Goal: Use online tool/utility: Utilize a website feature to perform a specific function

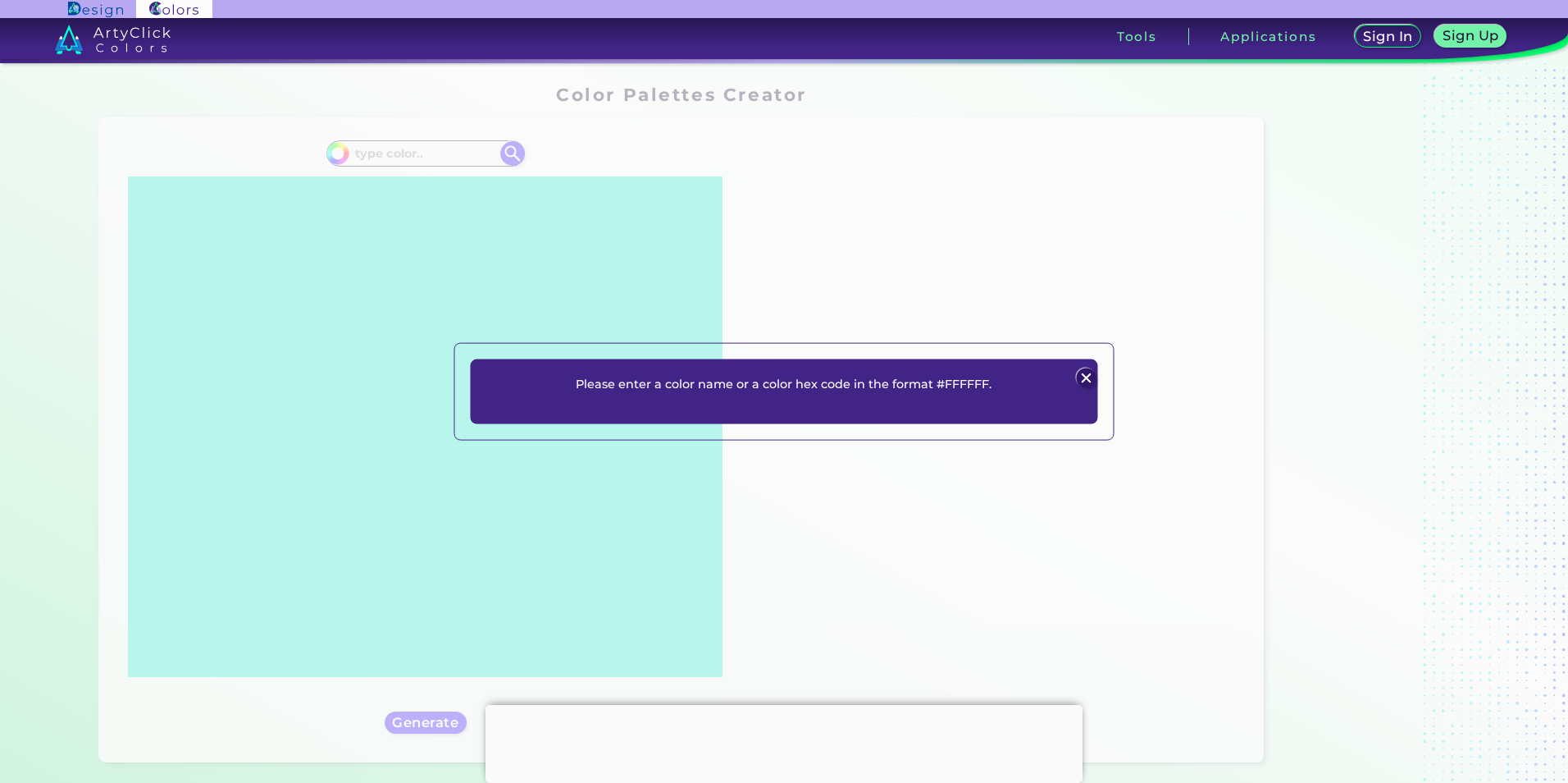
scroll to position [107, 0]
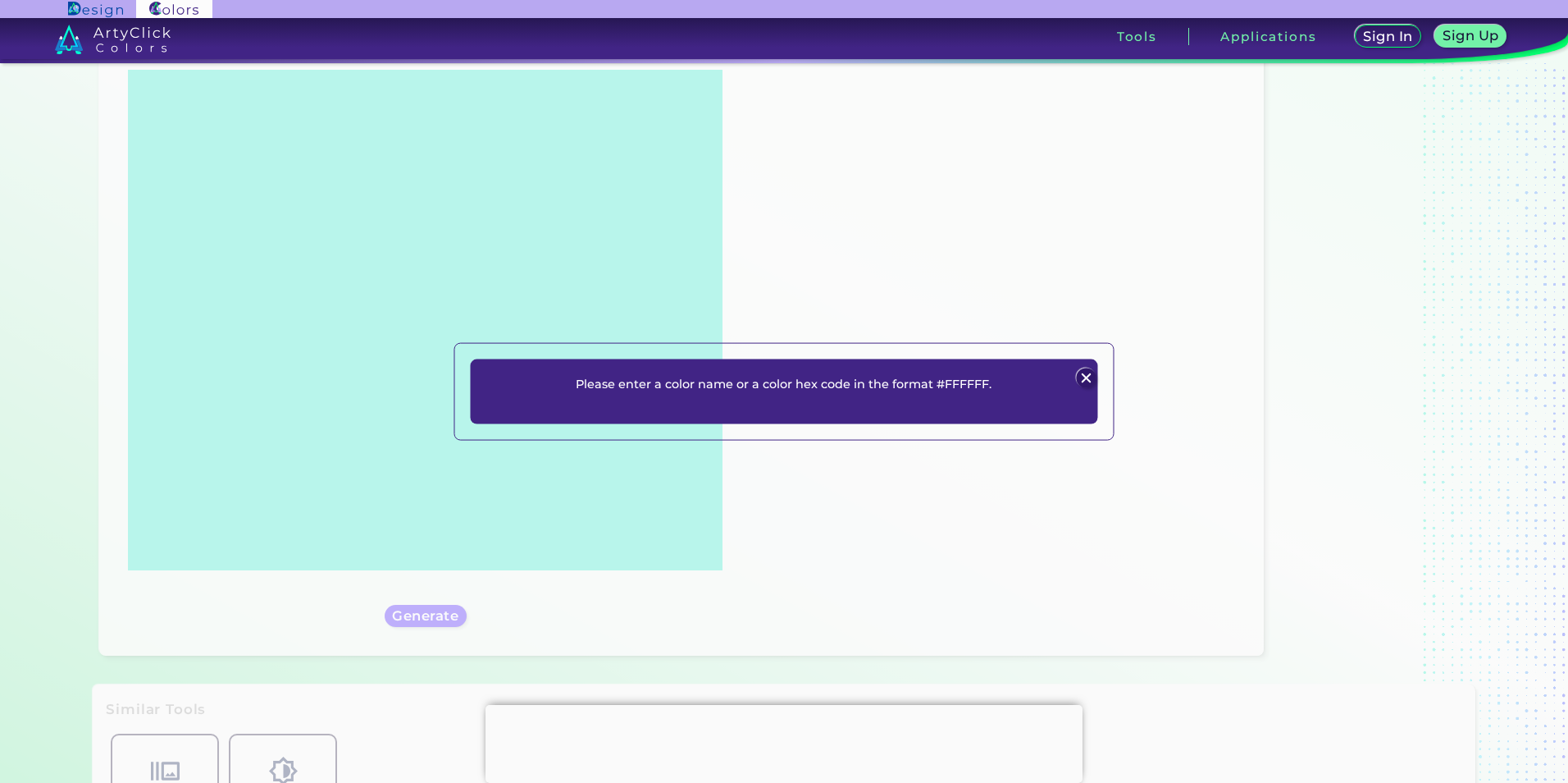
click at [884, 386] on p "Please enter a color name or a color hex code in the format #FFFFFF." at bounding box center [784, 383] width 416 height 20
click at [1083, 376] on img at bounding box center [1087, 378] width 20 height 20
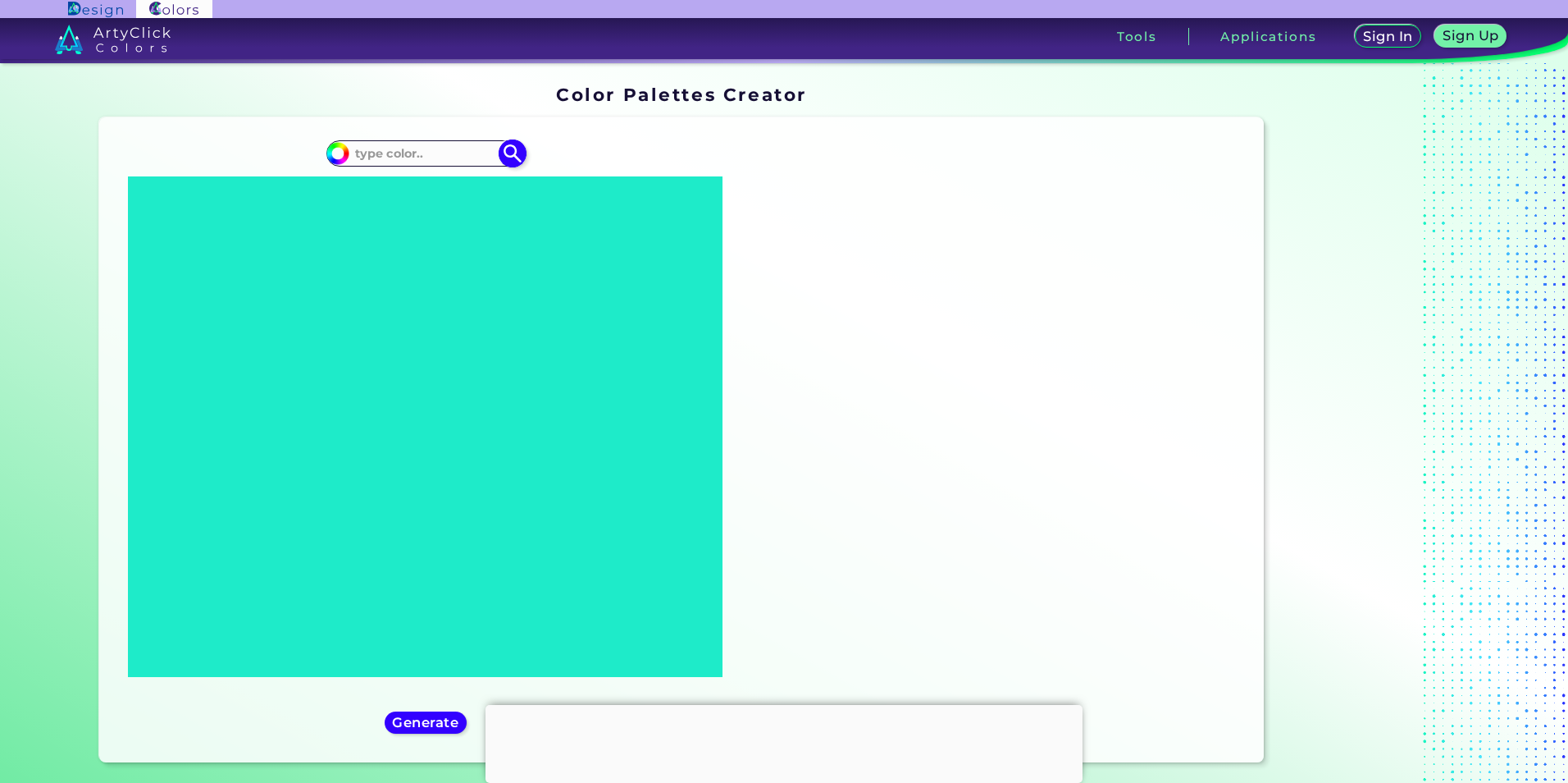
click at [419, 149] on input at bounding box center [426, 153] width 152 height 22
paste input "#182d58"
type input "#182d58"
click at [426, 716] on h5 "Generate" at bounding box center [426, 722] width 60 height 12
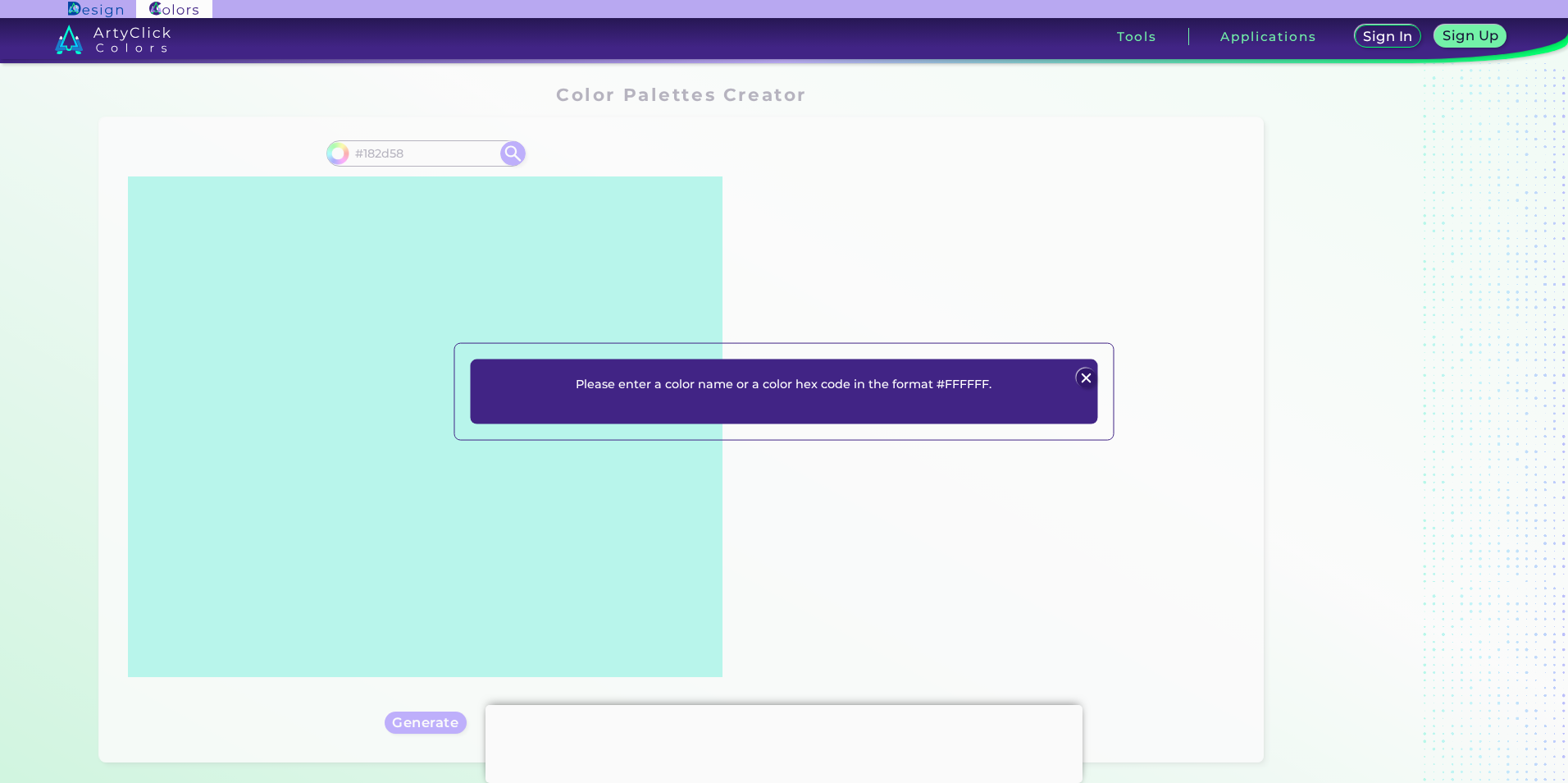
click at [778, 705] on div at bounding box center [784, 705] width 597 height 0
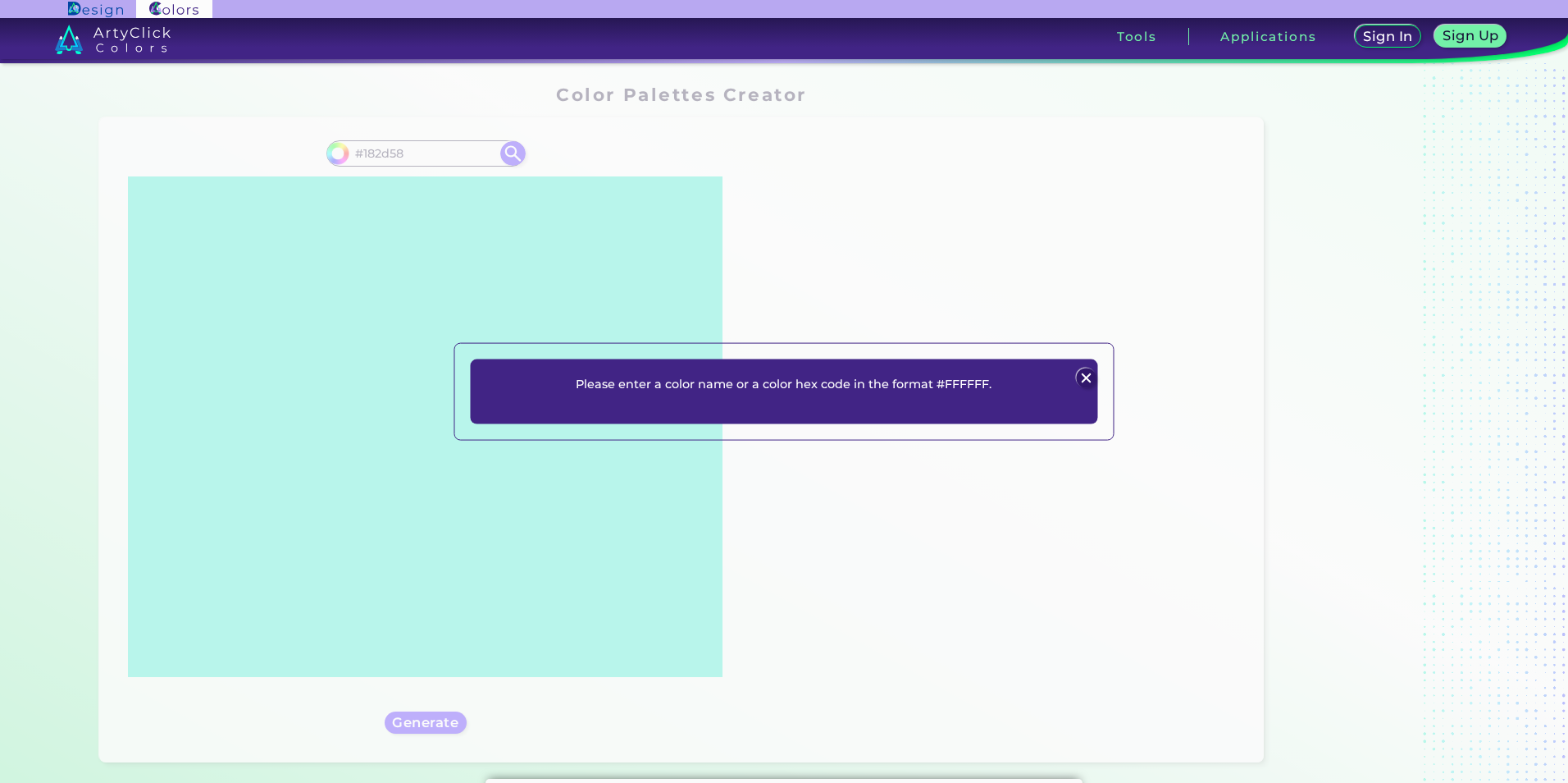
click at [1088, 371] on img at bounding box center [1087, 378] width 20 height 20
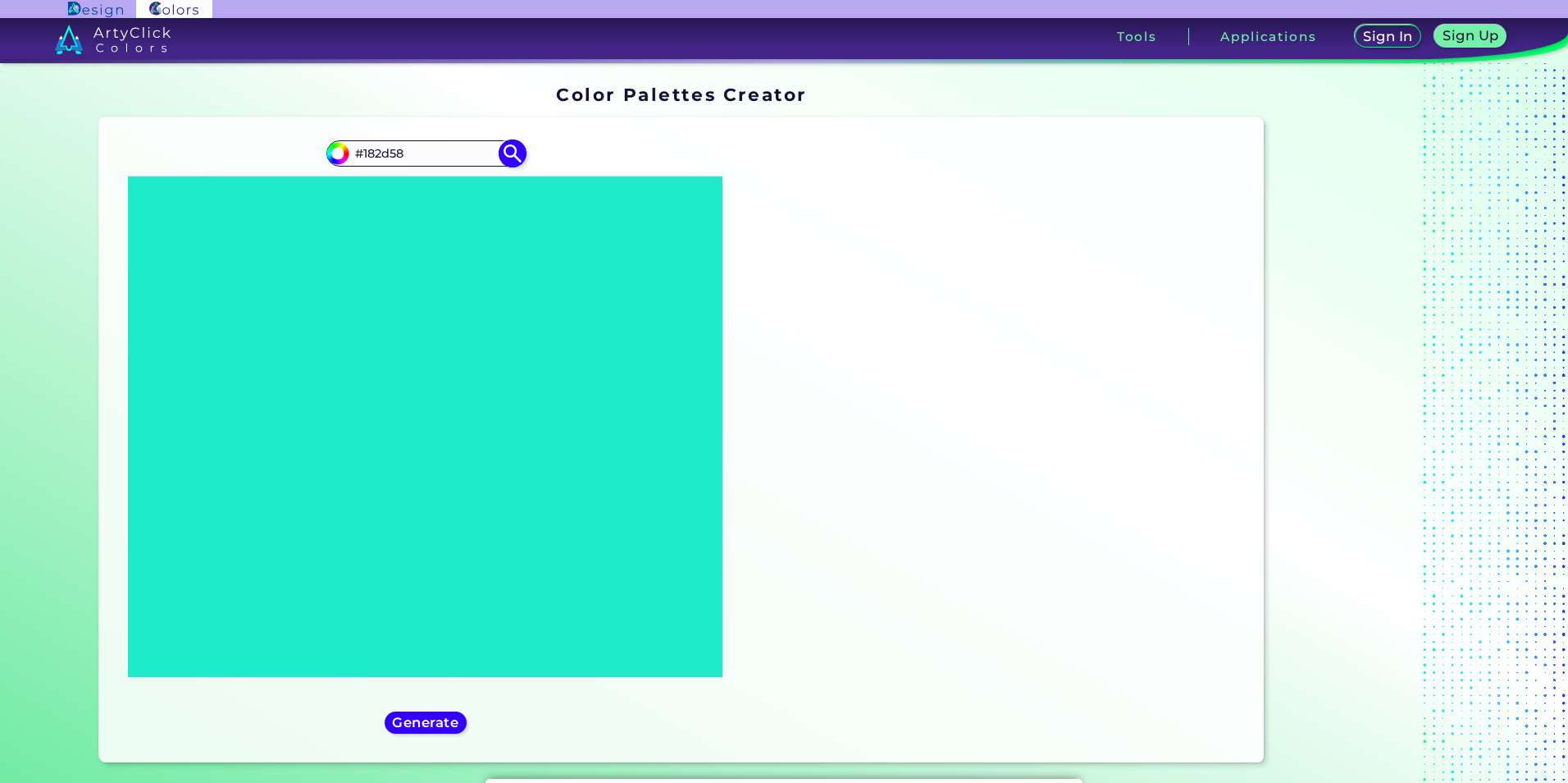
click at [507, 149] on img at bounding box center [513, 153] width 29 height 29
type input "#182d58"
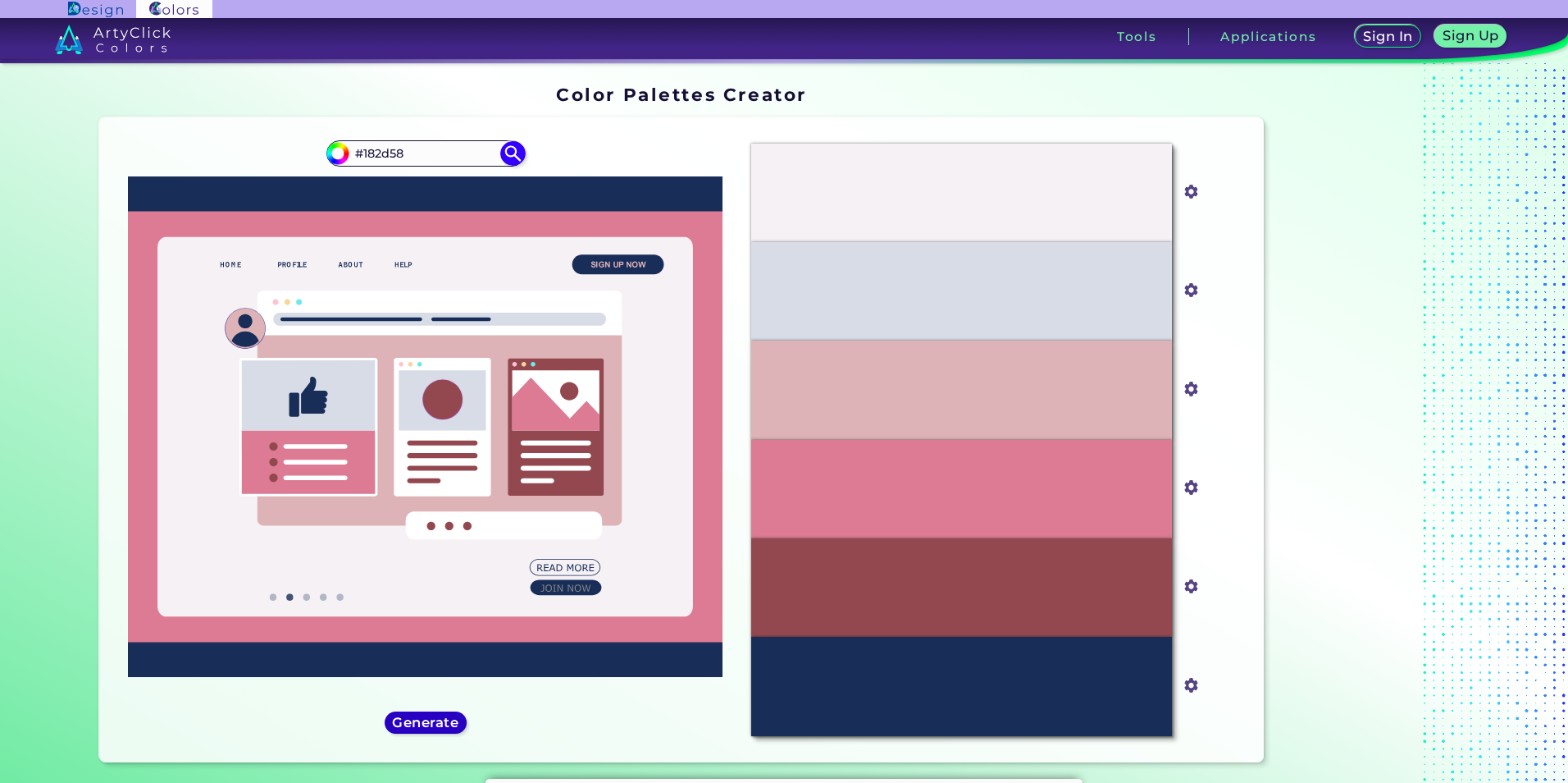
click at [436, 716] on h5 "Generate" at bounding box center [426, 722] width 60 height 12
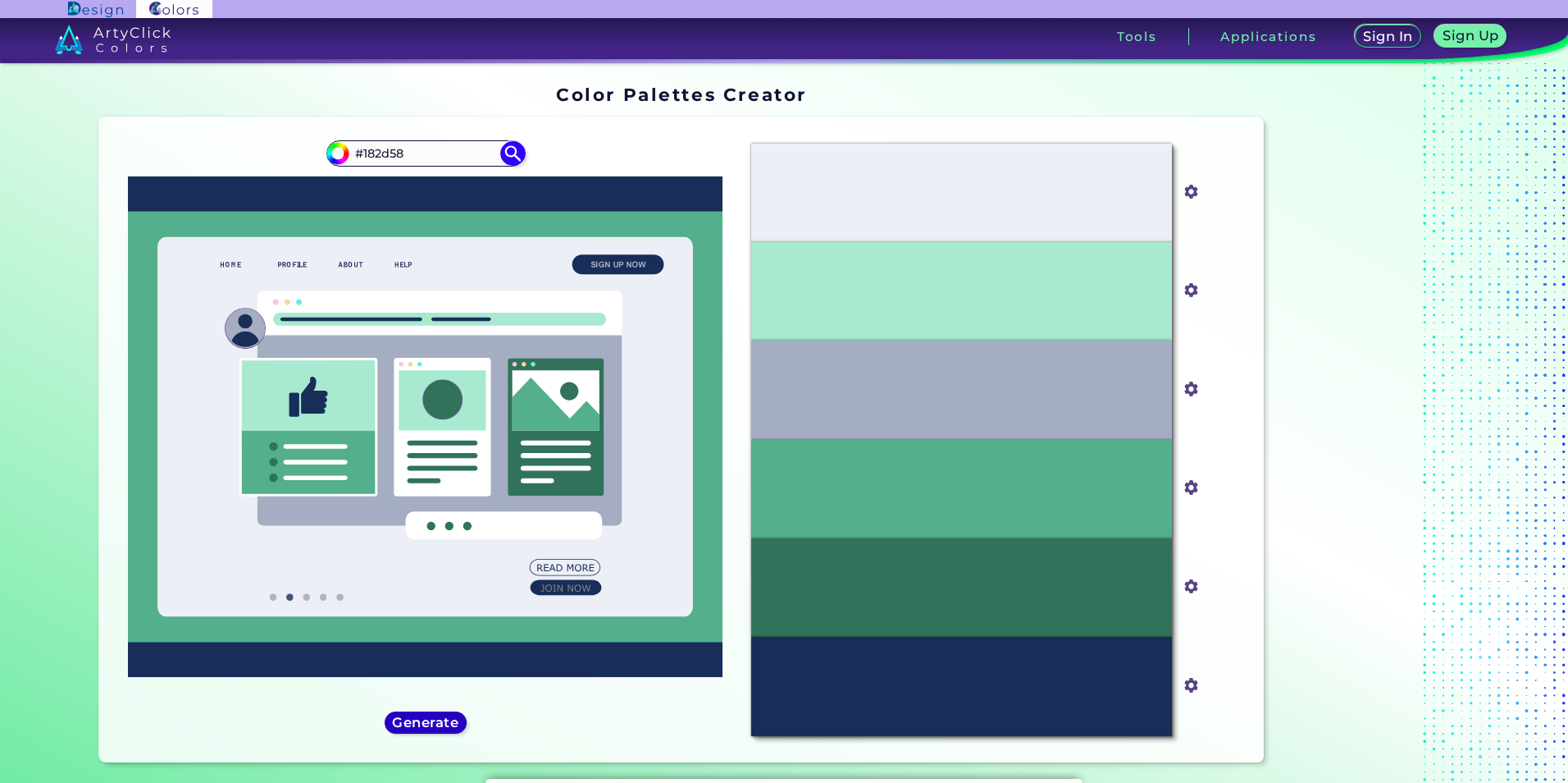
click at [442, 723] on h5 "Generate" at bounding box center [426, 722] width 60 height 12
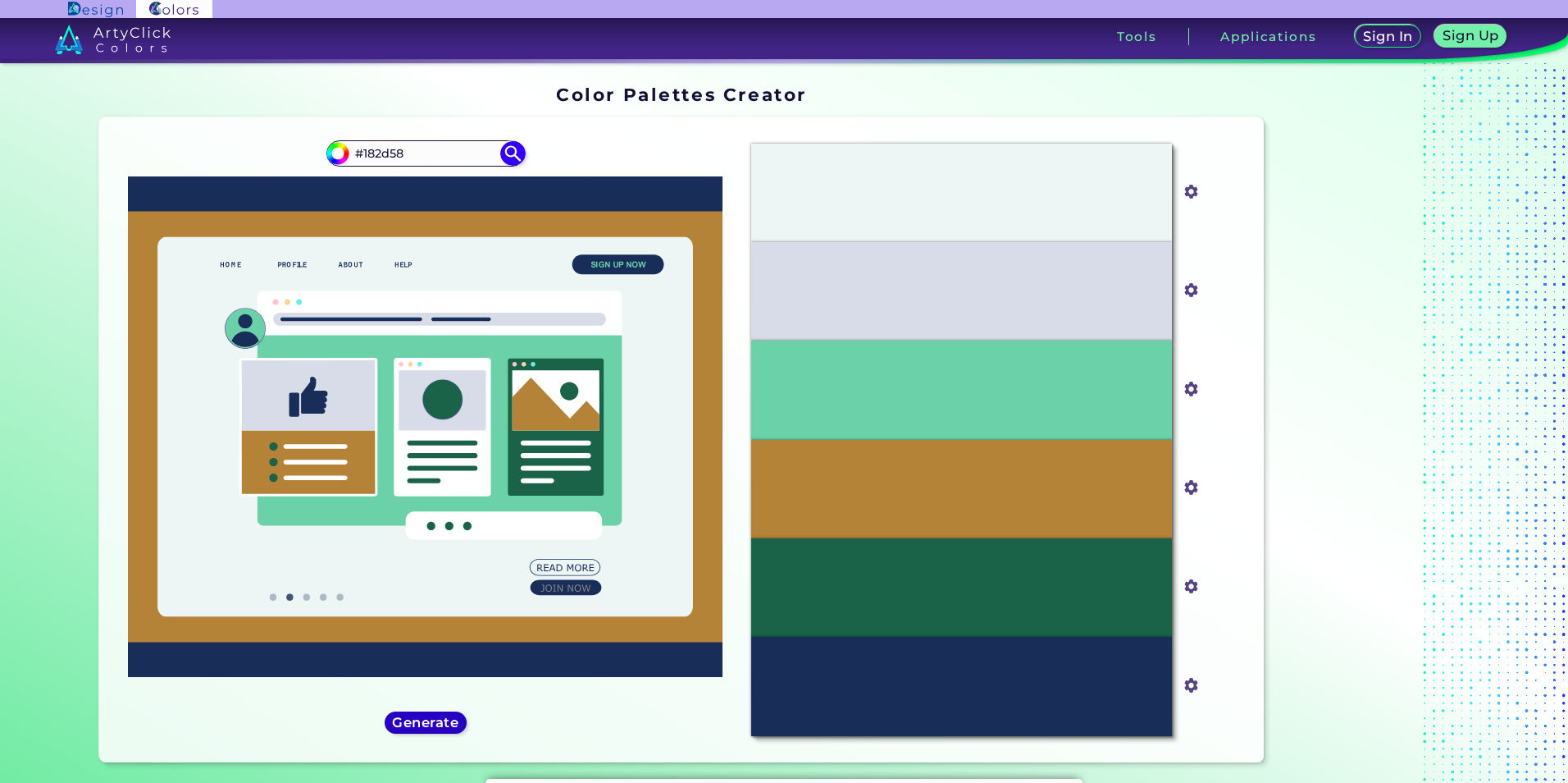
click at [442, 729] on h5 "Generate" at bounding box center [426, 722] width 60 height 12
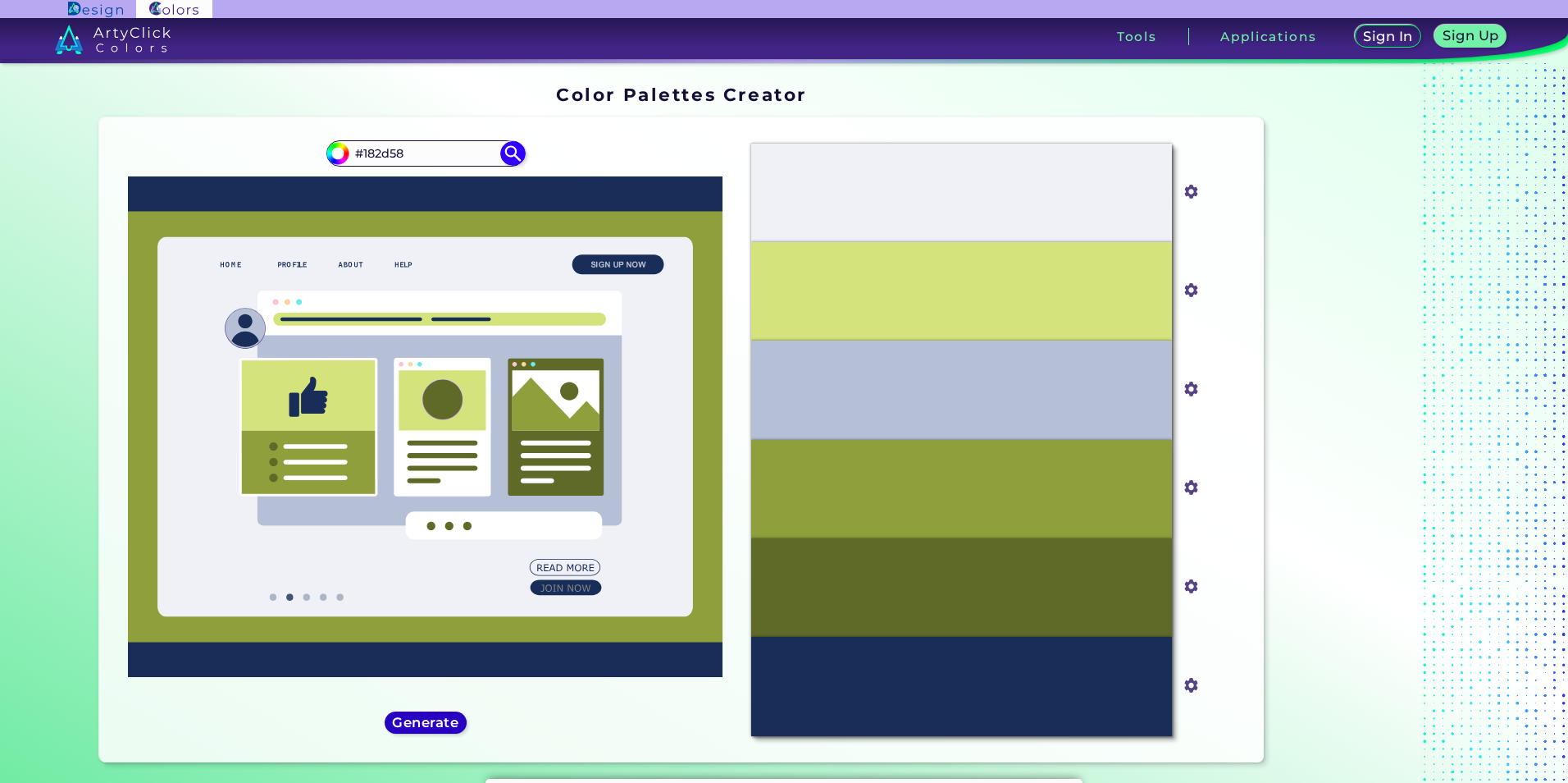
click at [441, 728] on h5 "Generate" at bounding box center [426, 722] width 60 height 12
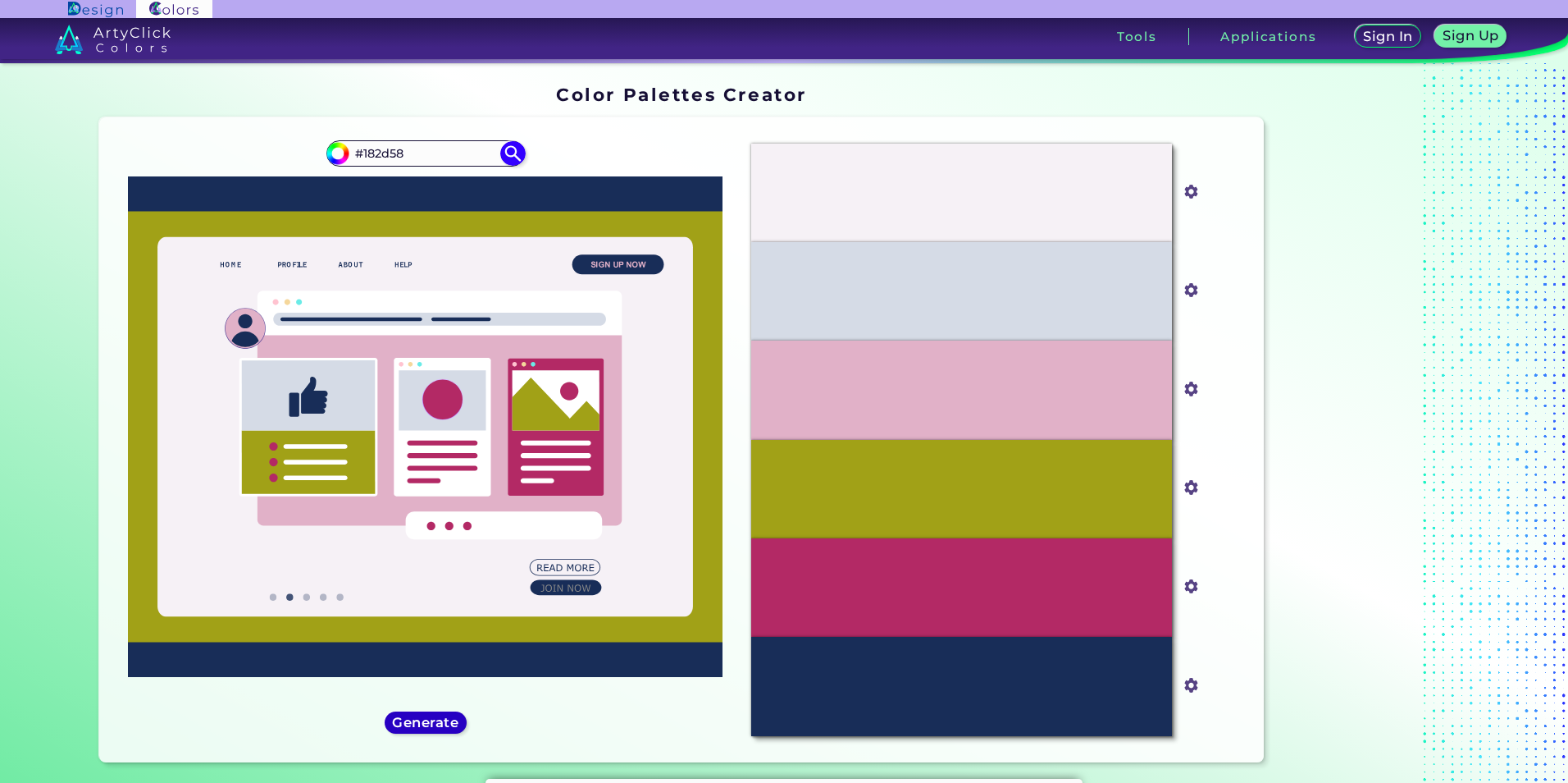
click at [446, 724] on h5 "Generate" at bounding box center [426, 722] width 60 height 12
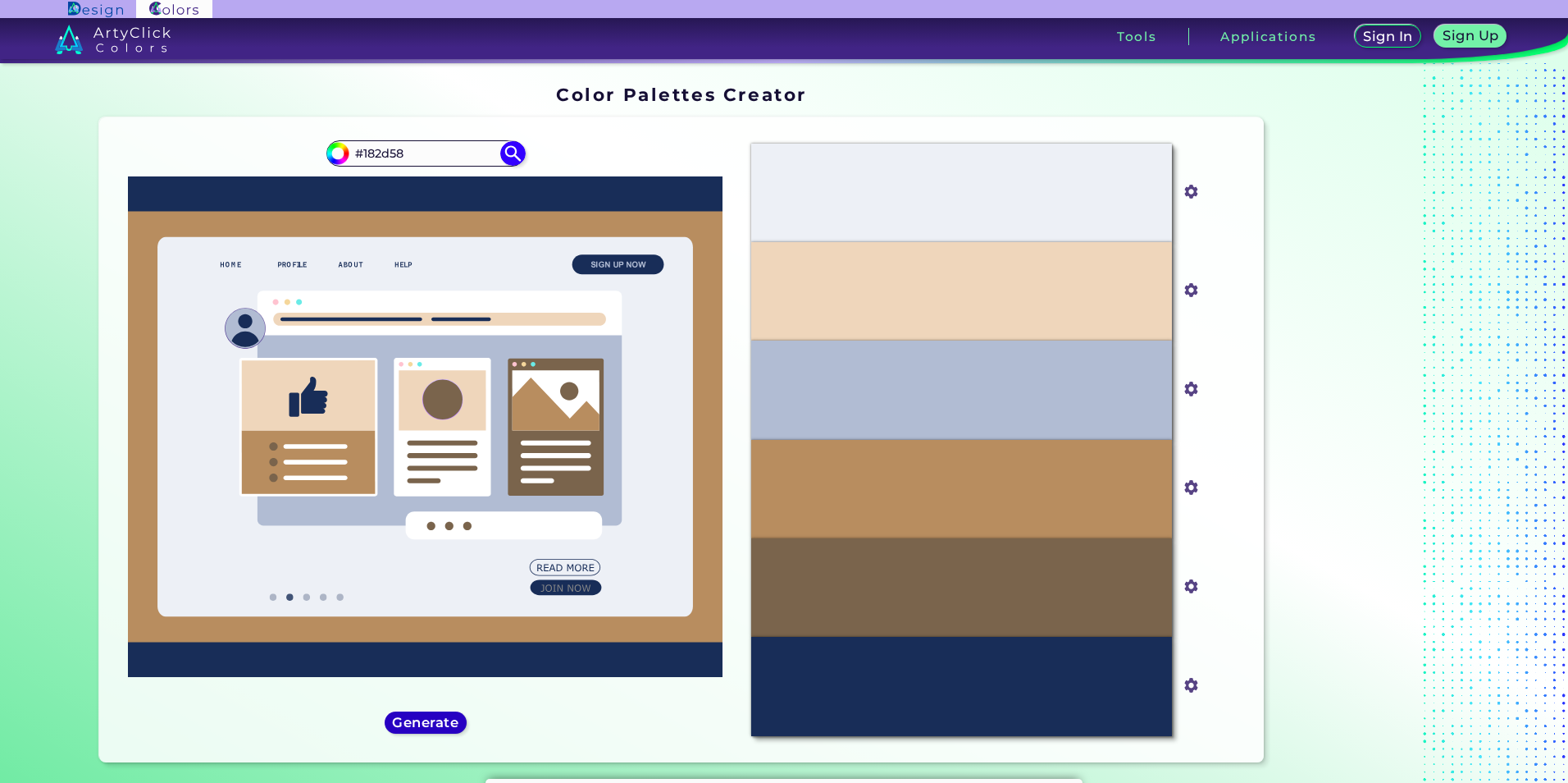
click at [446, 724] on h5 "Generate" at bounding box center [426, 722] width 60 height 12
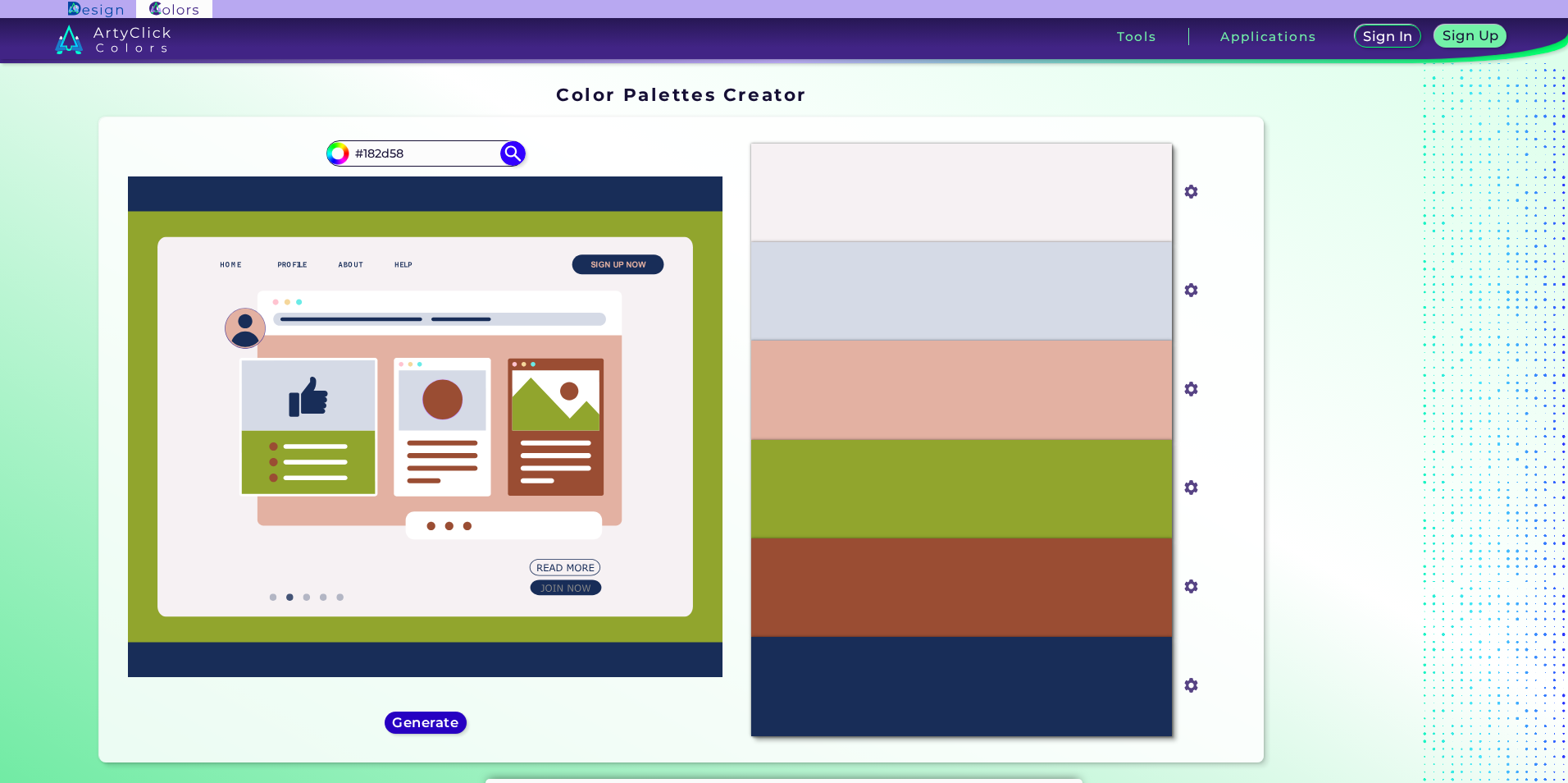
click at [448, 718] on h5 "Generate" at bounding box center [426, 722] width 60 height 12
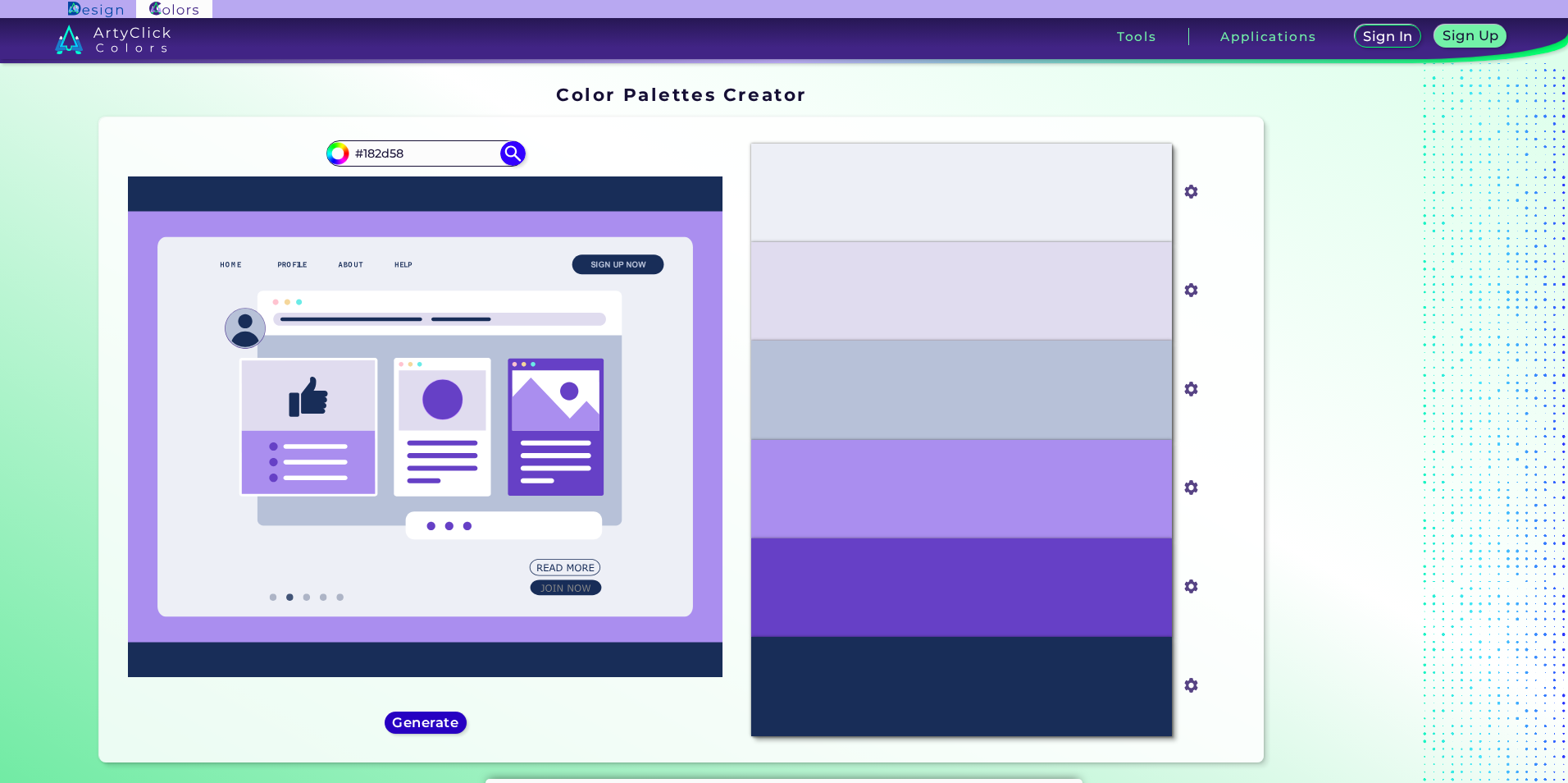
click at [448, 717] on h5 "Generate" at bounding box center [426, 722] width 60 height 12
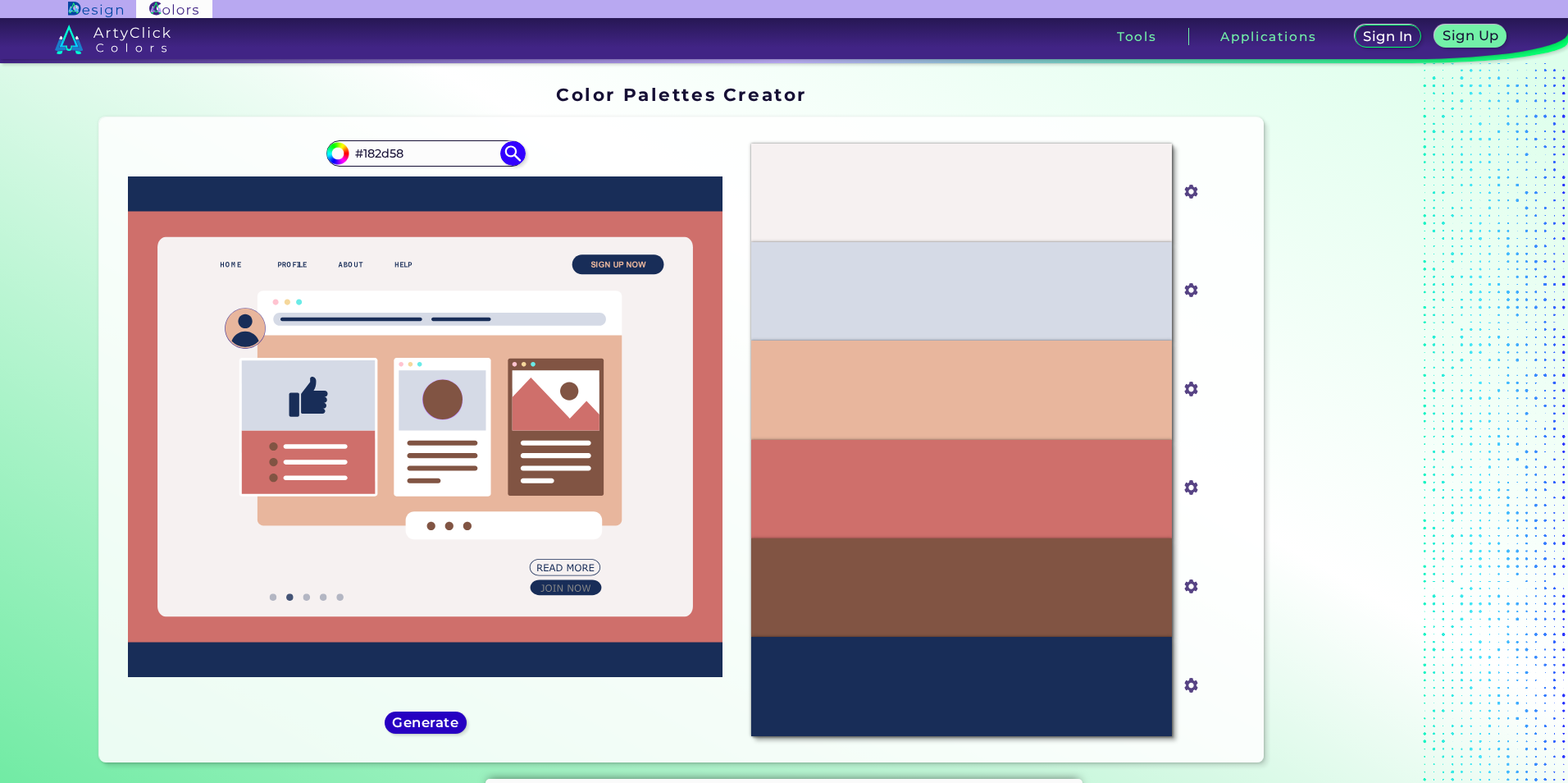
click at [448, 717] on h5 "Generate" at bounding box center [426, 722] width 60 height 12
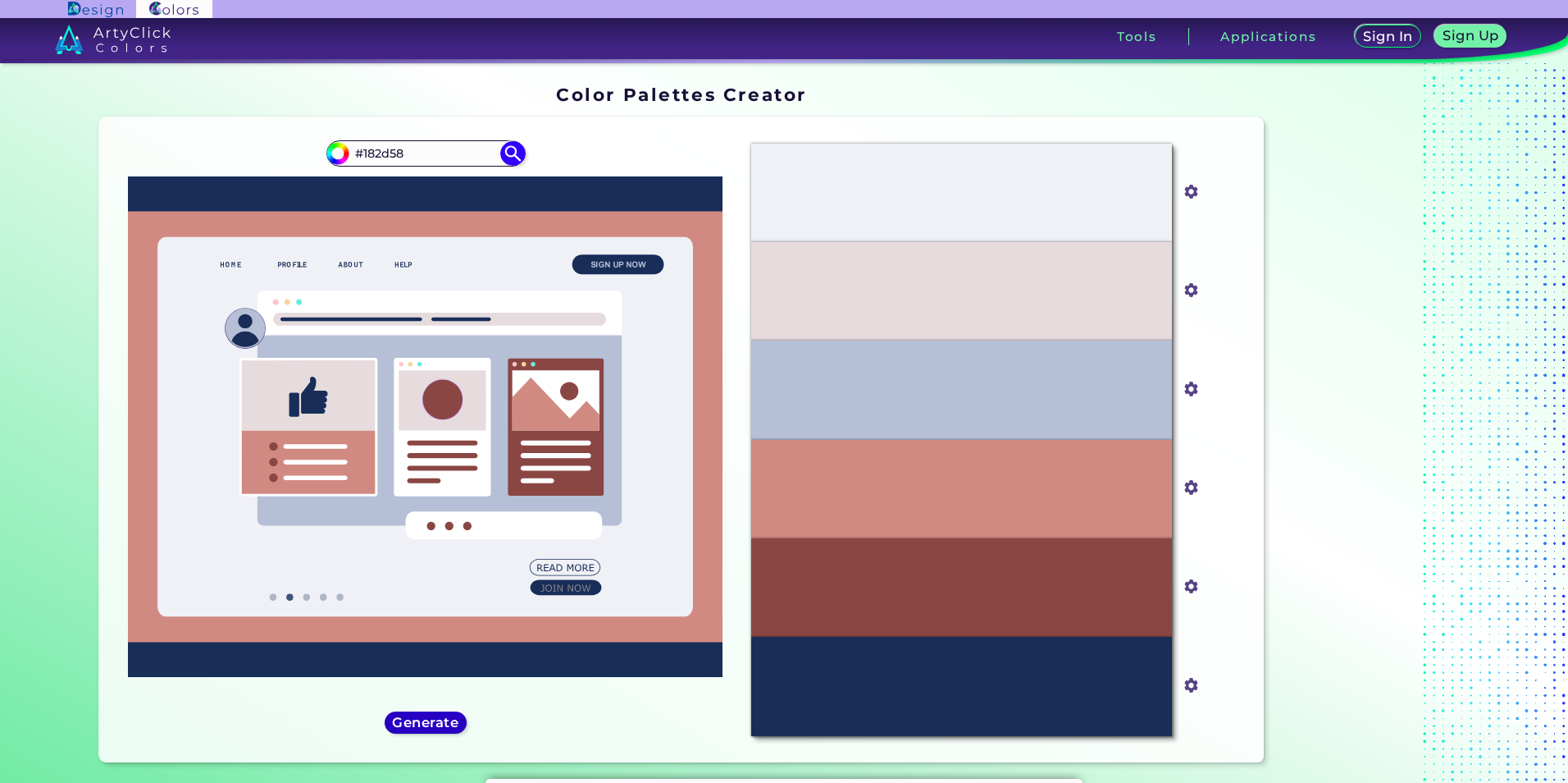
click at [448, 717] on h5 "Generate" at bounding box center [426, 722] width 60 height 12
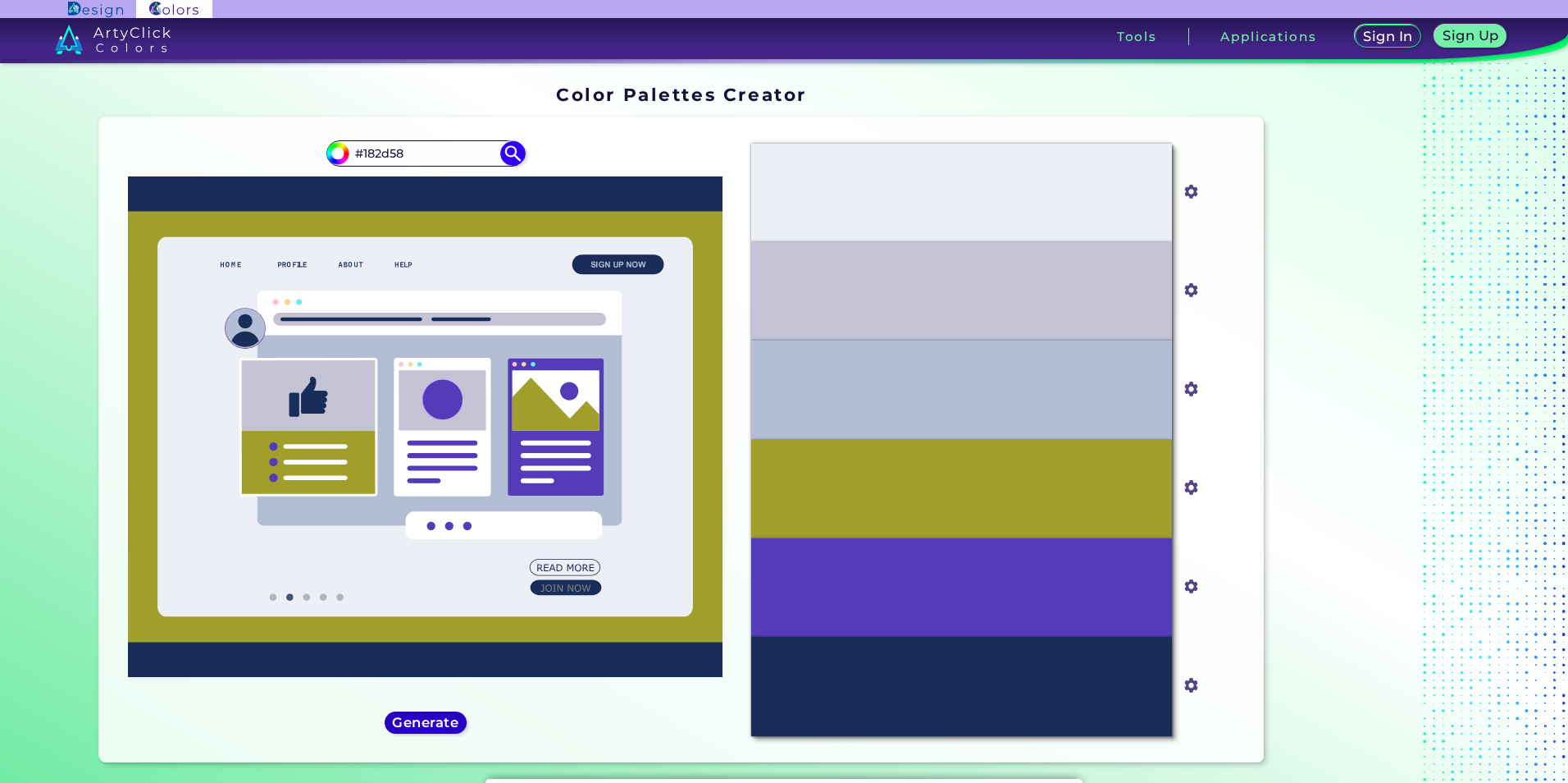
click at [448, 717] on h5 "Generate" at bounding box center [426, 722] width 60 height 12
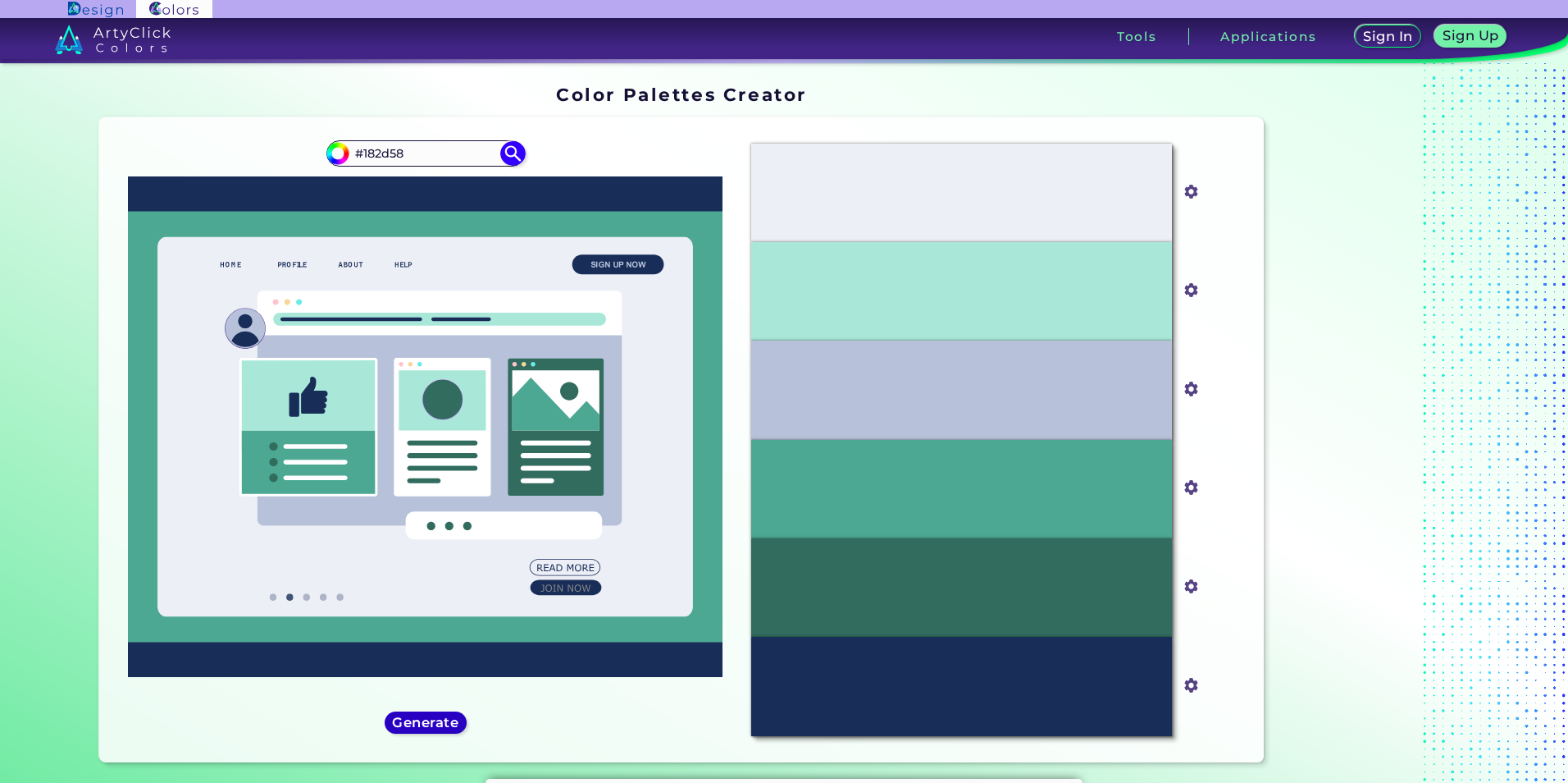
click at [448, 717] on h5 "Generate" at bounding box center [426, 722] width 60 height 12
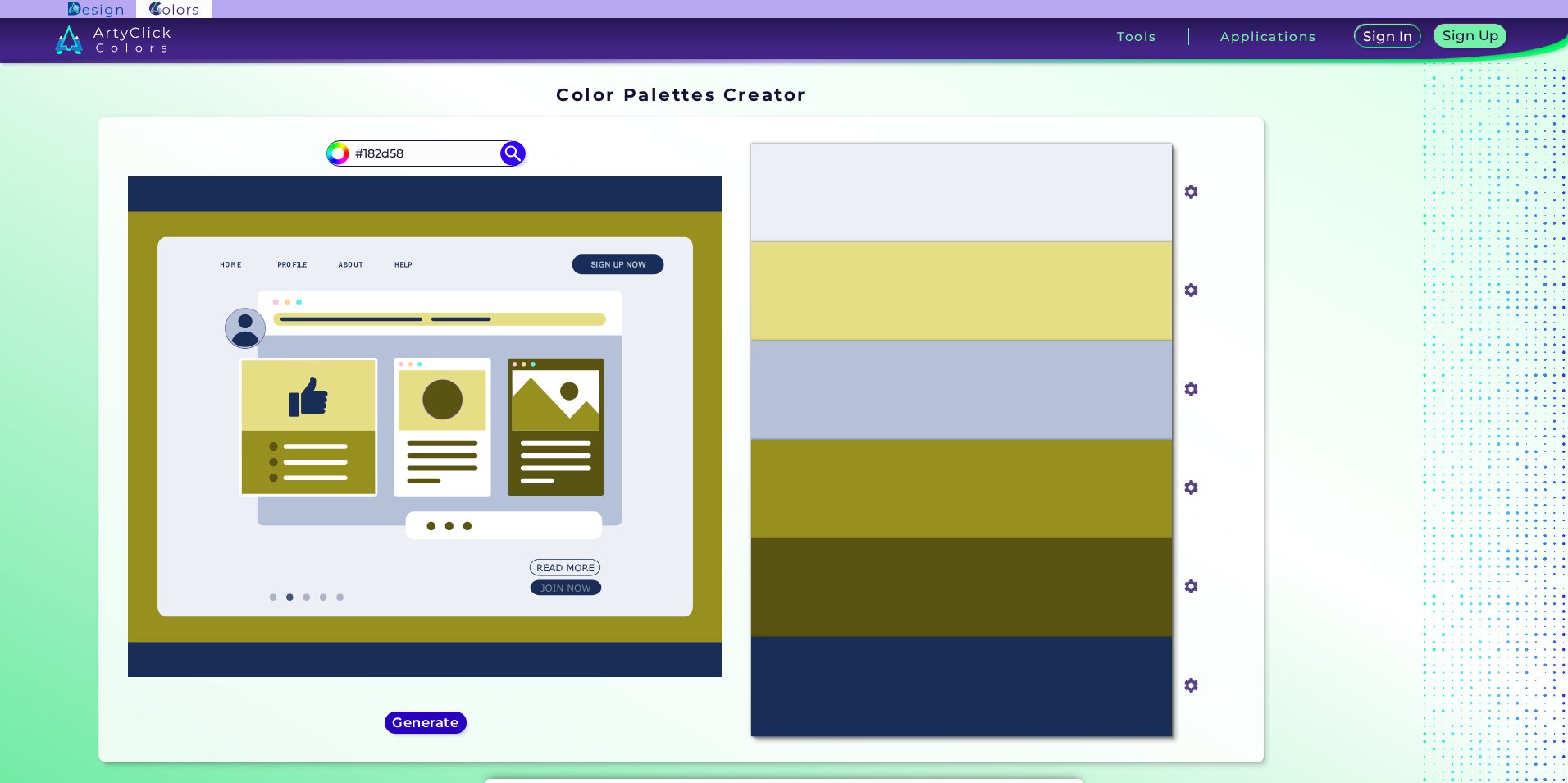
click at [446, 716] on h5 "Generate" at bounding box center [426, 722] width 60 height 12
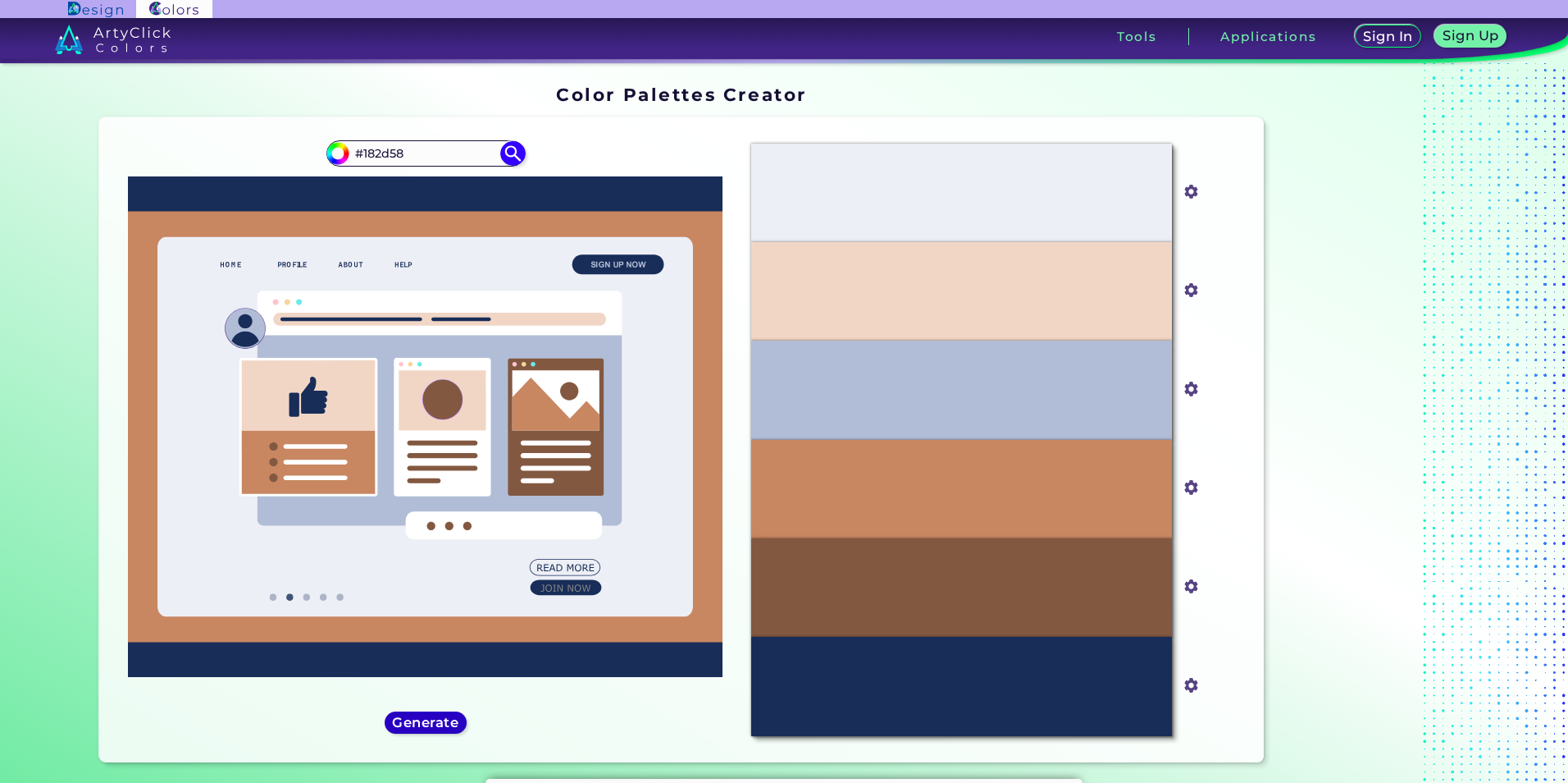
click at [438, 727] on h5 "Generate" at bounding box center [426, 722] width 60 height 12
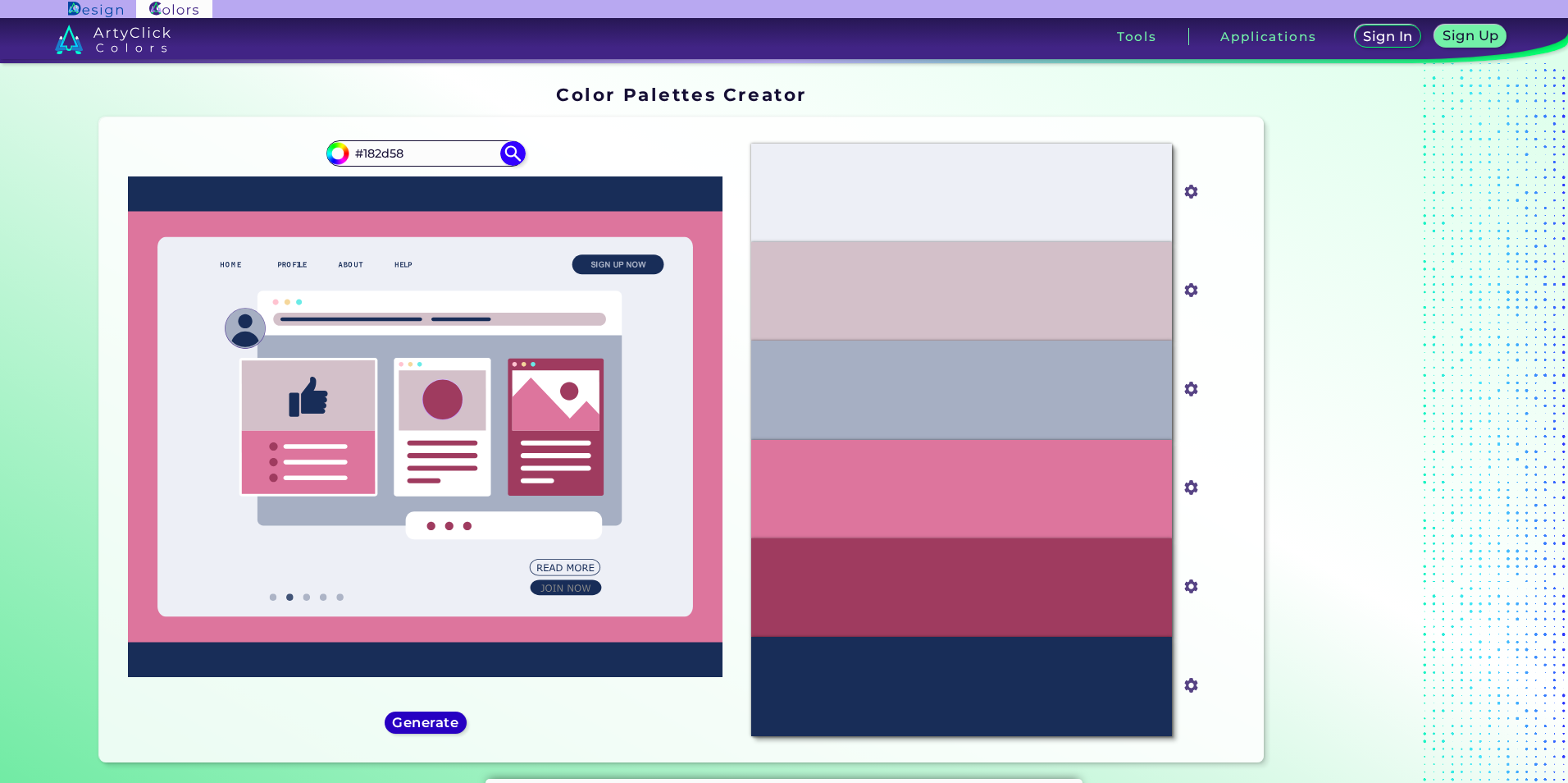
click at [438, 725] on h5 "Generate" at bounding box center [426, 722] width 60 height 12
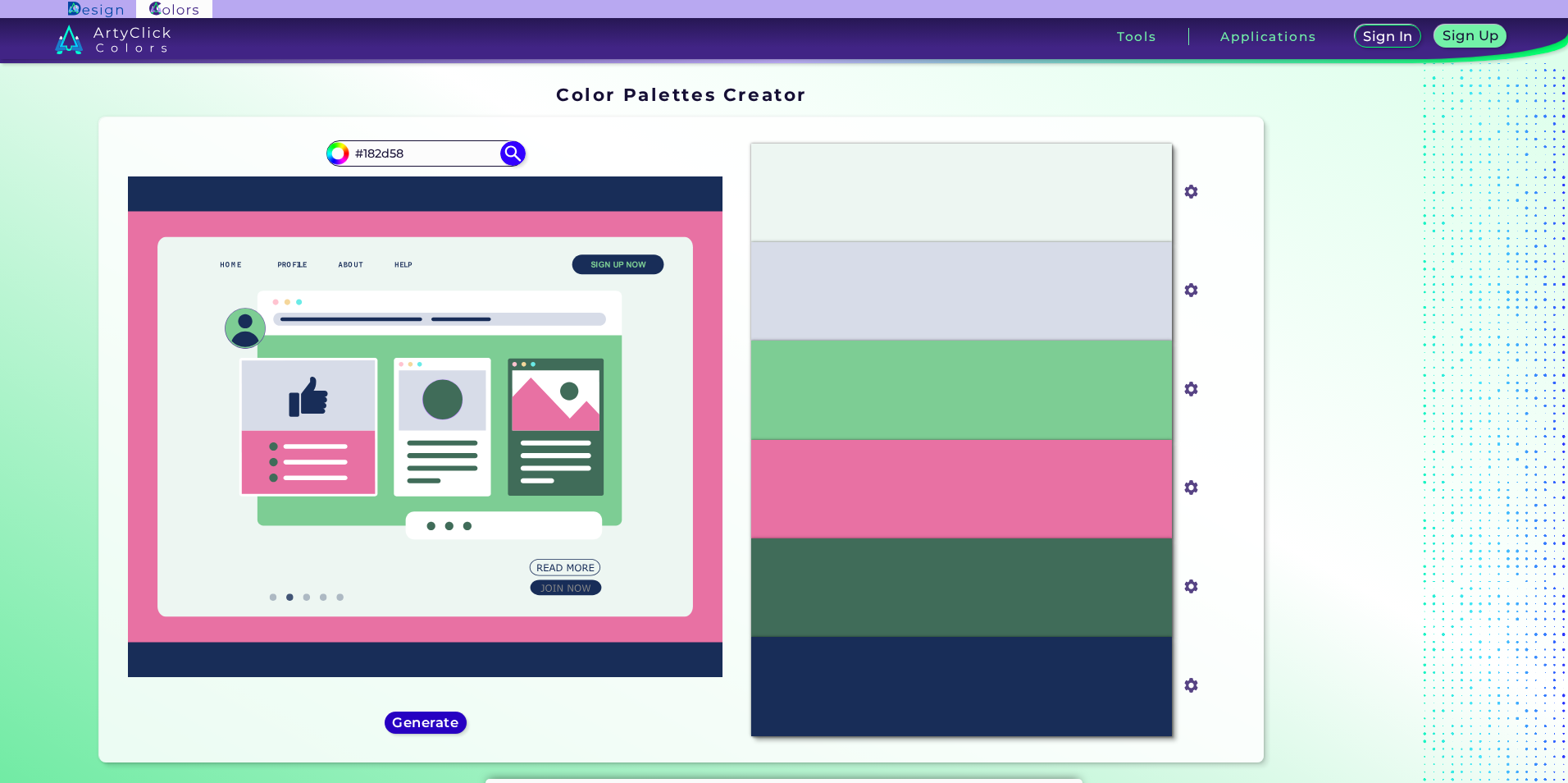
click at [440, 721] on h5 "Generate" at bounding box center [426, 722] width 60 height 12
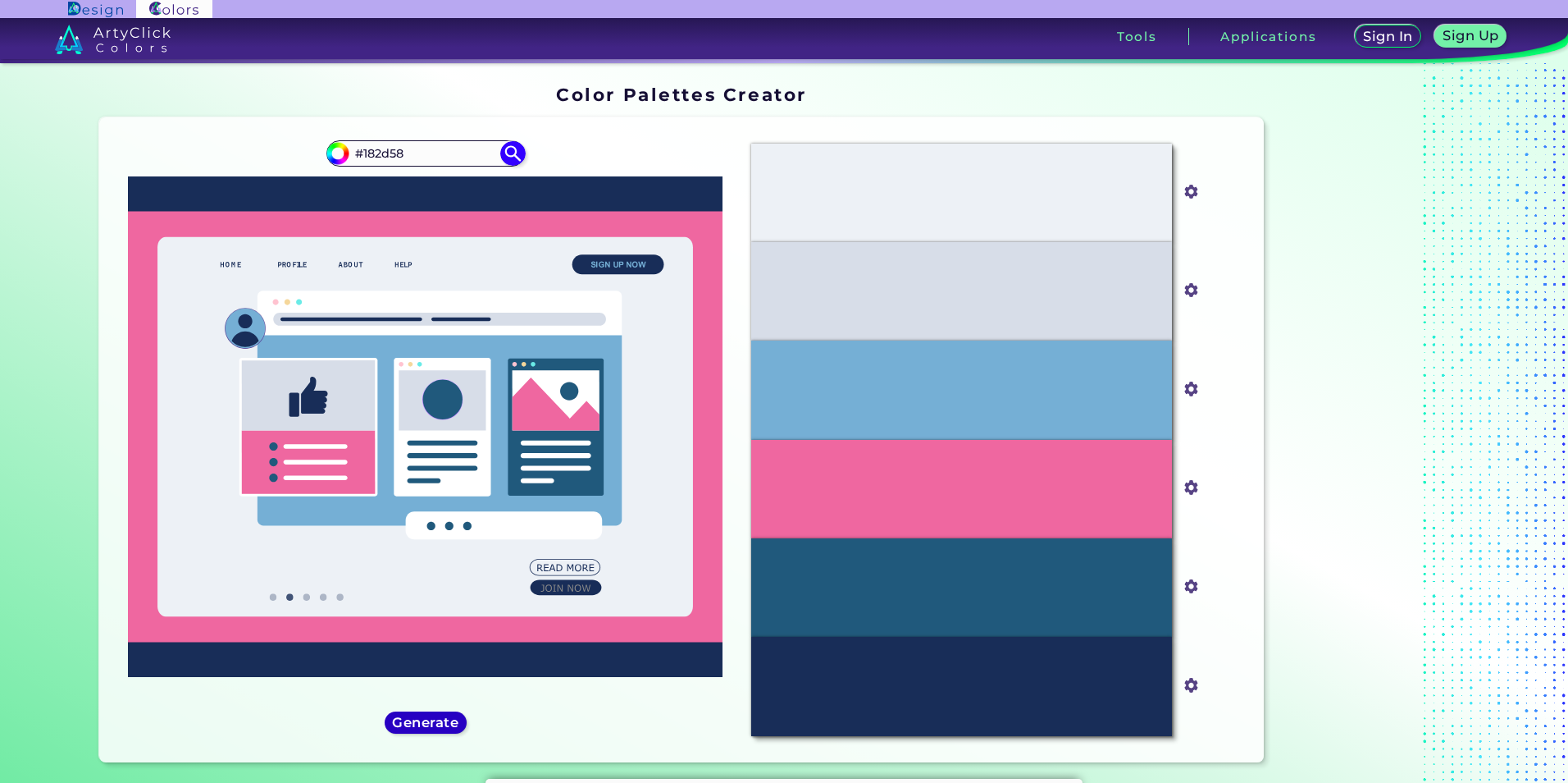
click at [441, 720] on h5 "Generate" at bounding box center [426, 722] width 60 height 12
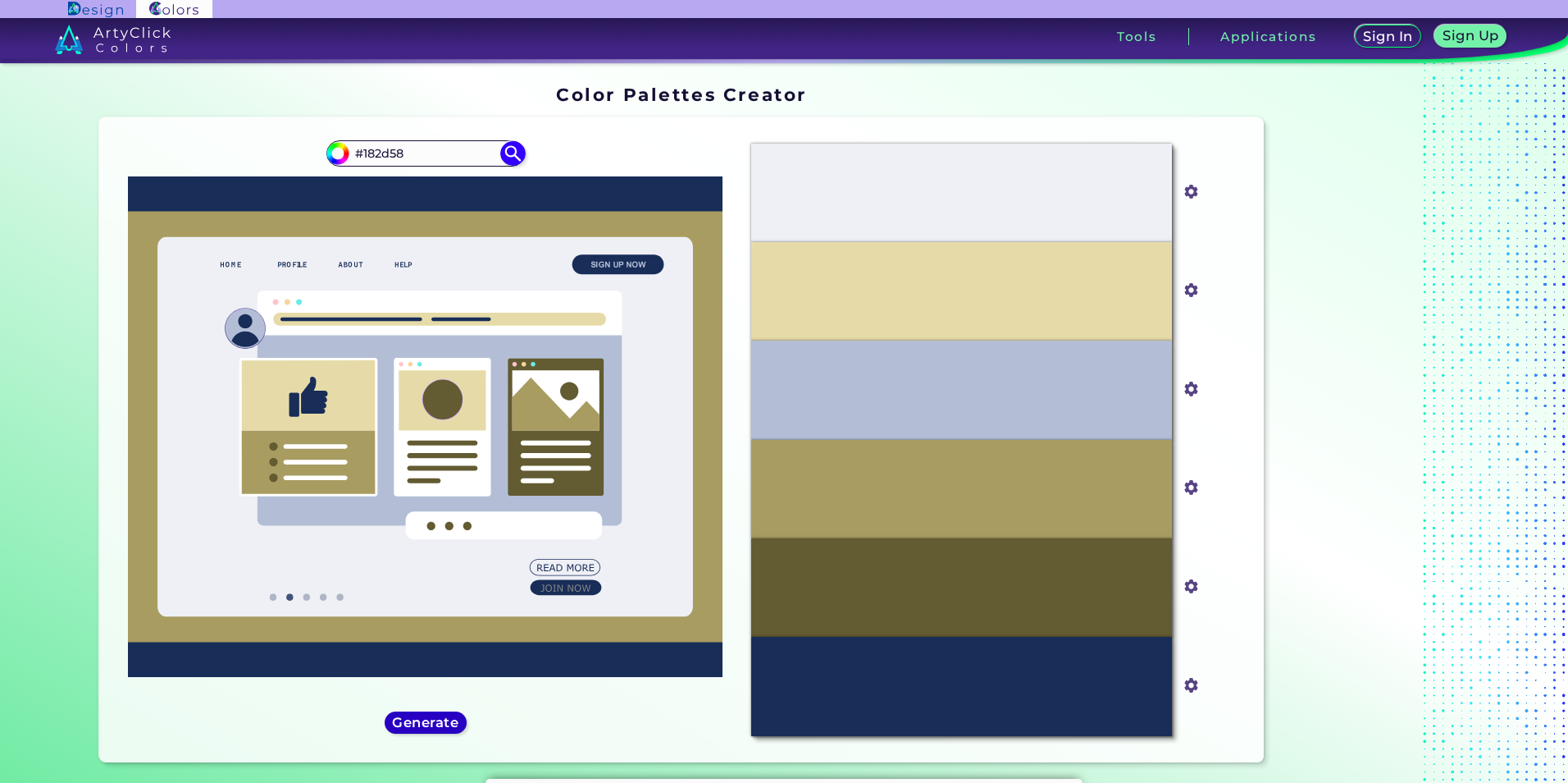
click at [416, 721] on h5 "Generate" at bounding box center [426, 722] width 60 height 12
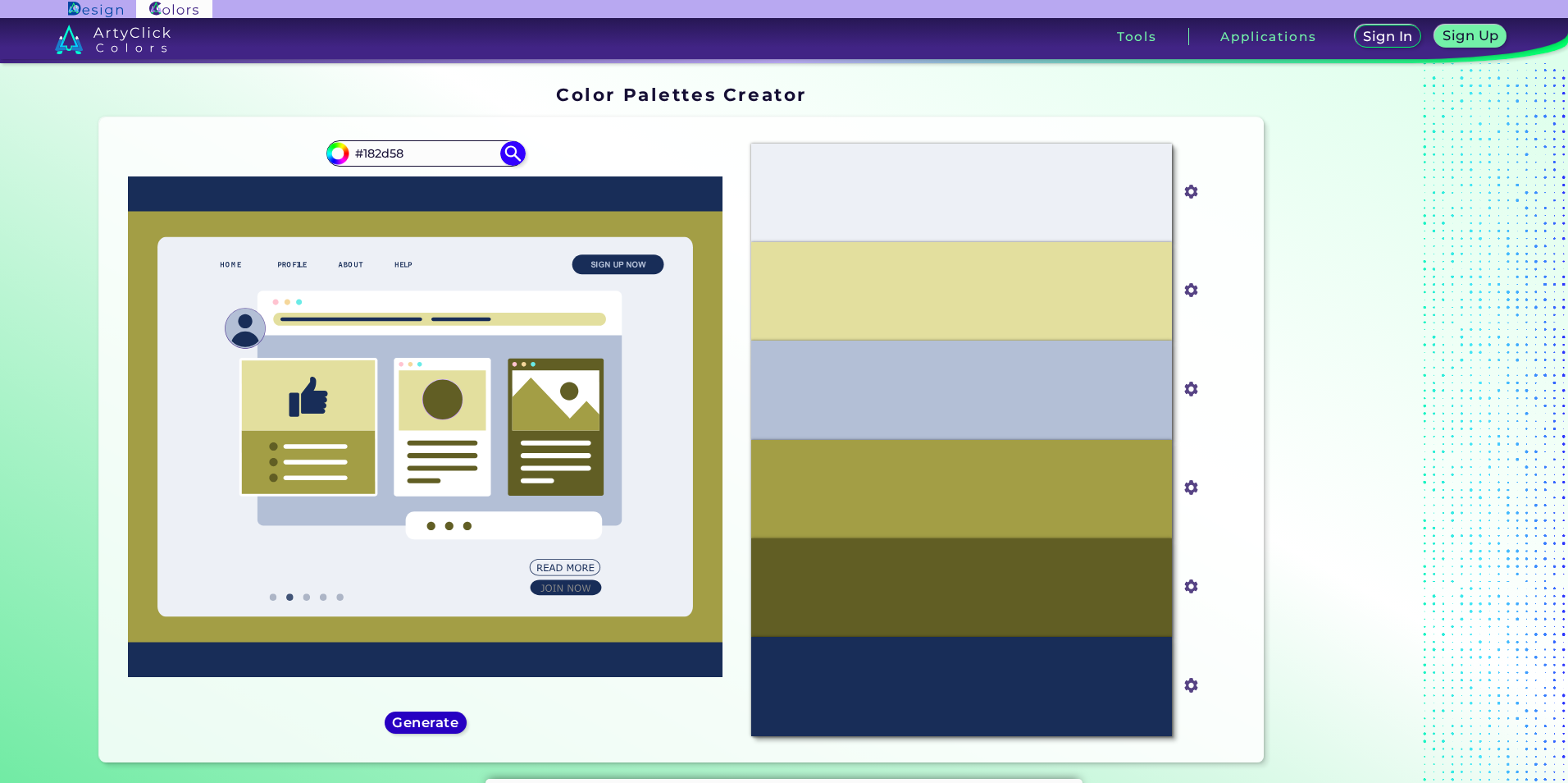
click at [444, 718] on h5 "Generate" at bounding box center [426, 722] width 60 height 12
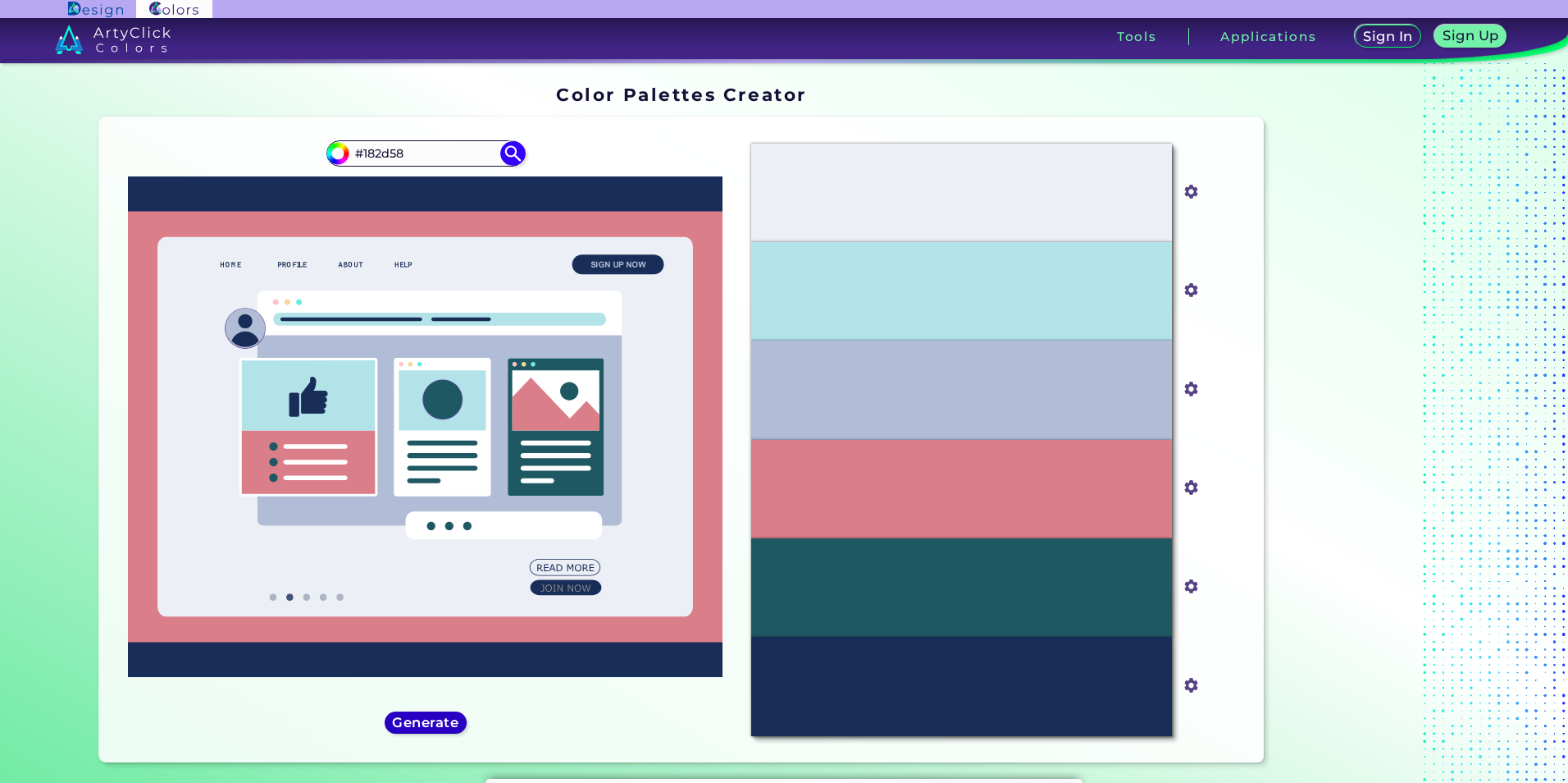
click at [444, 718] on h5 "Generate" at bounding box center [426, 722] width 60 height 12
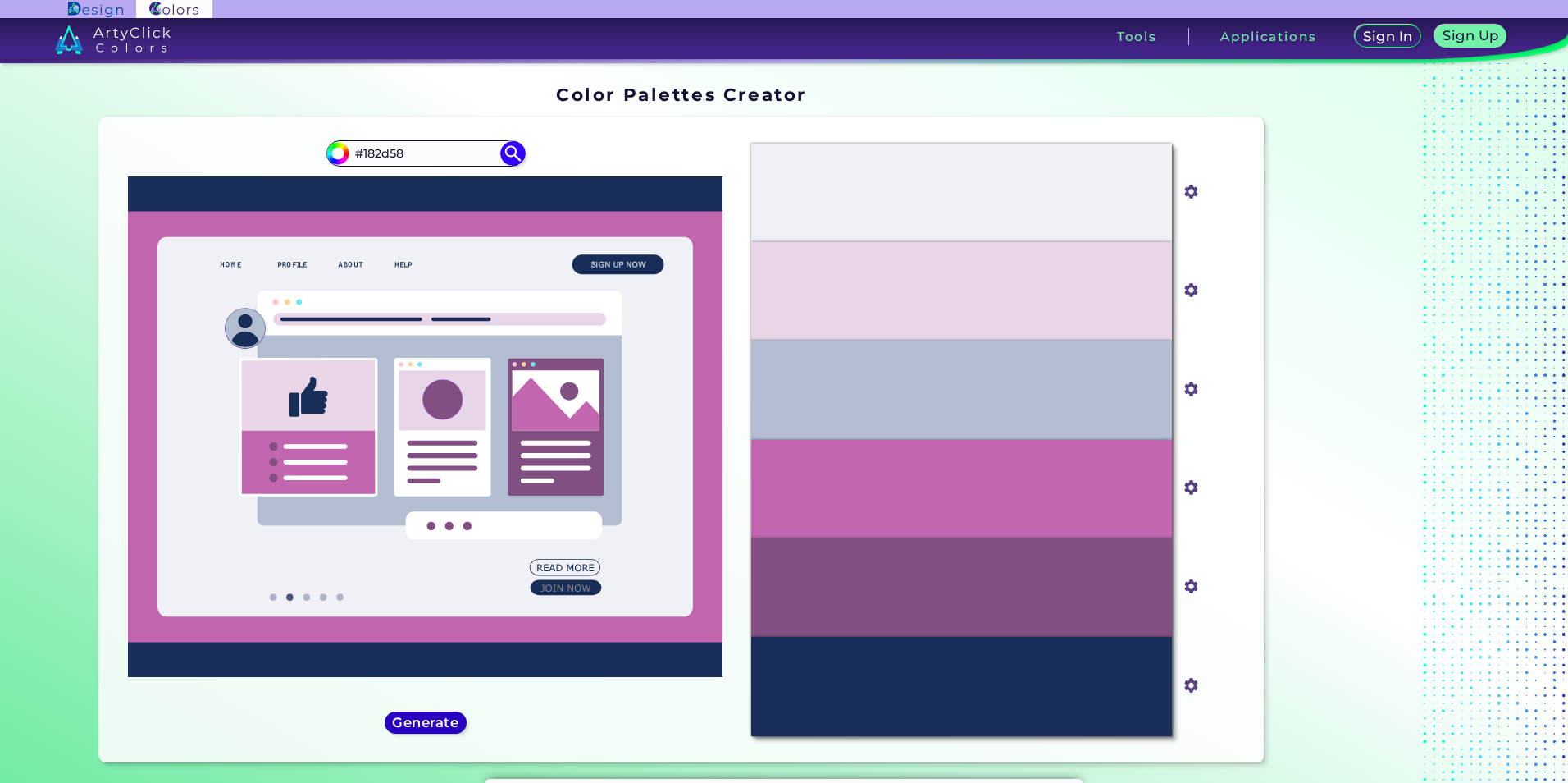
click at [453, 721] on h5 "Generate" at bounding box center [426, 722] width 61 height 12
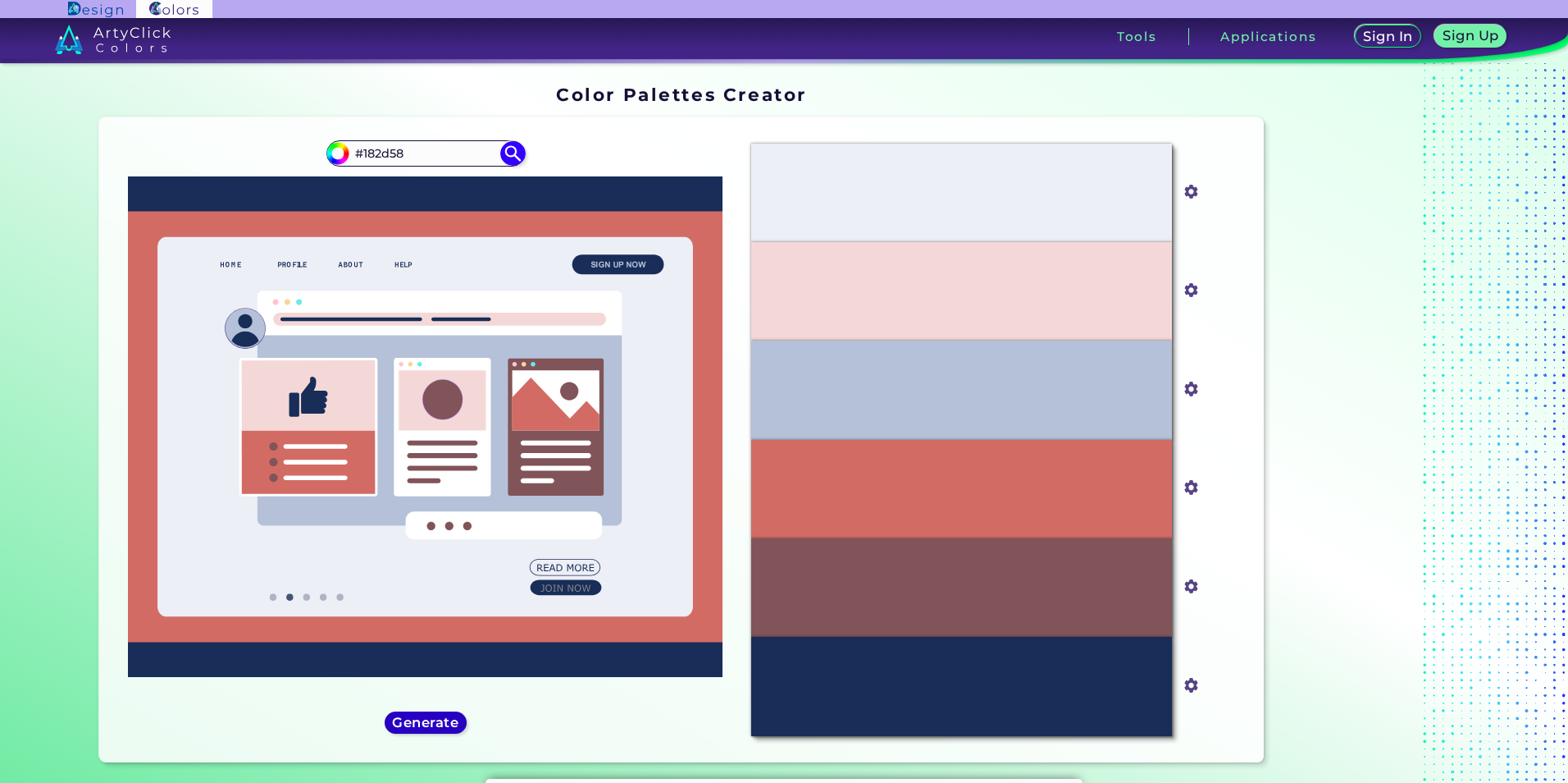
click at [450, 724] on h5 "Generate" at bounding box center [426, 722] width 60 height 12
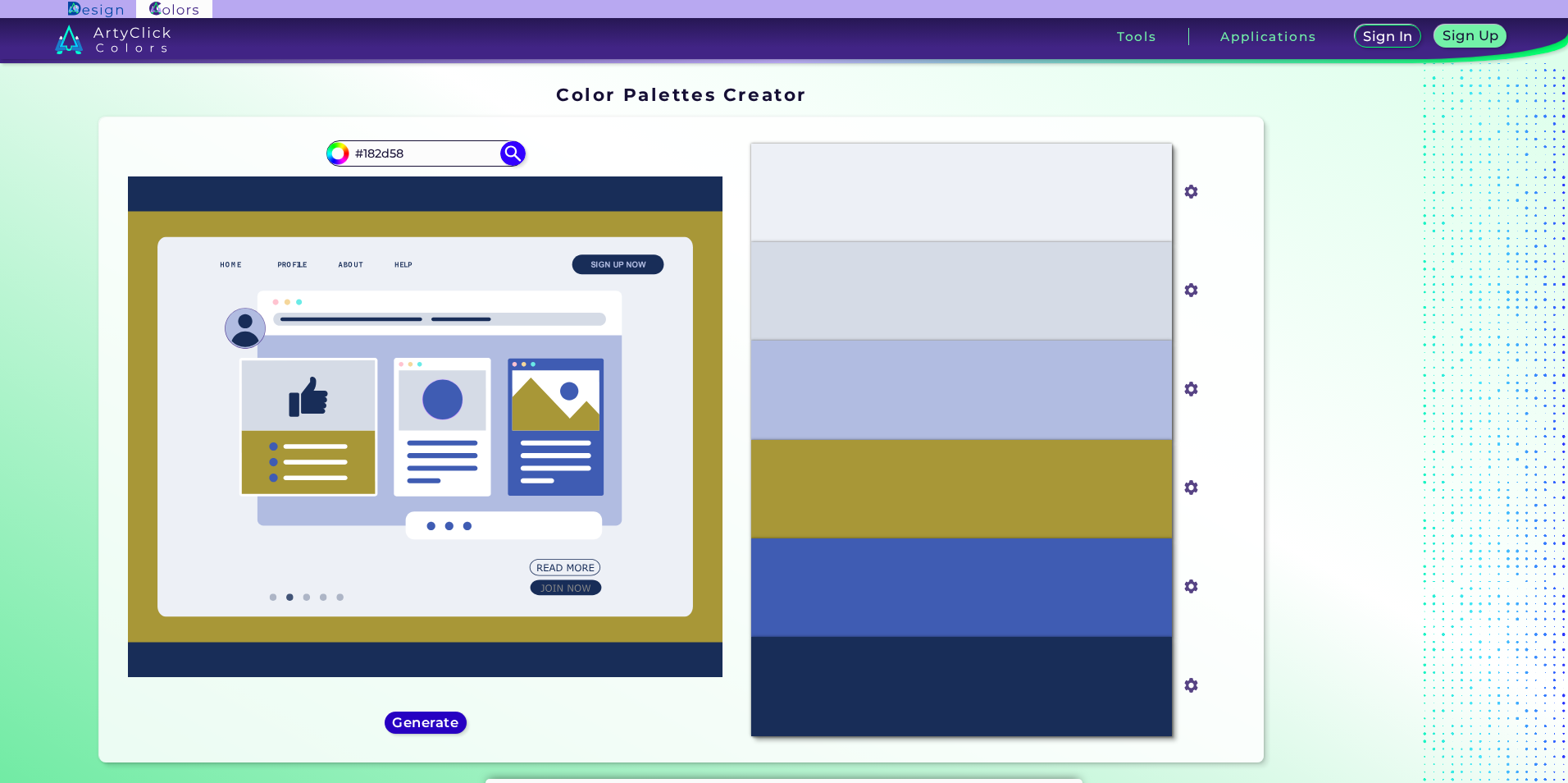
click at [450, 724] on h5 "Generate" at bounding box center [426, 722] width 60 height 12
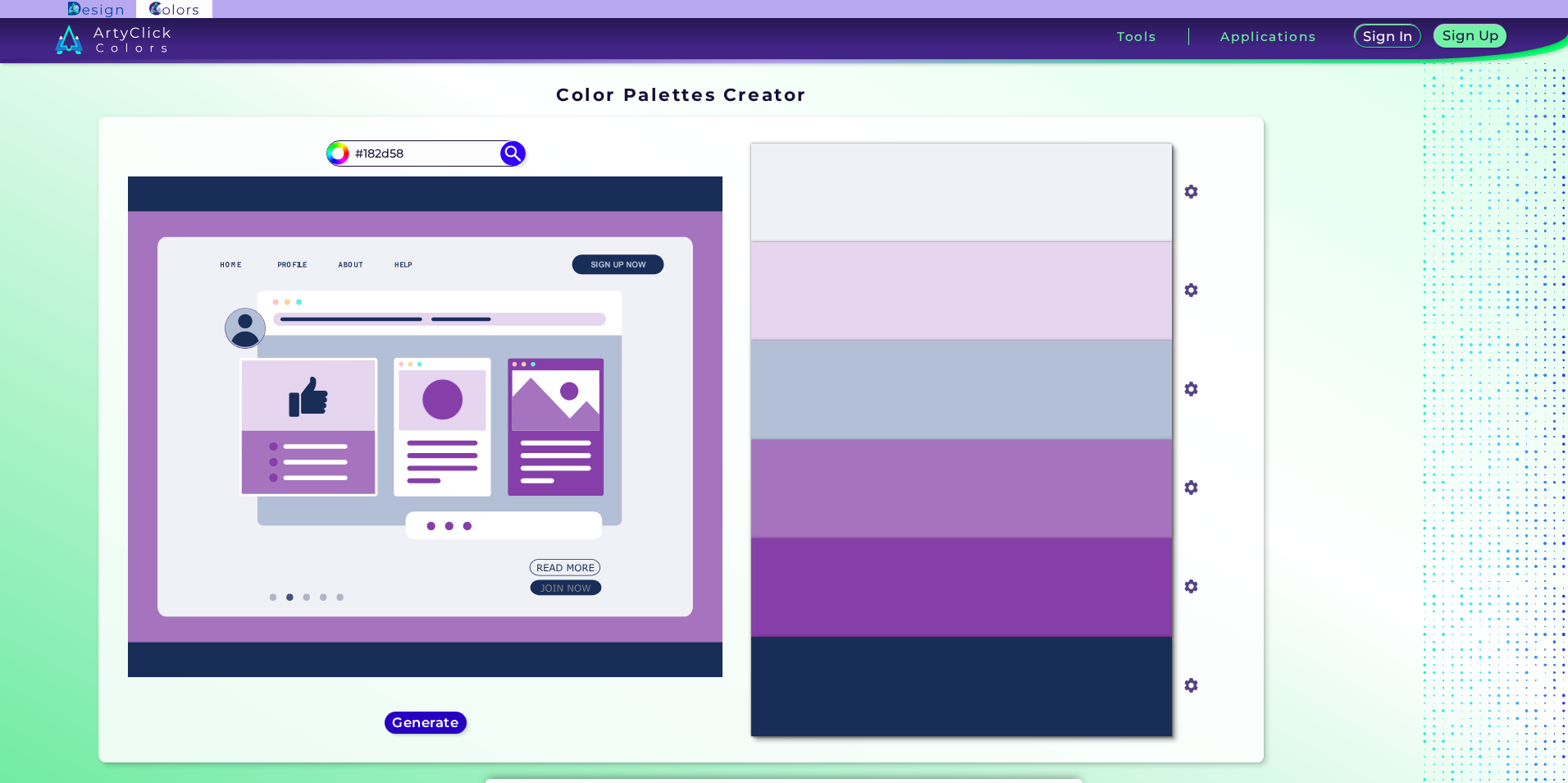
click at [450, 724] on h5 "Generate" at bounding box center [426, 722] width 60 height 12
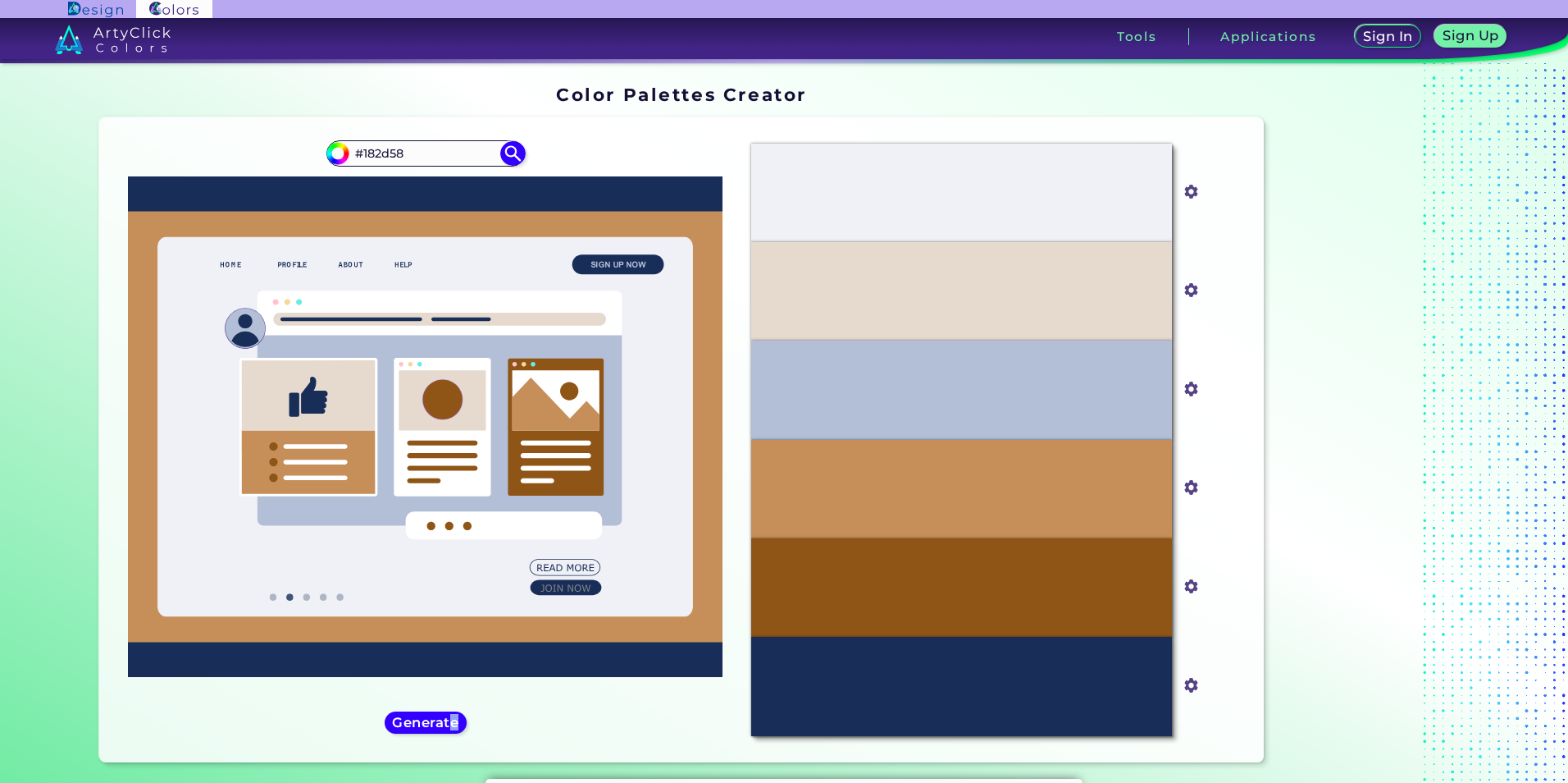
click at [449, 744] on div "#182d58 #182d58" at bounding box center [425, 439] width 626 height 619
drag, startPoint x: 449, startPoint y: 744, endPoint x: 426, endPoint y: 720, distance: 33.2
click at [426, 720] on h5 "Generate" at bounding box center [426, 722] width 60 height 12
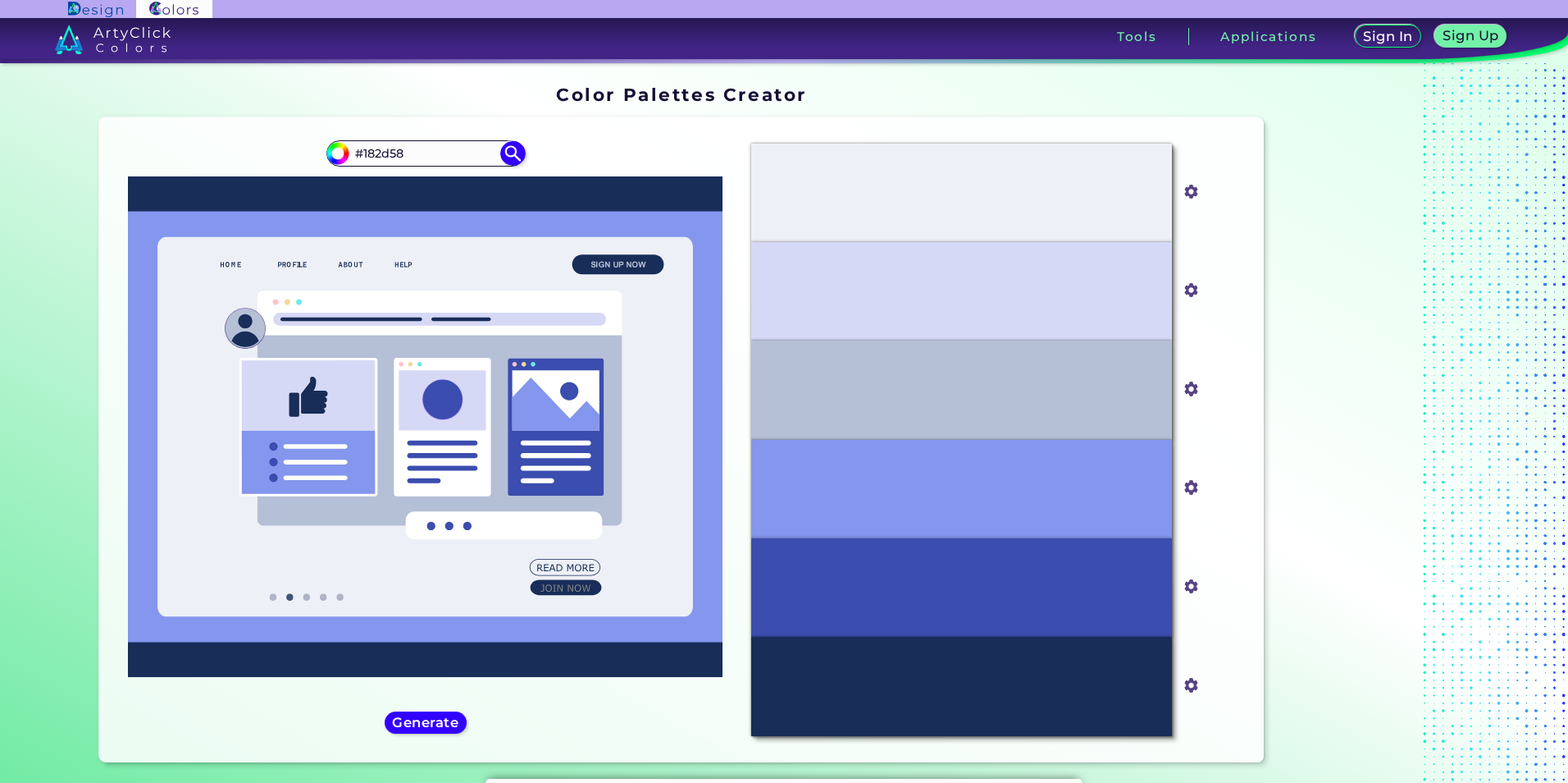
drag, startPoint x: 565, startPoint y: 372, endPoint x: 292, endPoint y: 481, distance: 294.0
click at [302, 489] on g at bounding box center [425, 426] width 594 height 431
click at [430, 720] on h5 "Generate" at bounding box center [426, 722] width 60 height 12
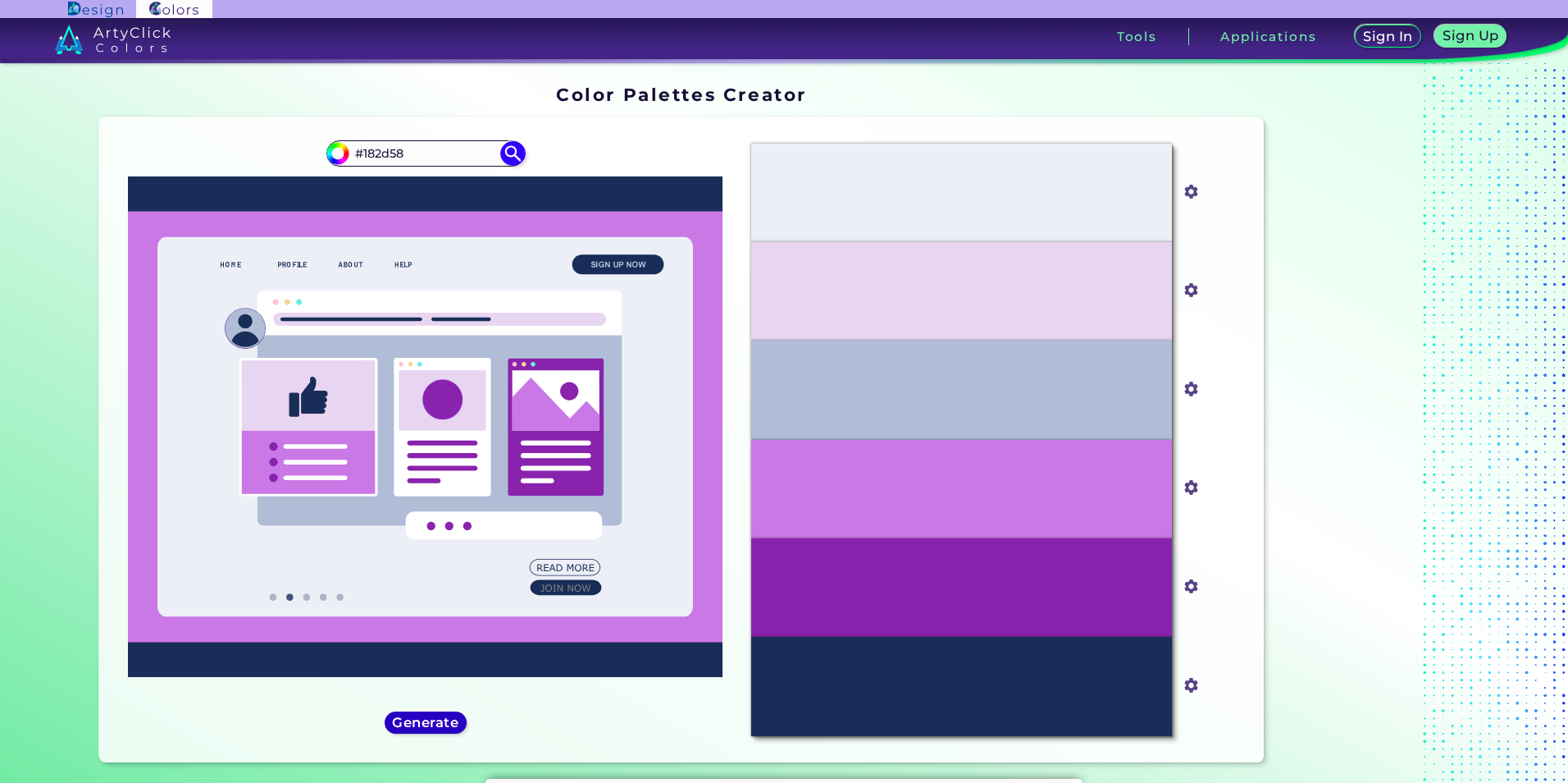
click at [430, 720] on h5 "Generate" at bounding box center [426, 722] width 61 height 12
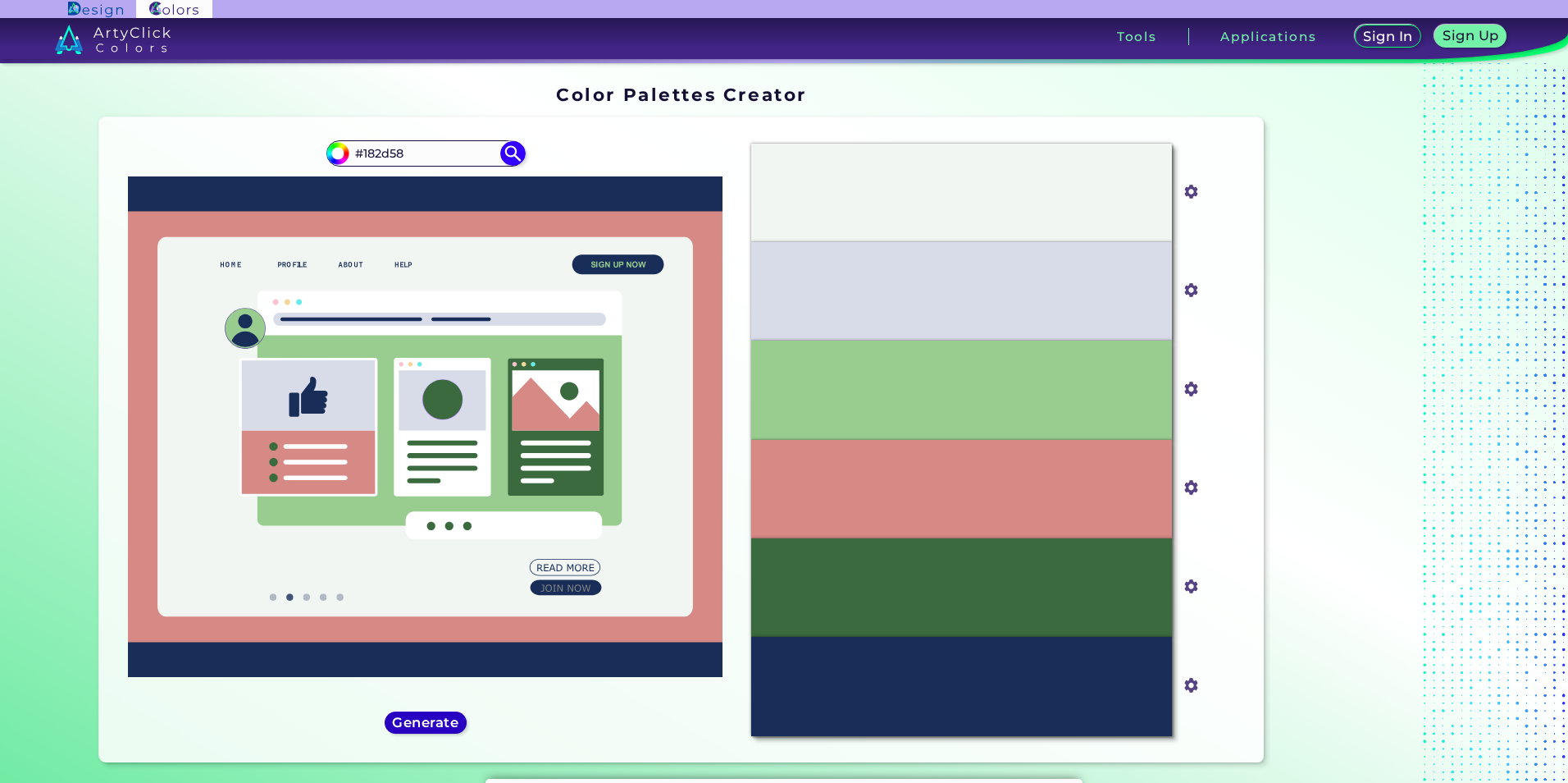
click at [430, 719] on h5 "Generate" at bounding box center [426, 722] width 61 height 12
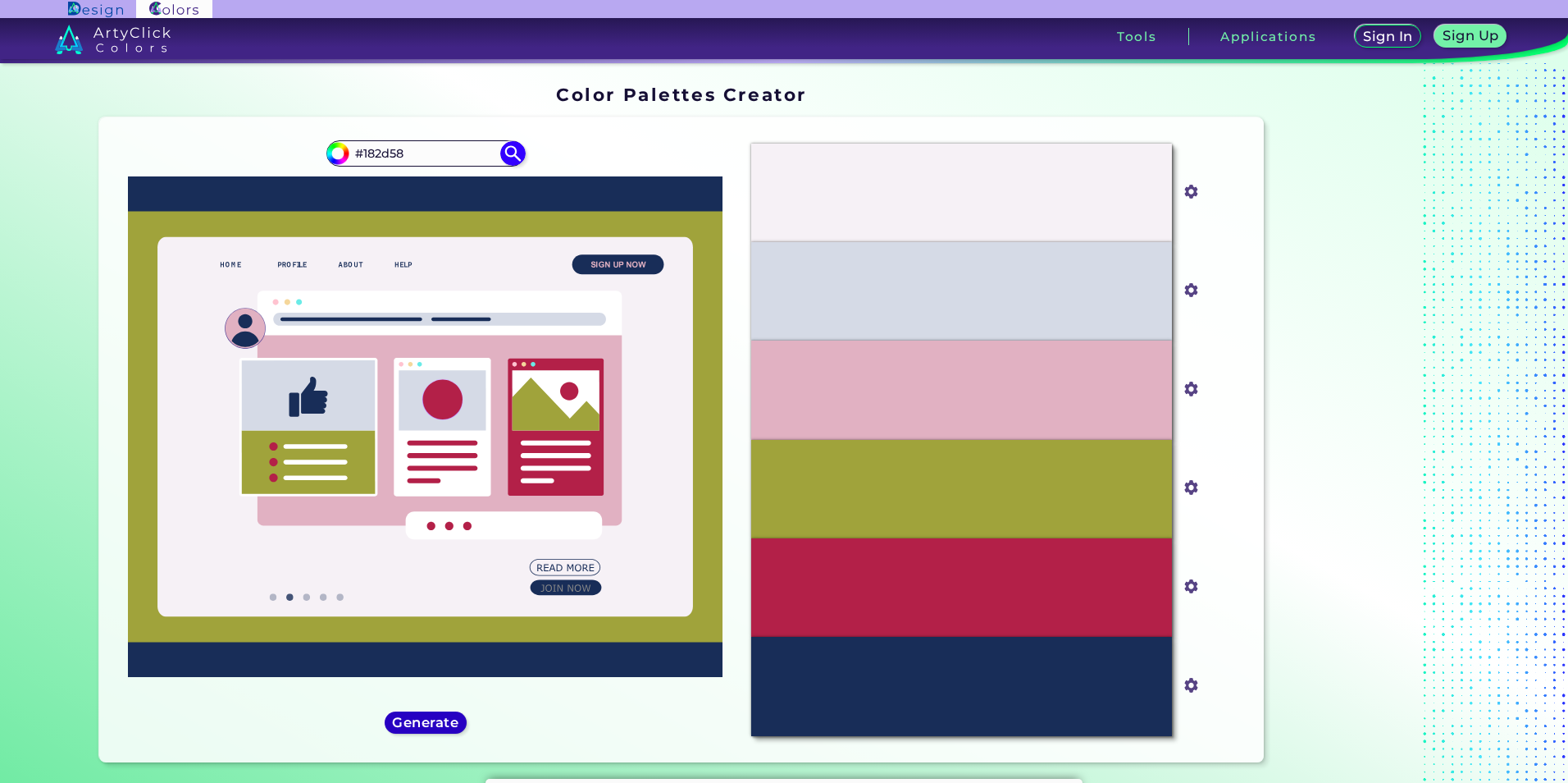
click at [430, 716] on h5 "Generate" at bounding box center [426, 722] width 60 height 12
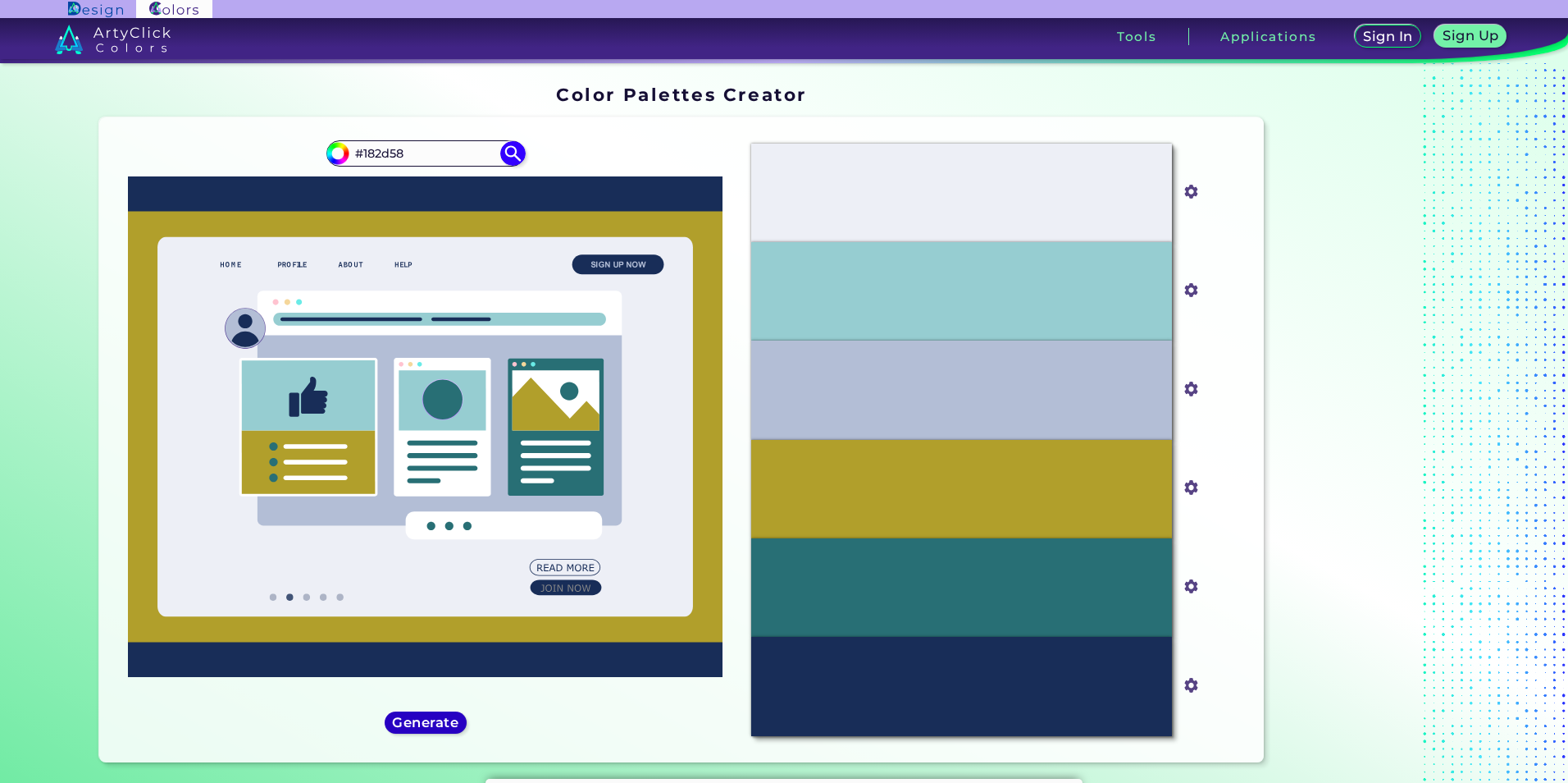
click at [435, 716] on h5 "Generate" at bounding box center [426, 722] width 60 height 12
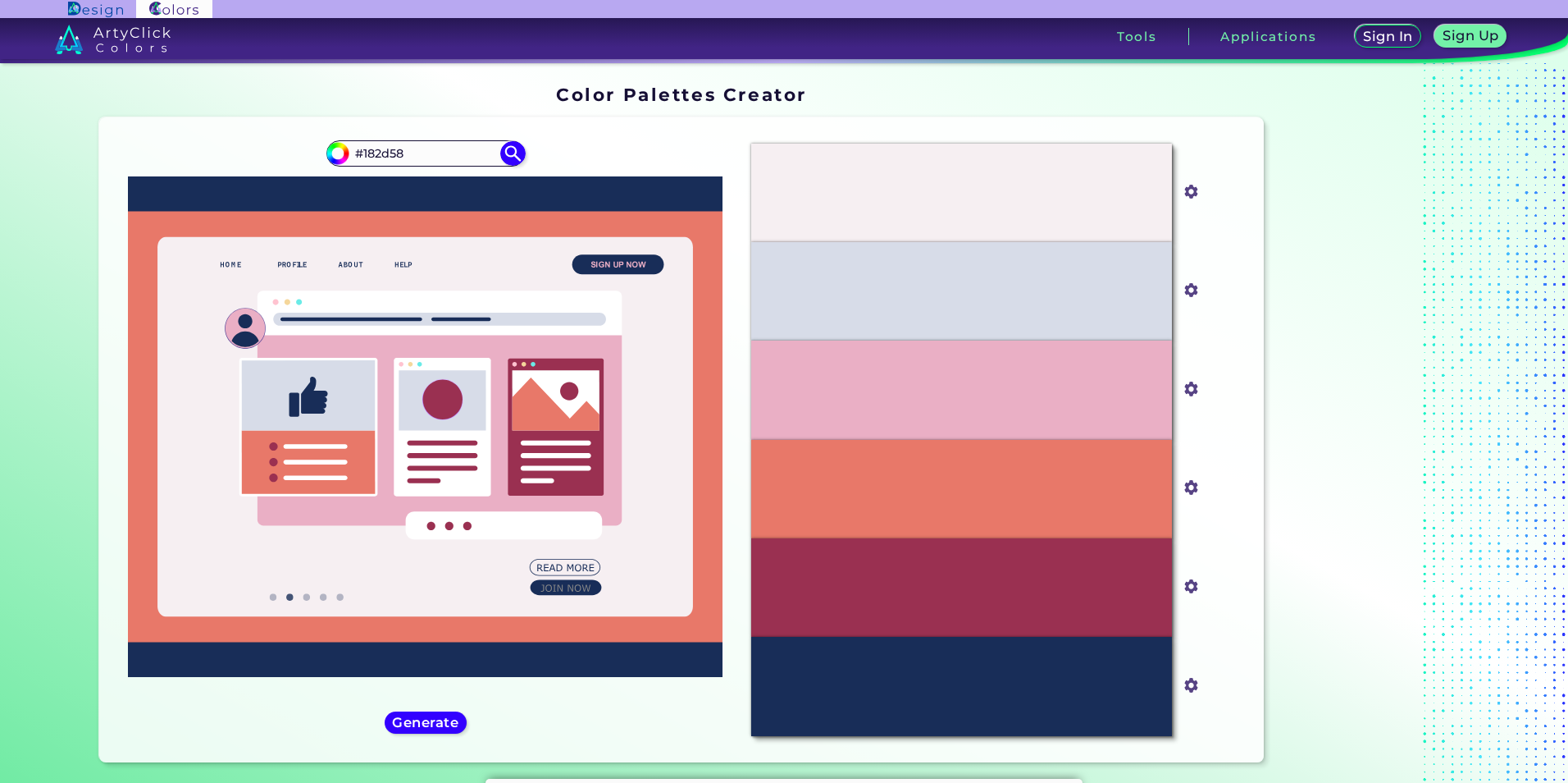
click at [522, 720] on div "#182d58 #182d58" at bounding box center [425, 439] width 626 height 619
click at [408, 722] on h5 "Generate" at bounding box center [426, 722] width 60 height 12
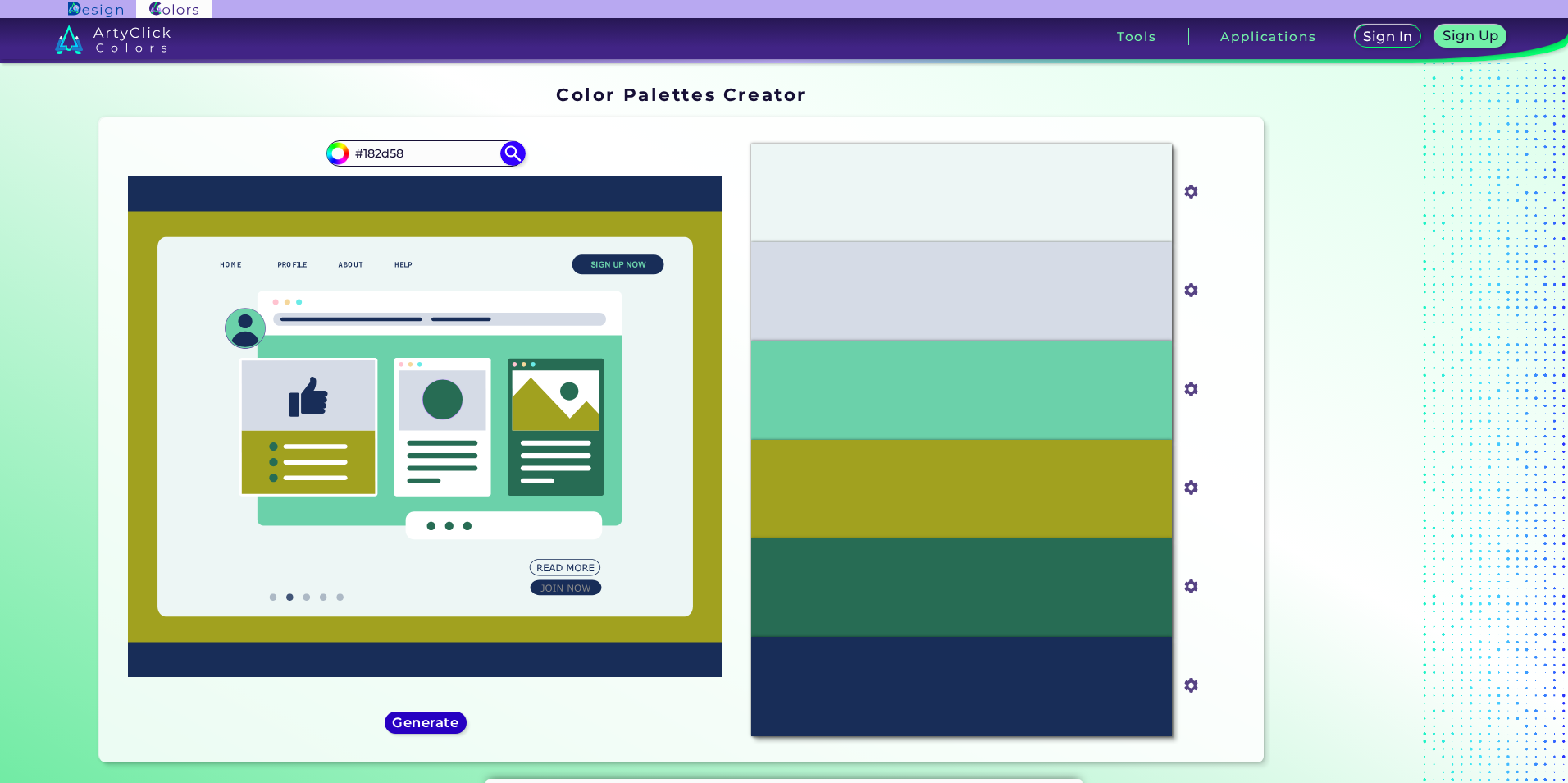
click at [408, 720] on h5 "Generate" at bounding box center [426, 722] width 61 height 12
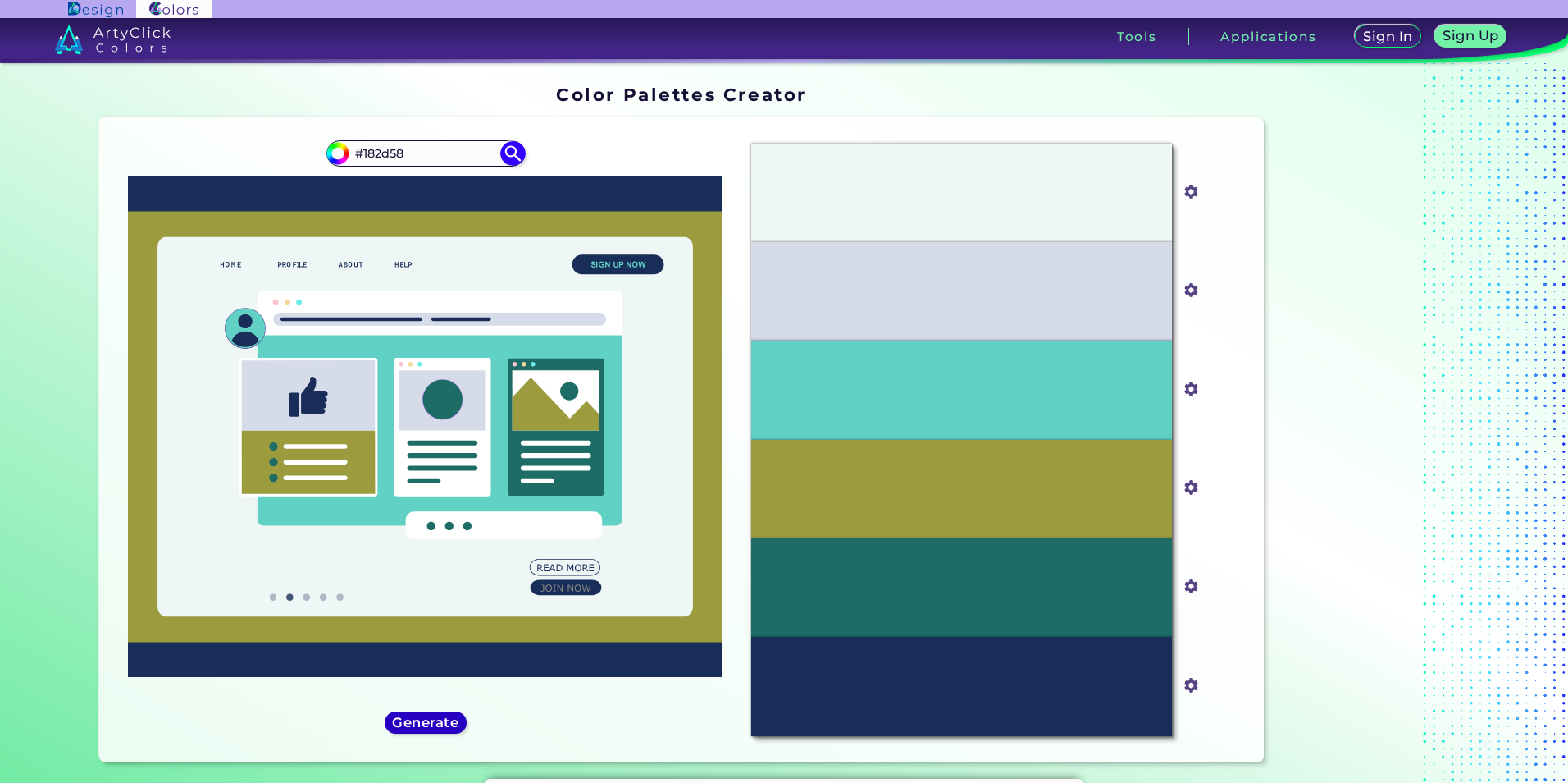
click at [408, 720] on h5 "Generate" at bounding box center [426, 722] width 60 height 12
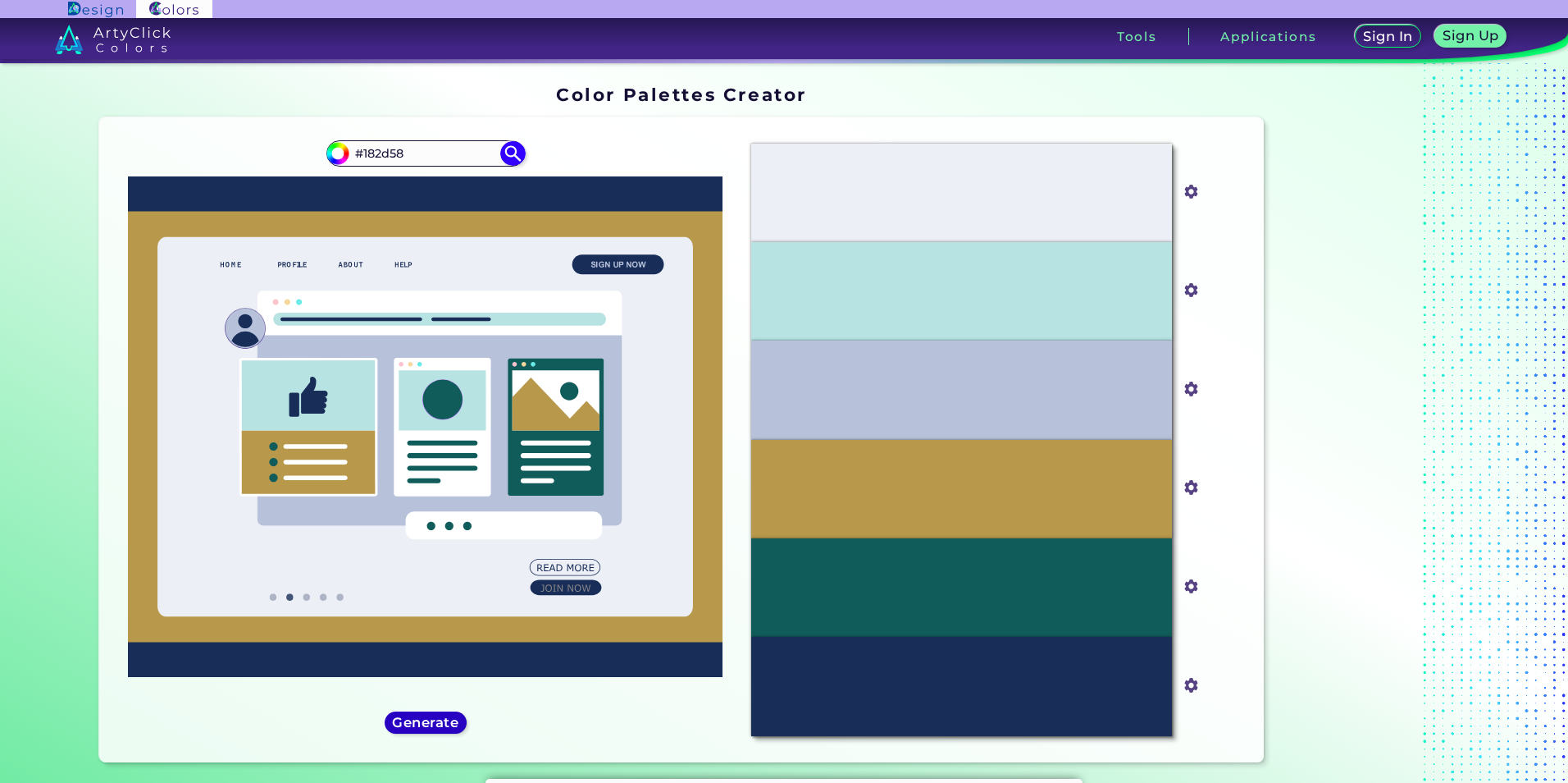
click at [426, 720] on h5 "Generate" at bounding box center [426, 722] width 60 height 12
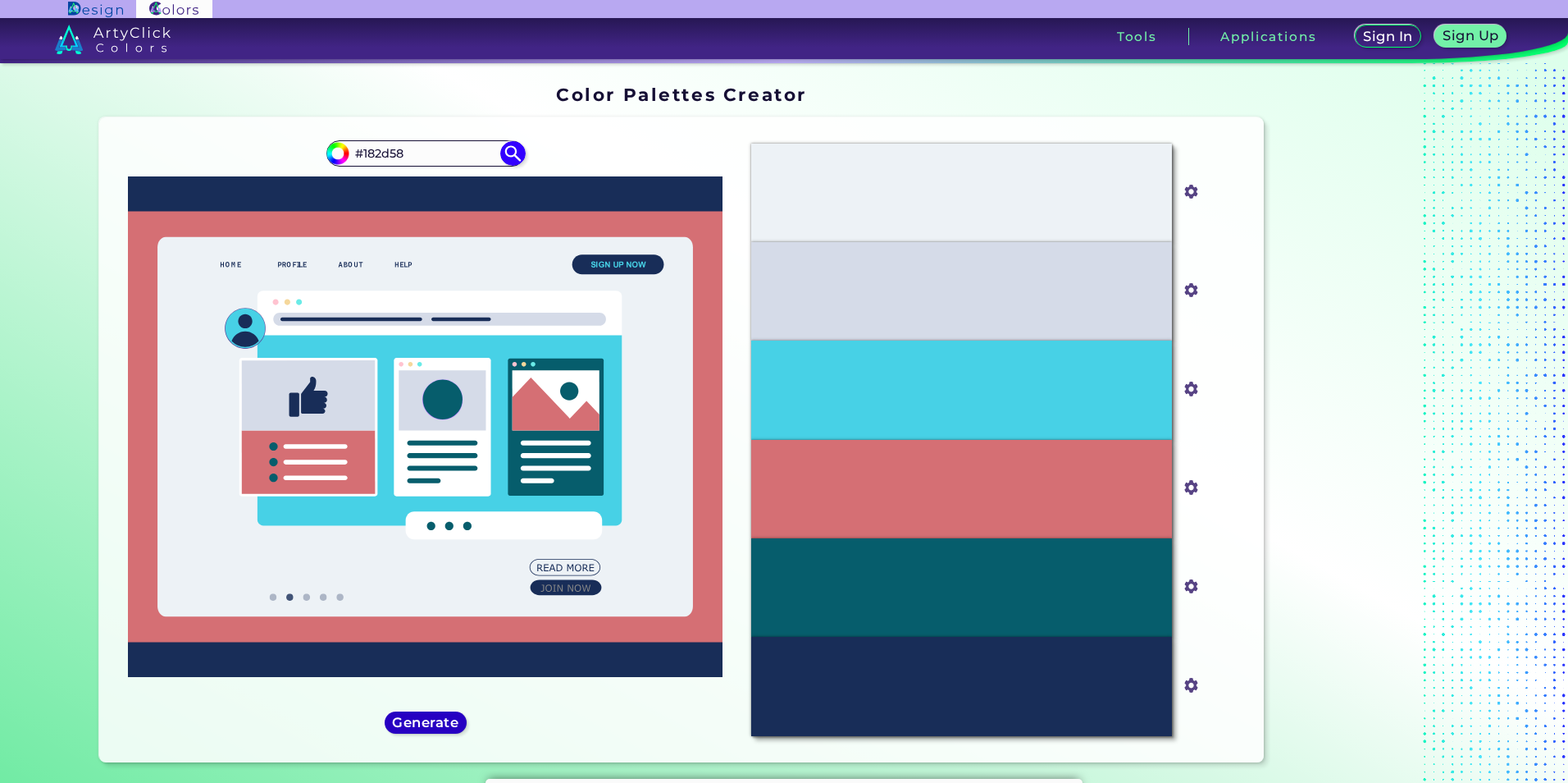
click at [426, 720] on h5 "Generate" at bounding box center [426, 722] width 60 height 12
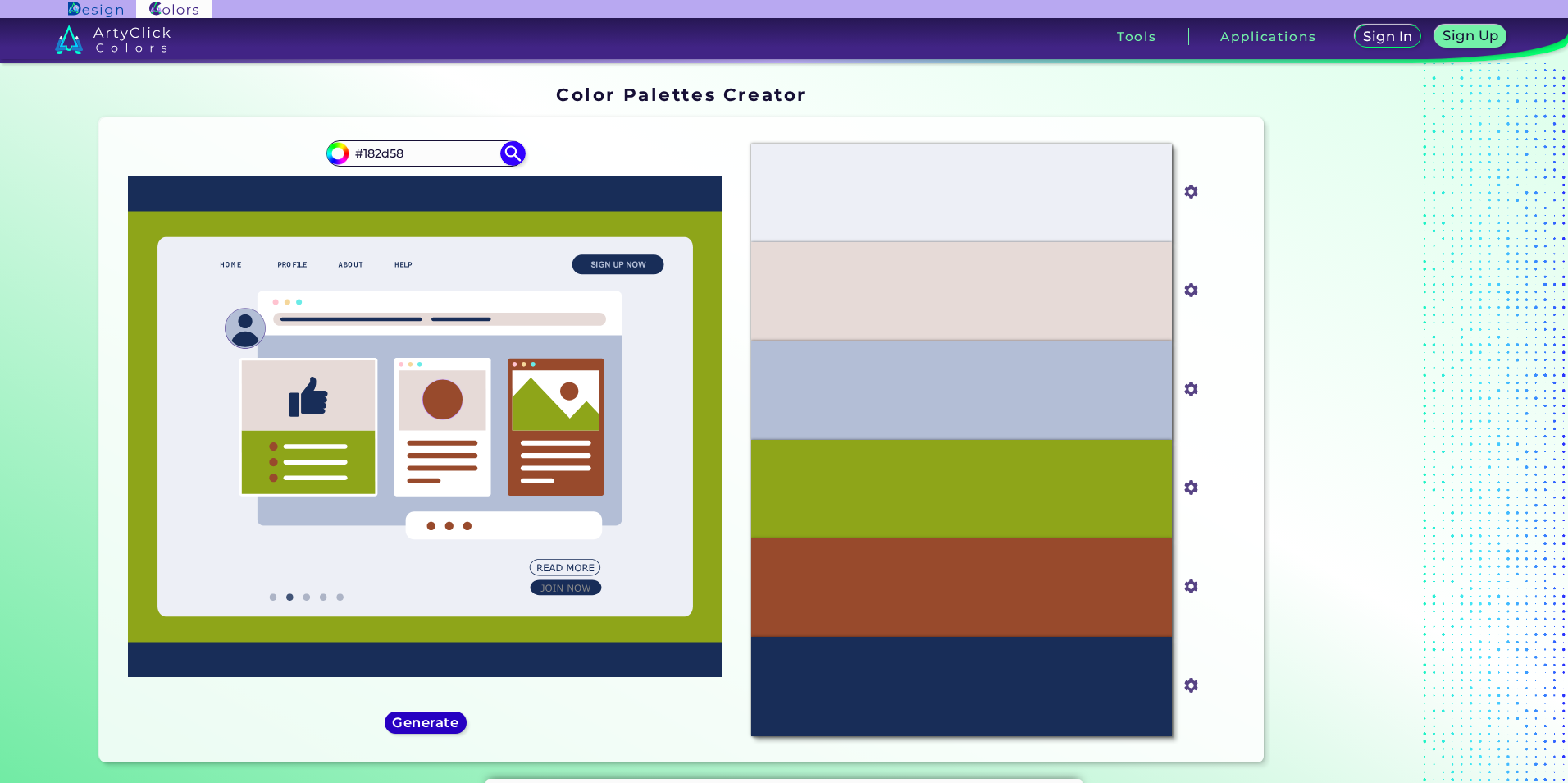
click at [426, 720] on h5 "Generate" at bounding box center [426, 722] width 60 height 12
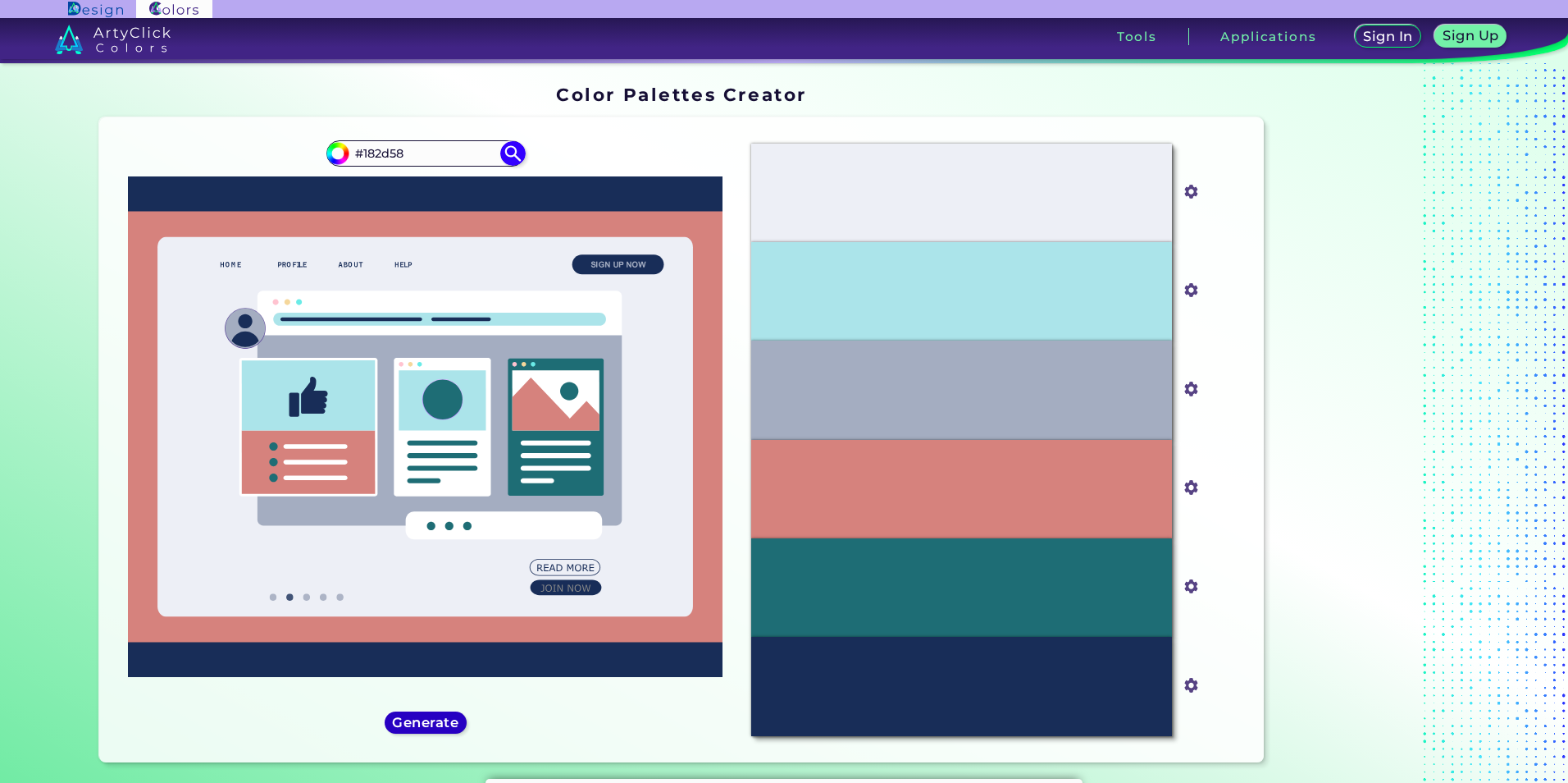
click at [426, 720] on h5 "Generate" at bounding box center [426, 722] width 60 height 12
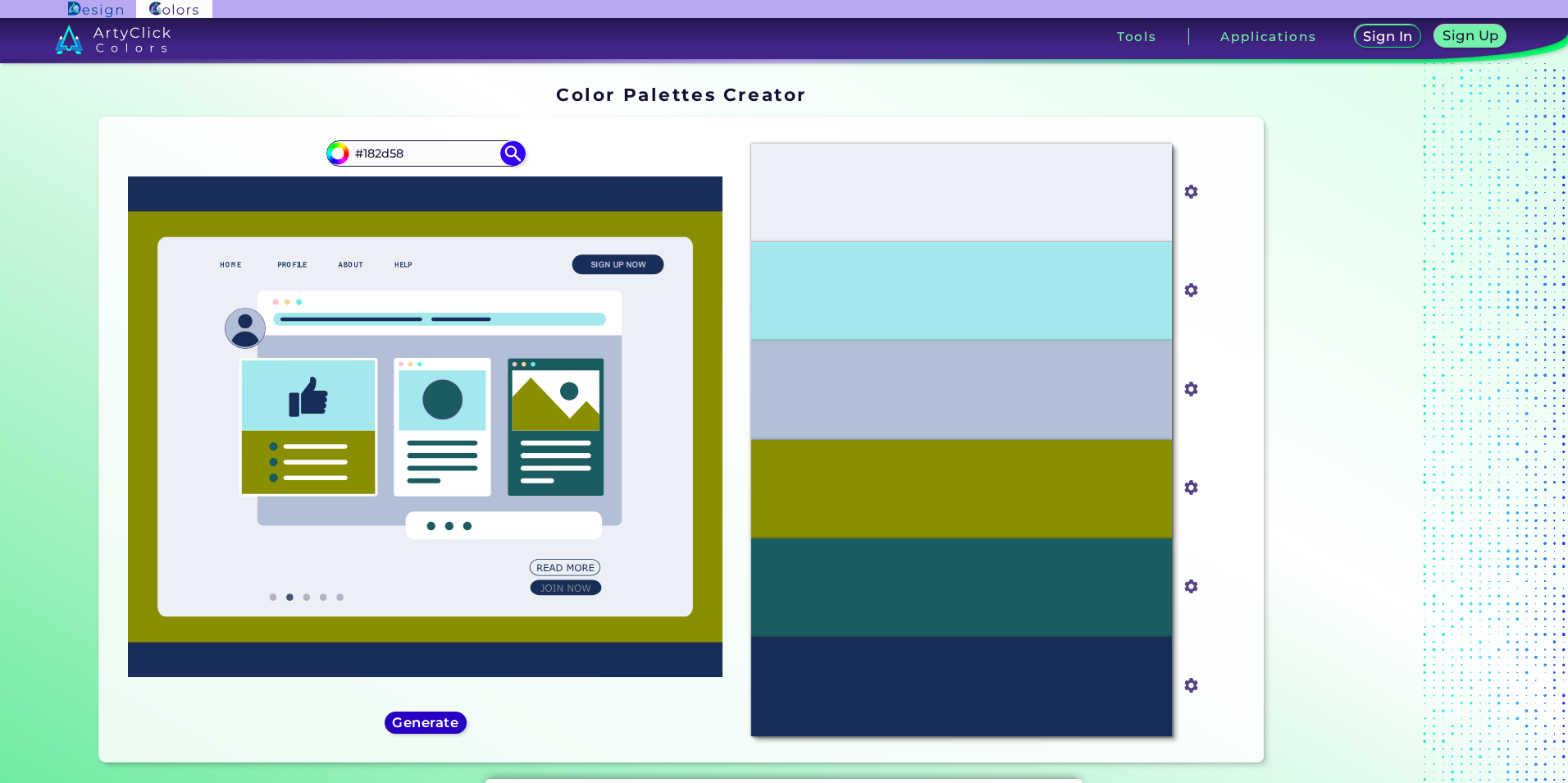
click at [426, 720] on h5 "Generate" at bounding box center [426, 722] width 60 height 12
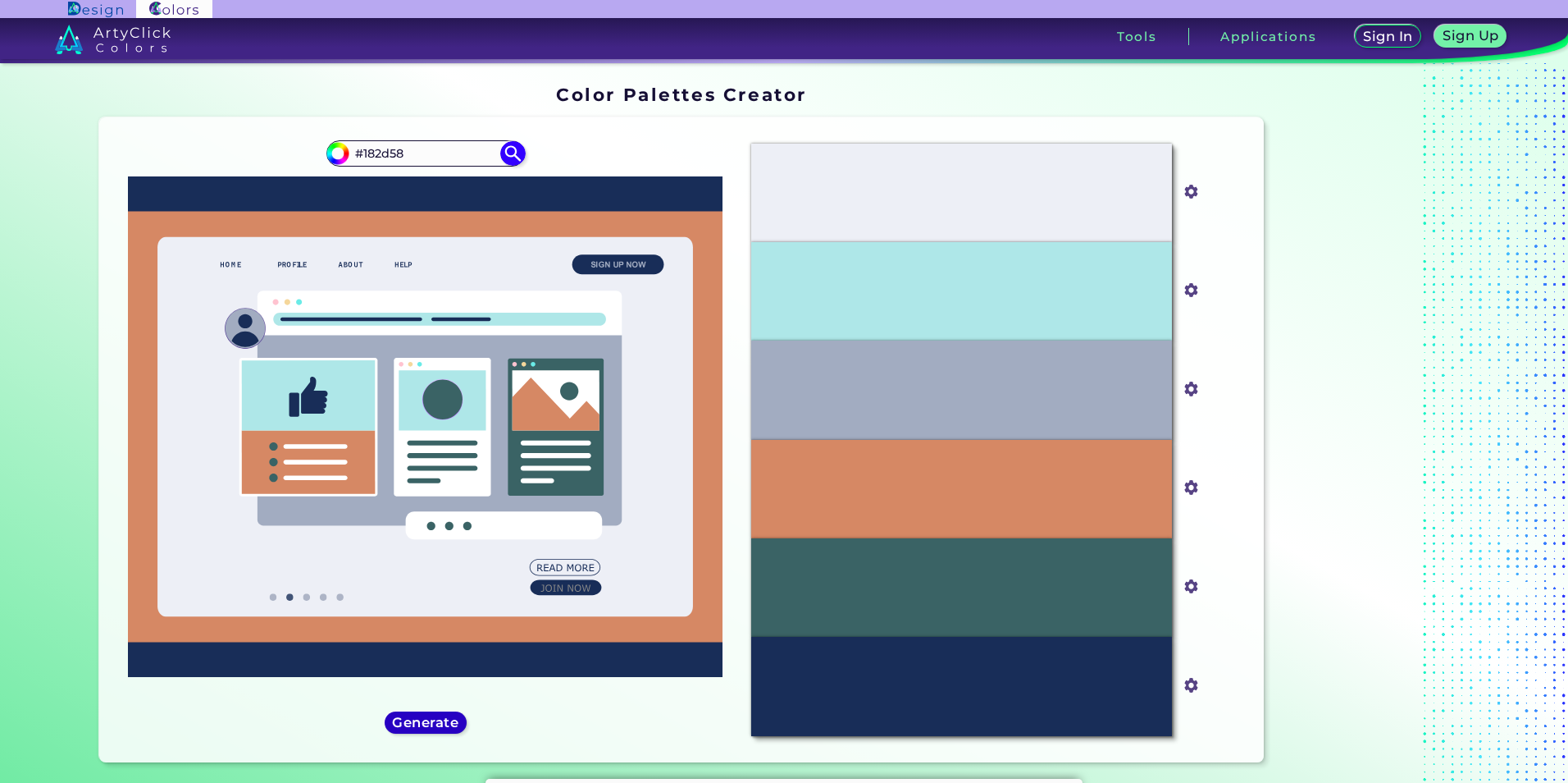
click at [426, 720] on h5 "Generate" at bounding box center [426, 722] width 61 height 12
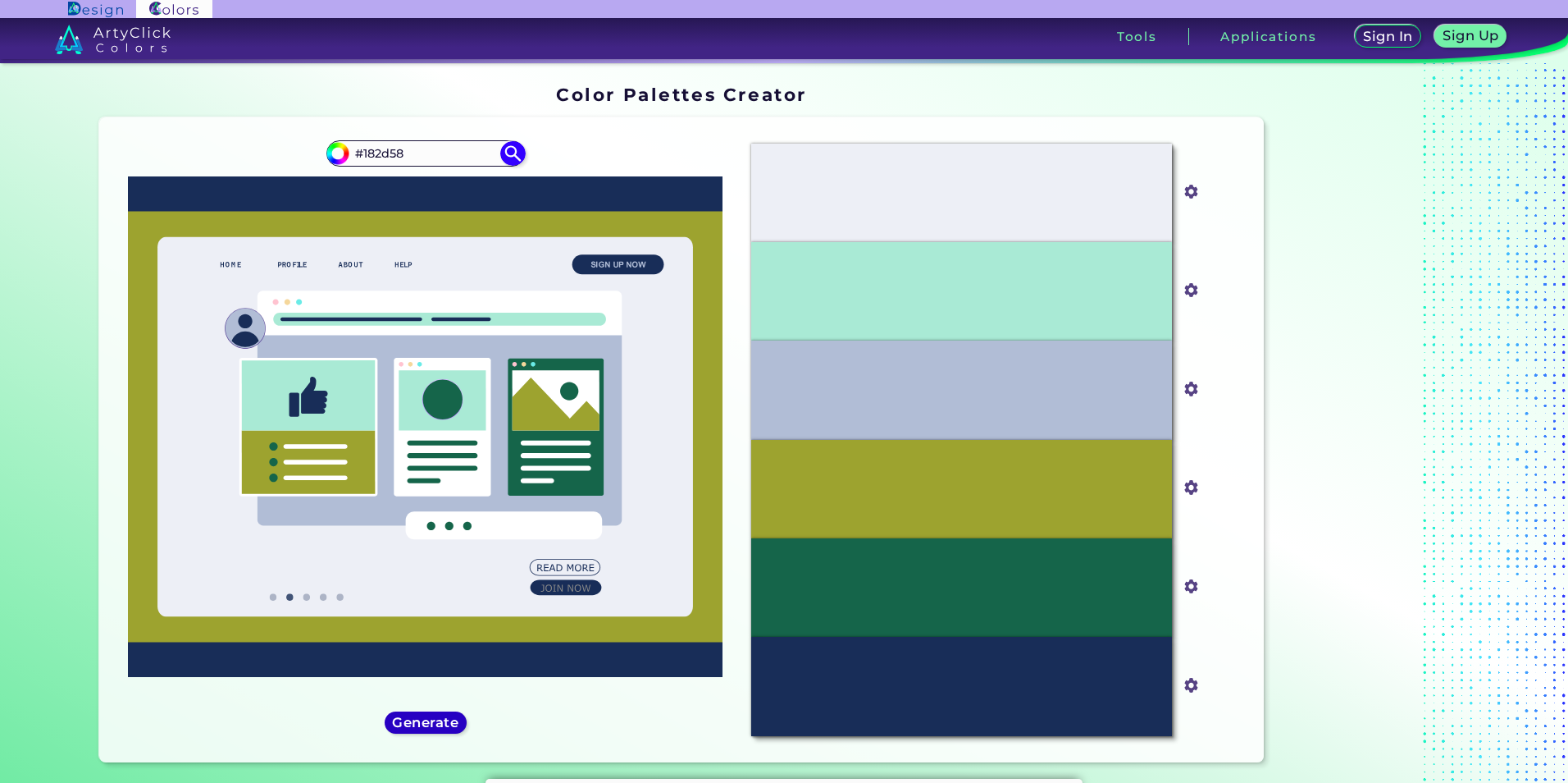
click at [426, 720] on h5 "Generate" at bounding box center [426, 722] width 60 height 12
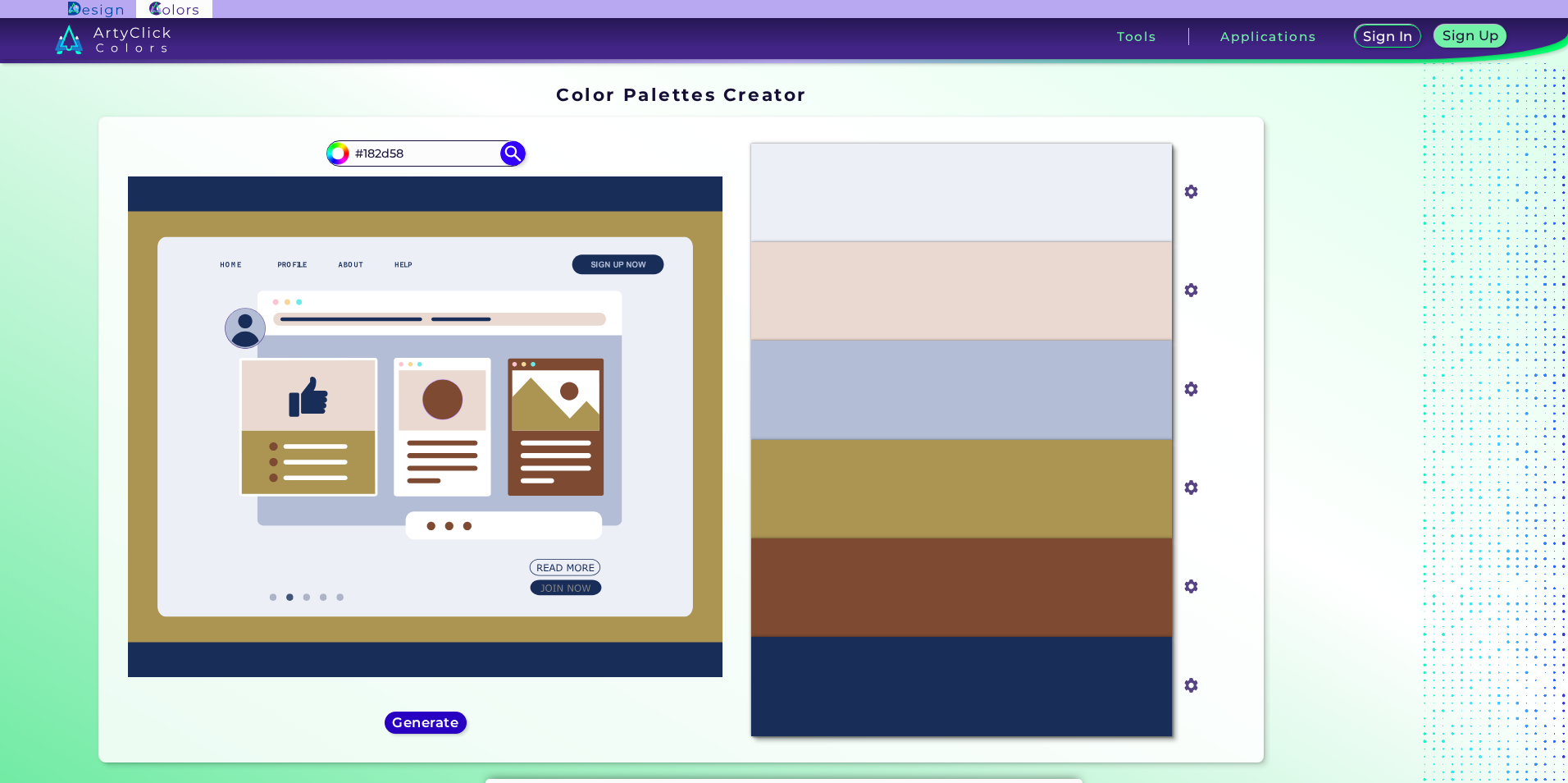
click at [426, 721] on h5 "Generate" at bounding box center [426, 722] width 60 height 12
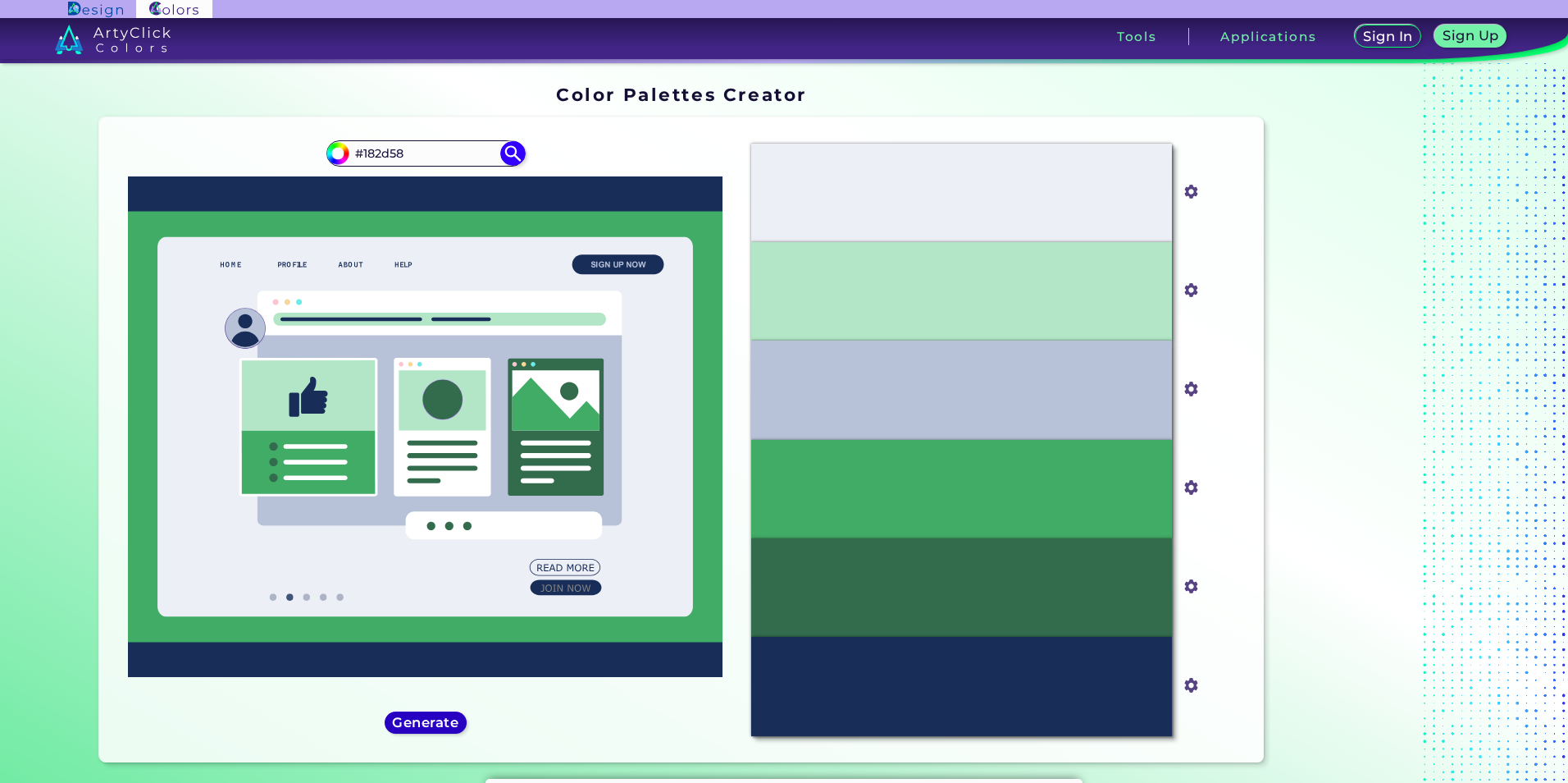
click at [426, 721] on h5 "Generate" at bounding box center [426, 722] width 60 height 12
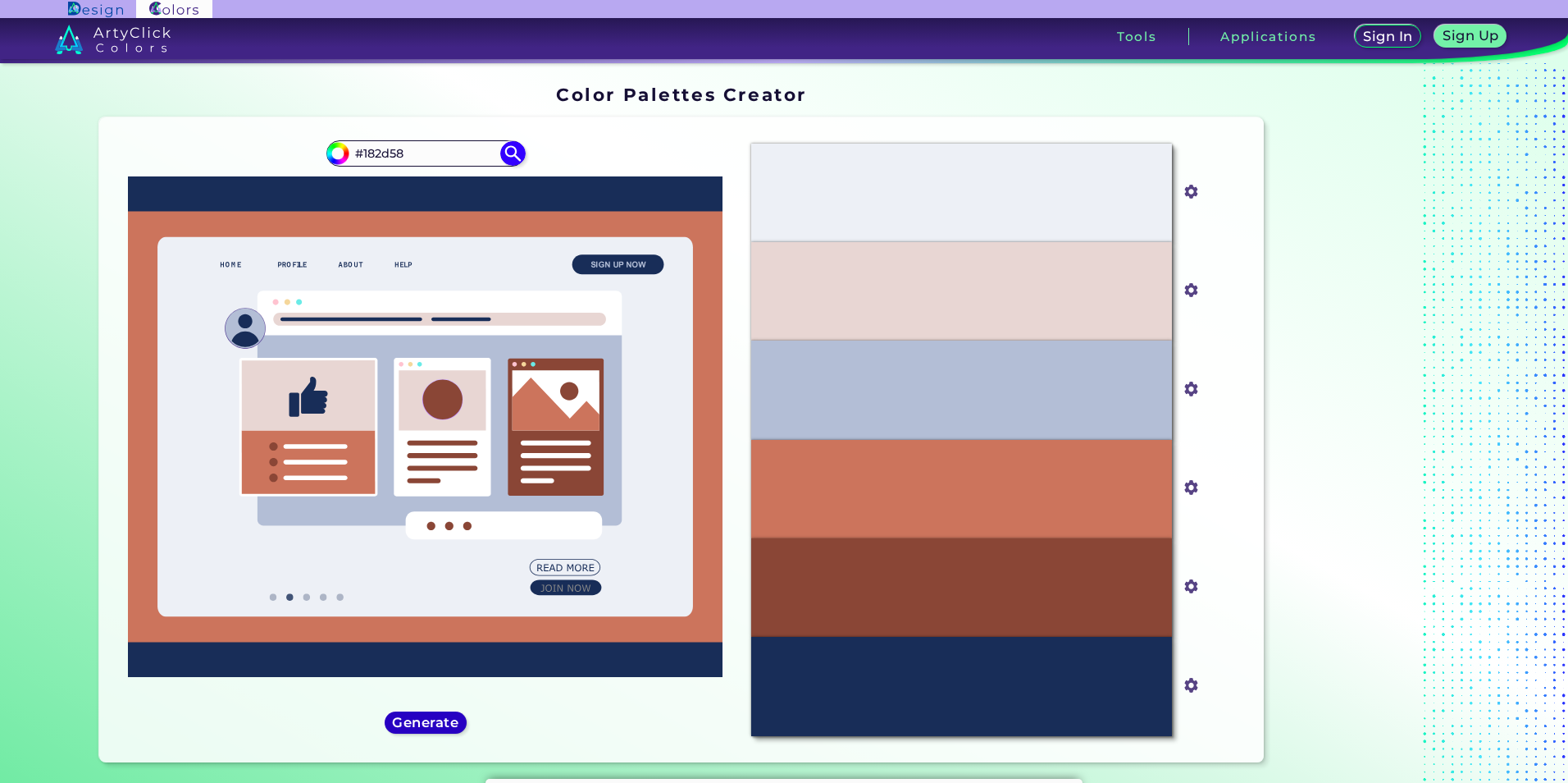
click at [438, 721] on h5 "Generate" at bounding box center [426, 722] width 60 height 12
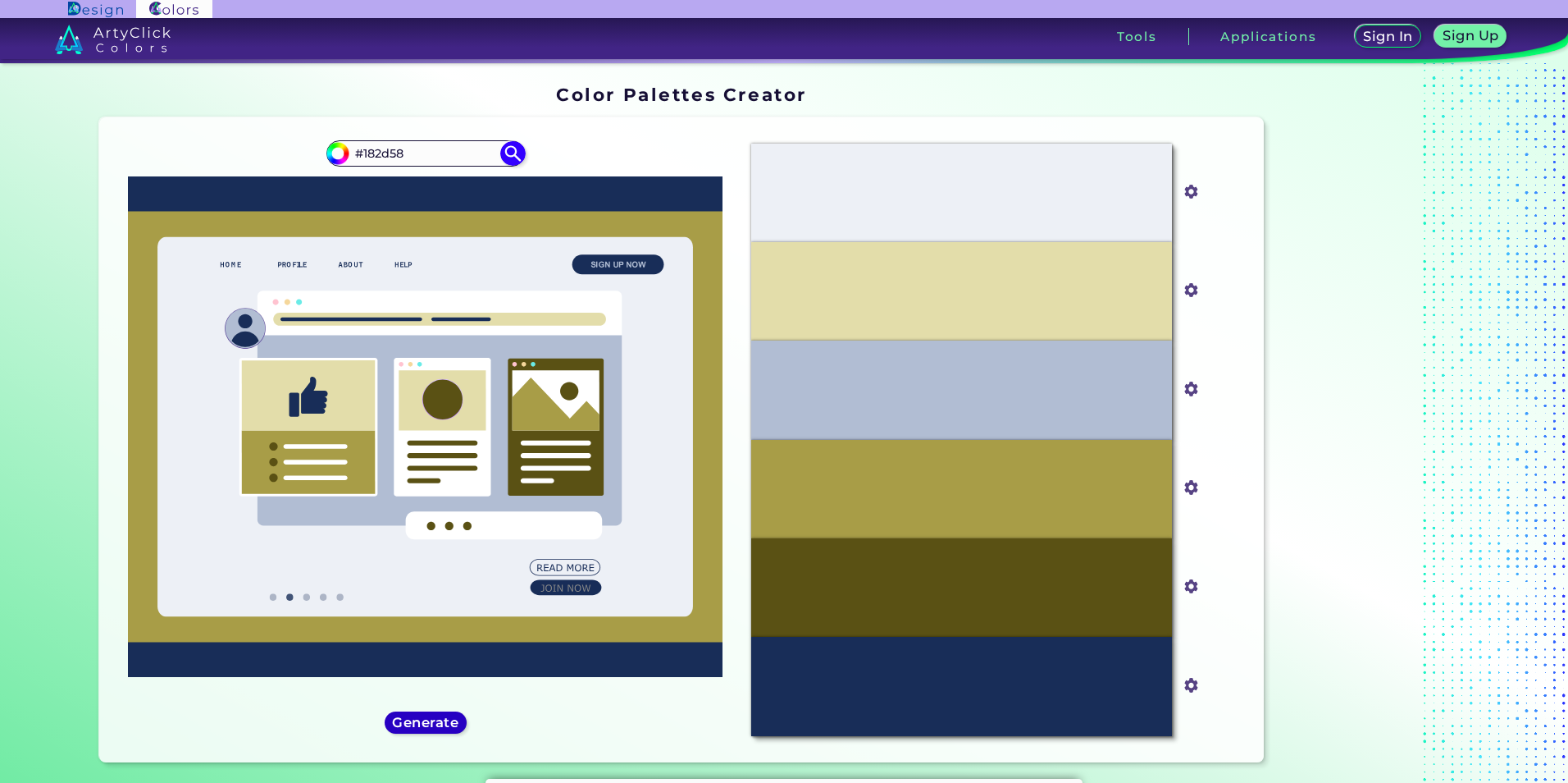
click at [438, 721] on h5 "Generate" at bounding box center [426, 722] width 60 height 12
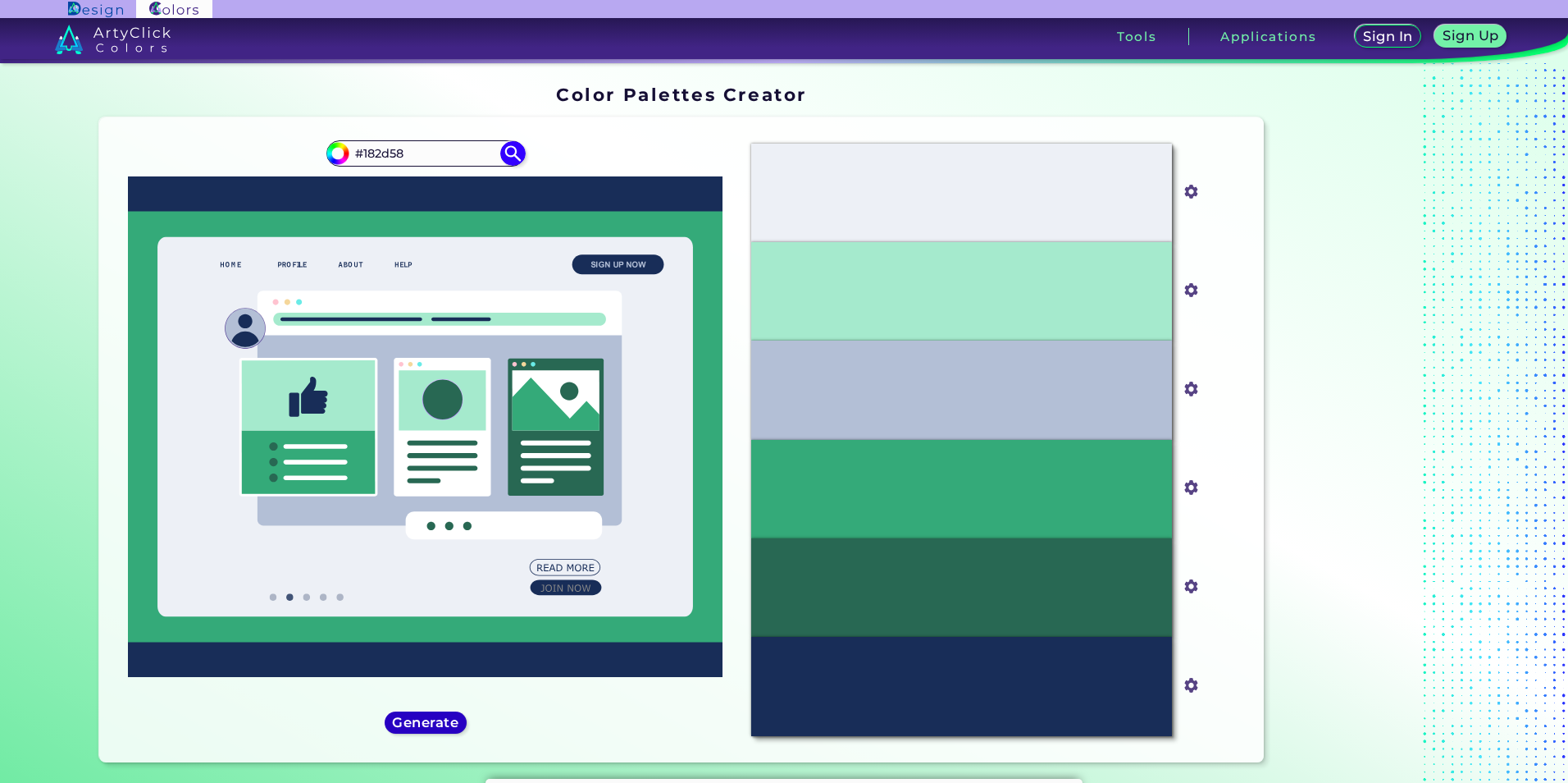
click at [438, 721] on h5 "Generate" at bounding box center [426, 722] width 60 height 12
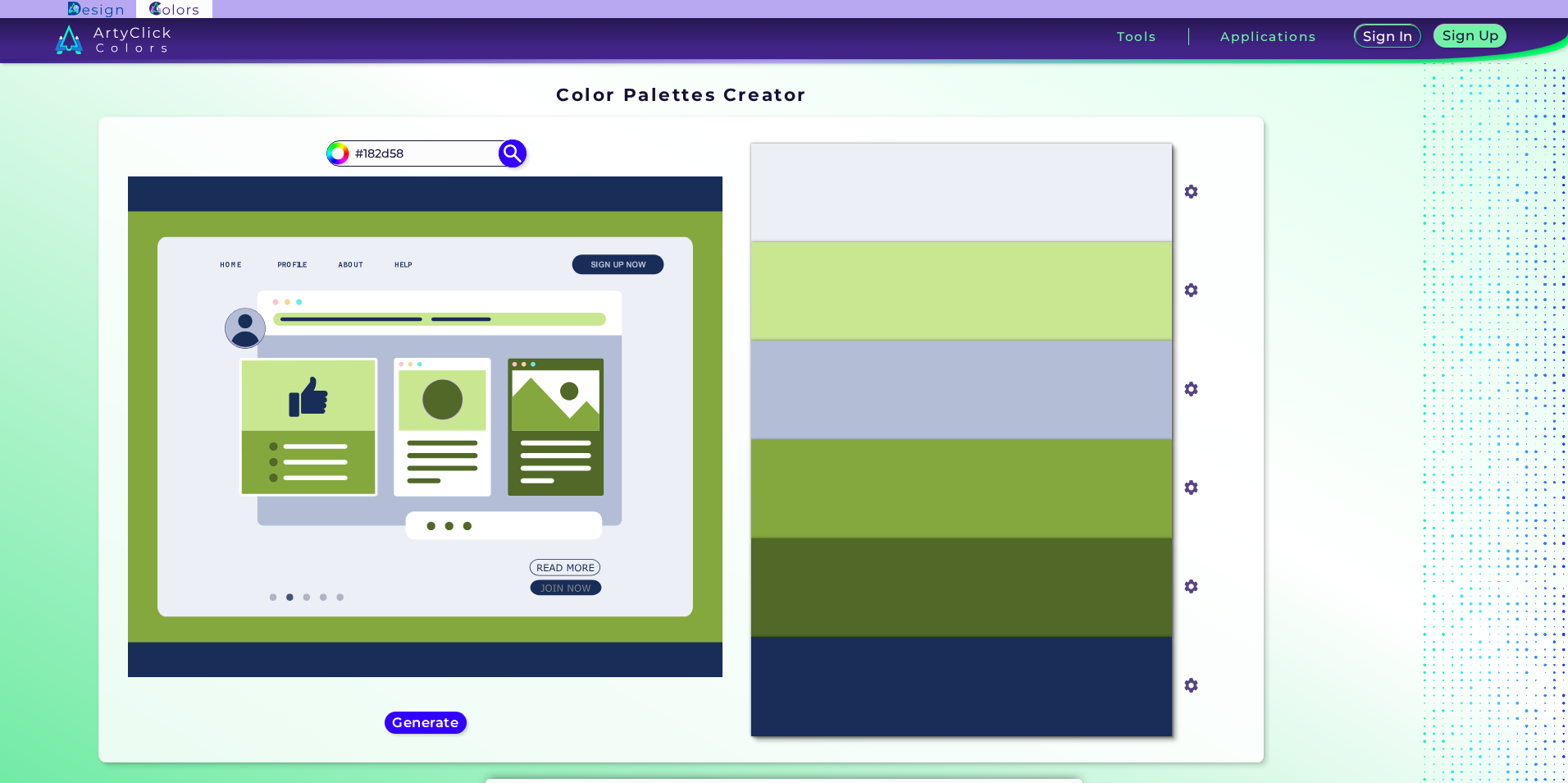
click at [414, 165] on div "#182d58 #182d58" at bounding box center [426, 153] width 199 height 27
click at [418, 161] on input "#182d58" at bounding box center [426, 153] width 152 height 22
paste input "#306fee"
click at [396, 726] on h5 "Generate" at bounding box center [426, 722] width 60 height 12
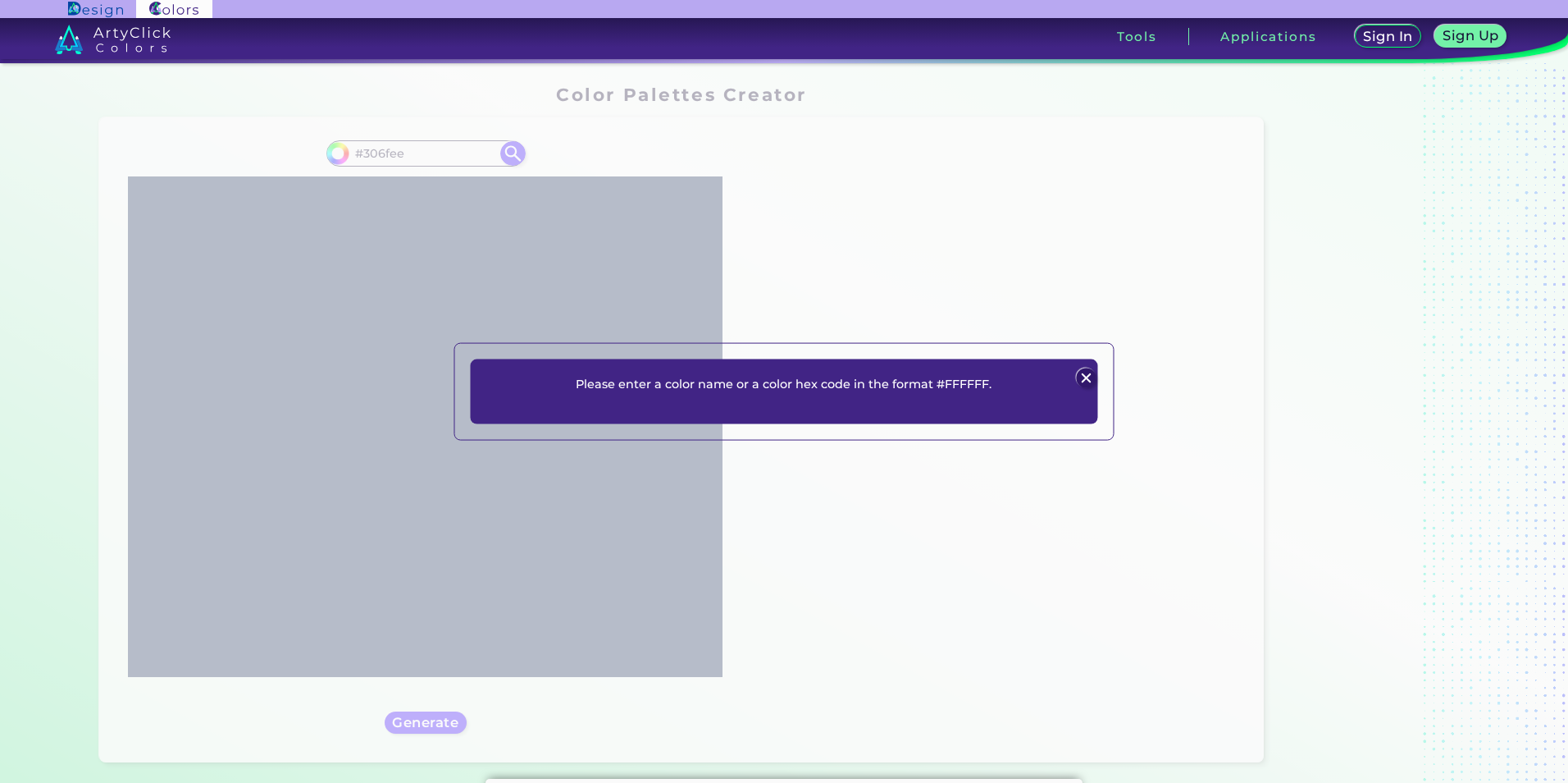
click at [413, 666] on div "Please enter a color name or a color hex code in the format #FFFFFF. Plans Sign…" at bounding box center [784, 392] width 1568 height 783
click at [1084, 375] on img at bounding box center [1087, 378] width 20 height 20
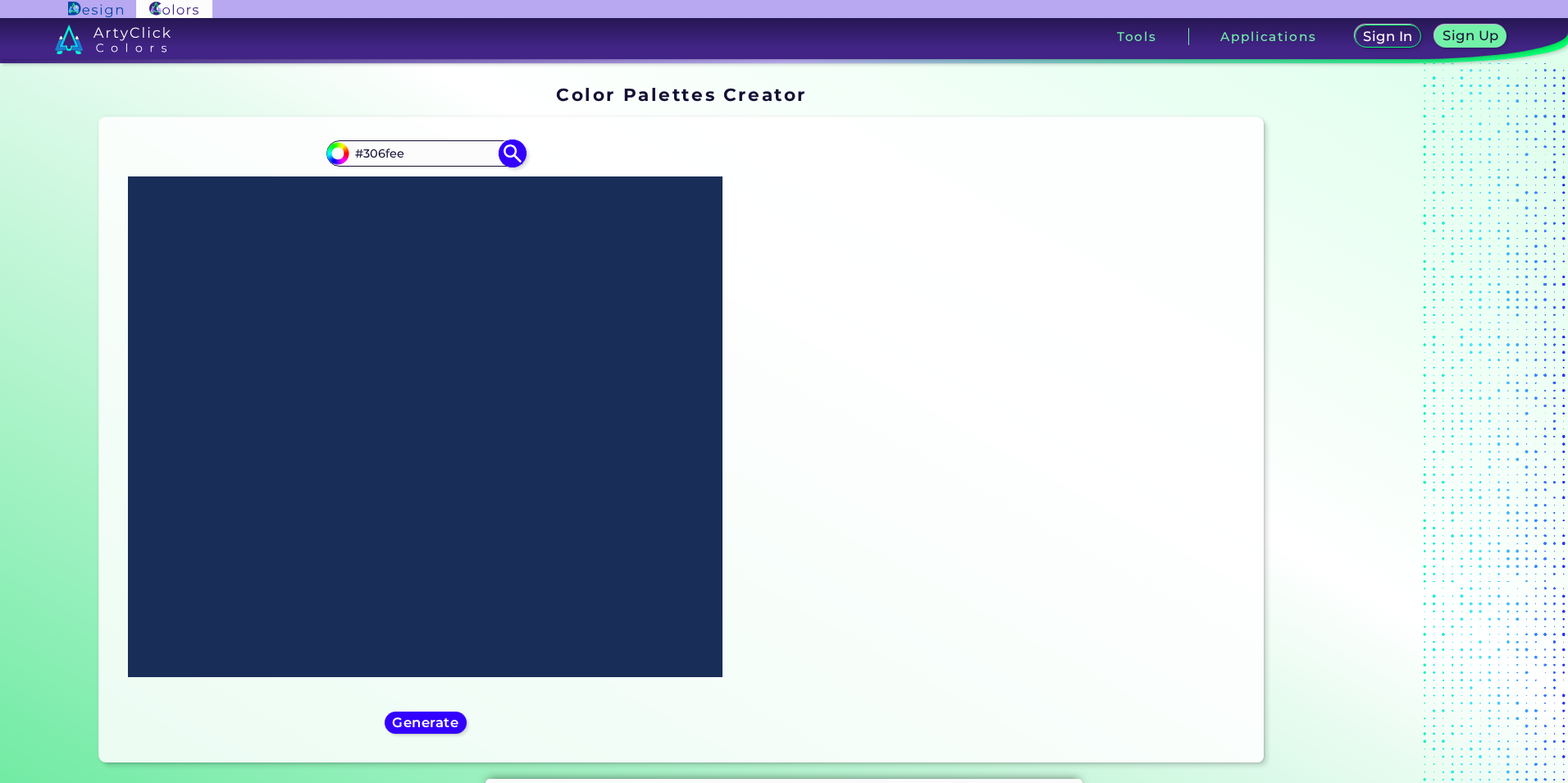
click at [424, 155] on input "#306fee" at bounding box center [426, 153] width 152 height 22
paste input "#306fee"
type input "#306fee#306fee"
paste input "#306fee"
type input "#306fee"
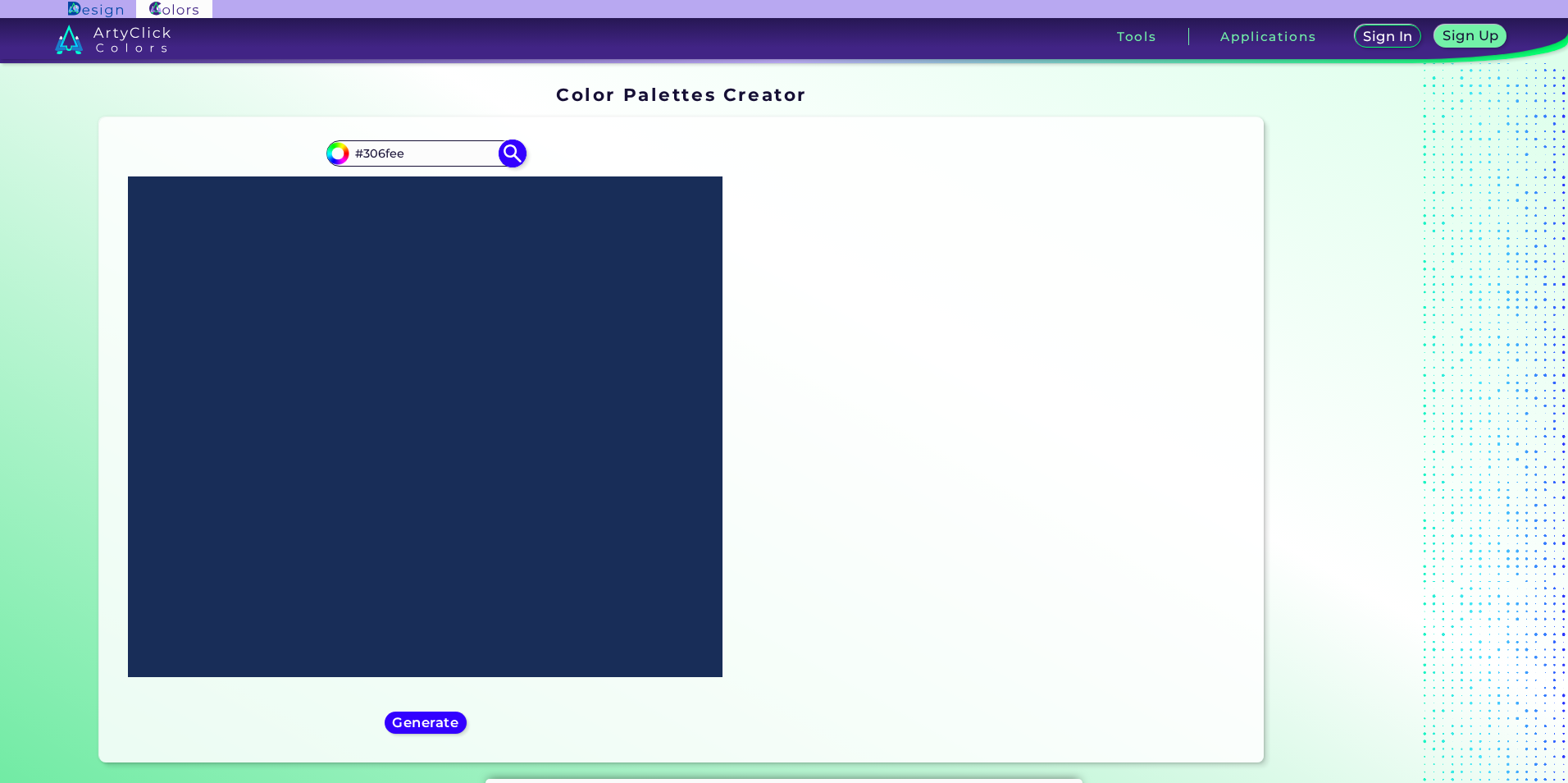
type input "#306fee"
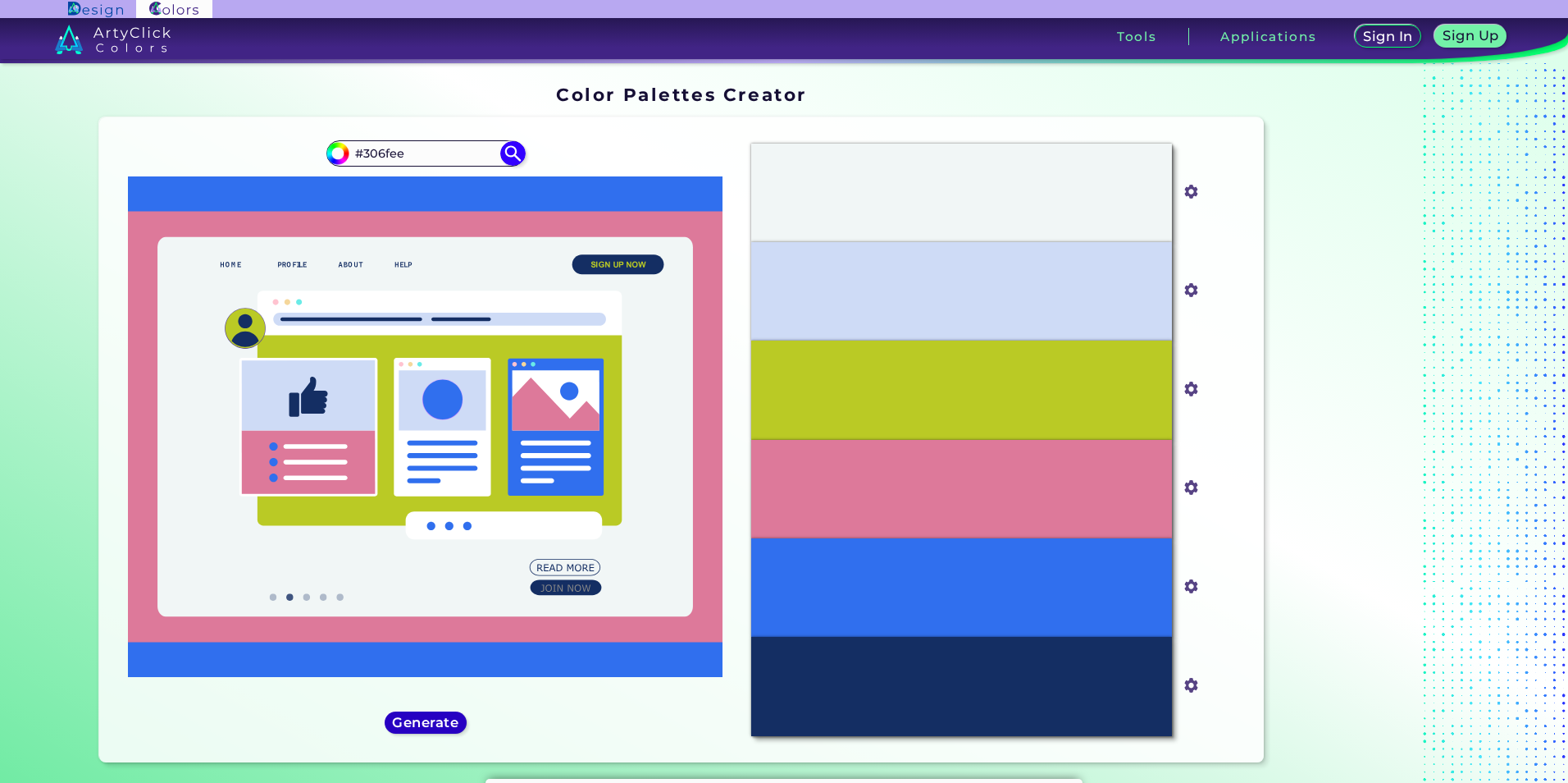
click at [432, 726] on h5 "Generate" at bounding box center [426, 722] width 60 height 12
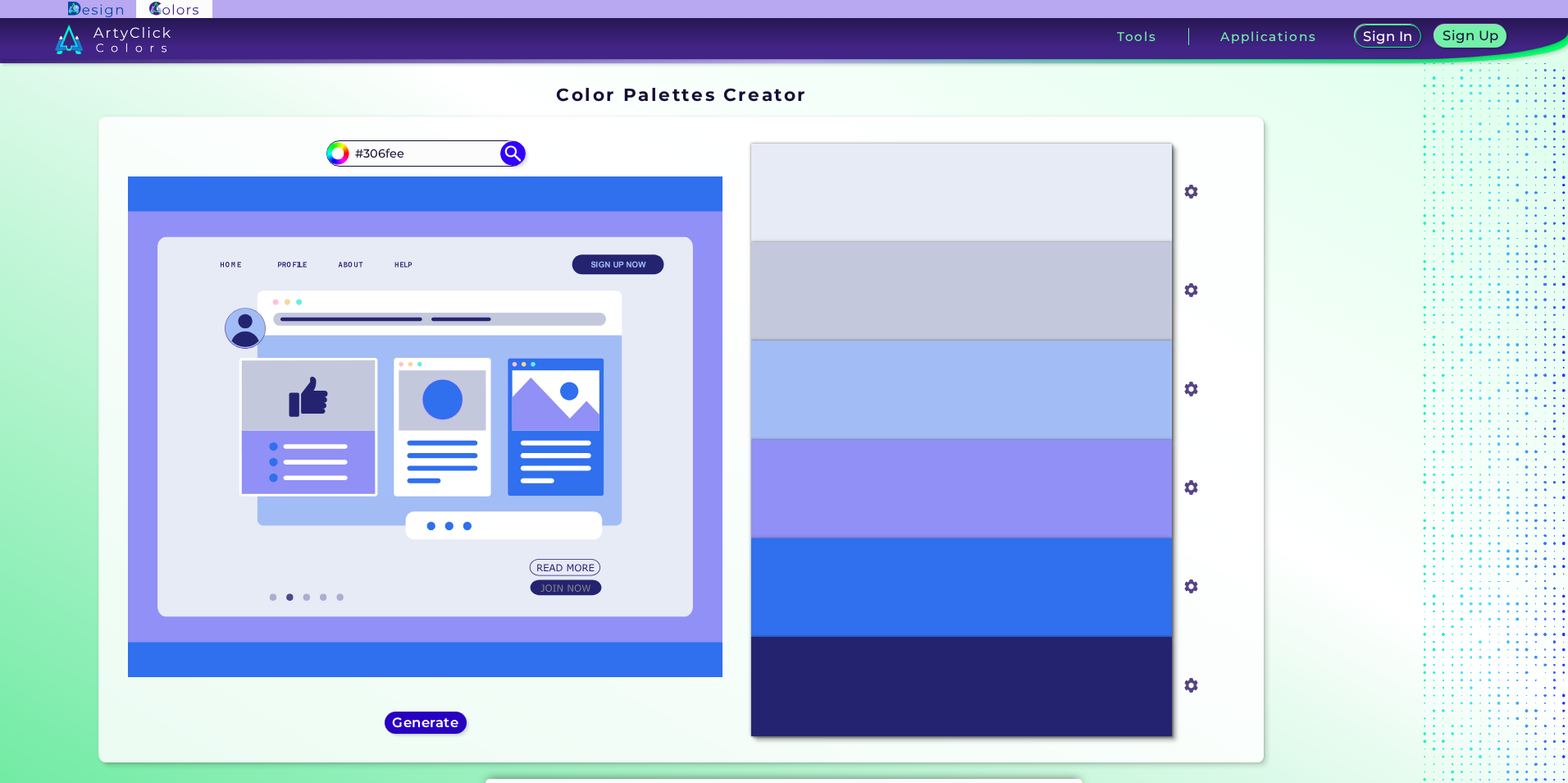
click at [431, 723] on h5 "Generate" at bounding box center [426, 722] width 60 height 12
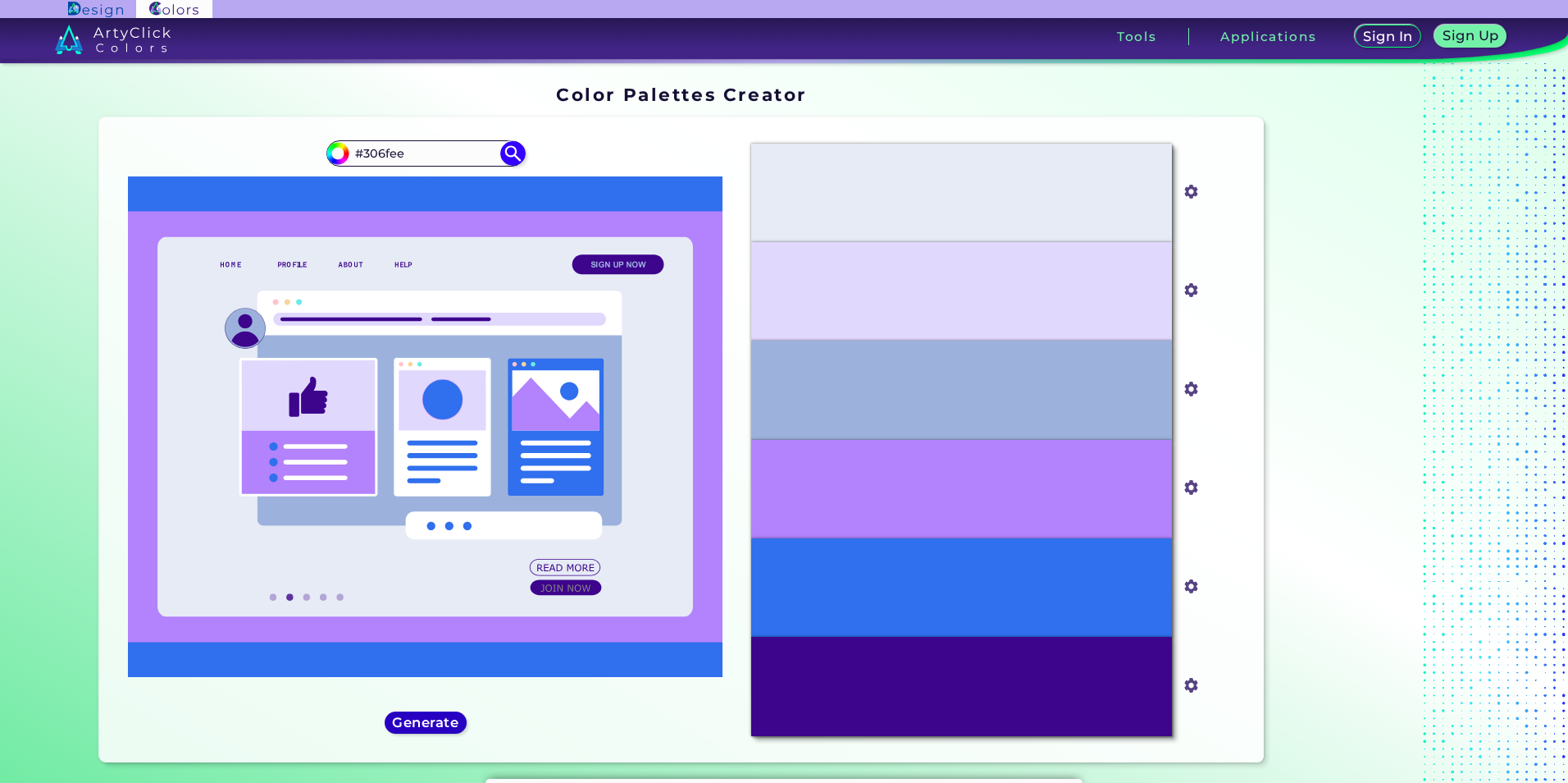
click at [431, 723] on h5 "Generate" at bounding box center [426, 722] width 60 height 12
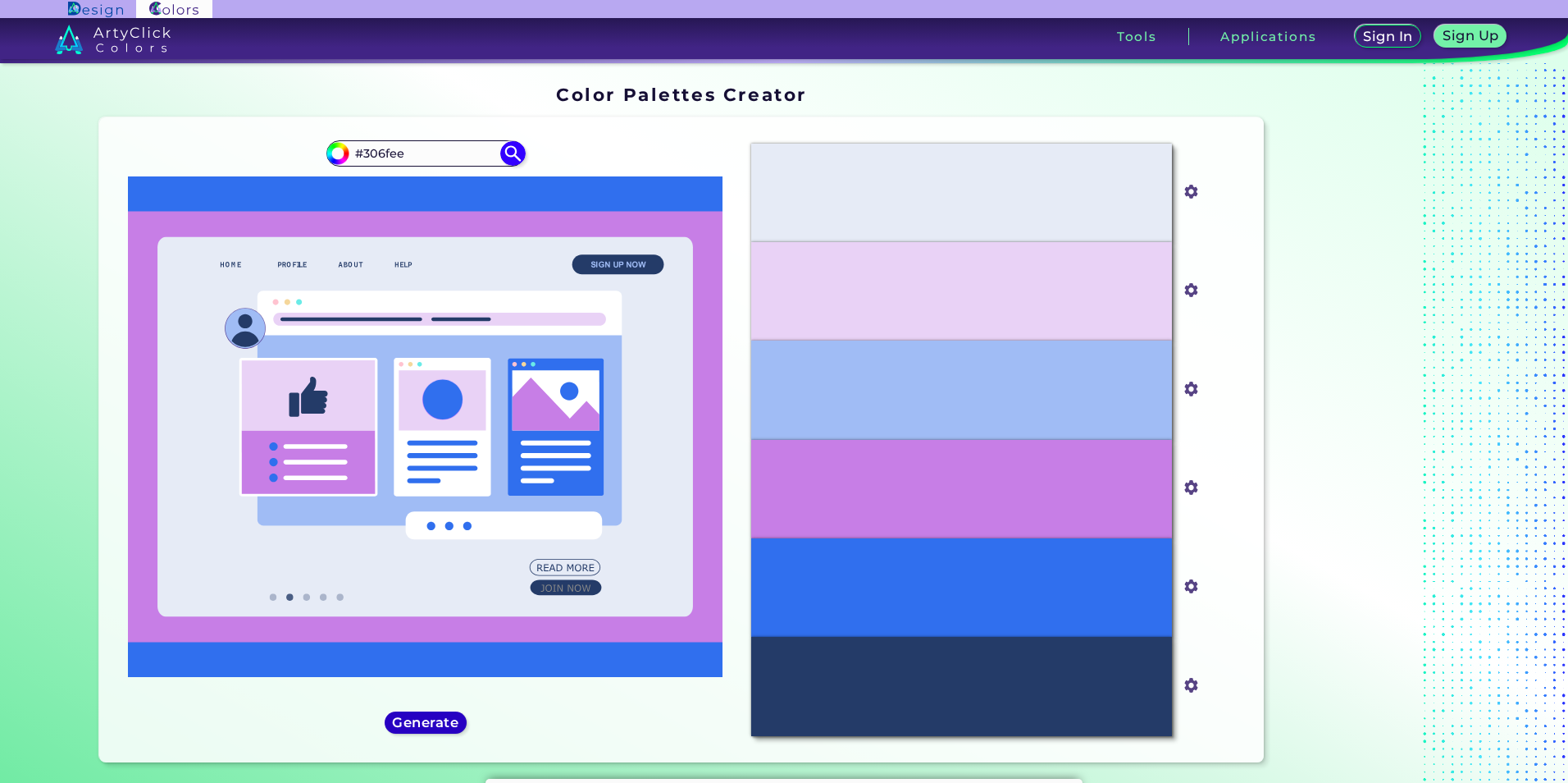
click at [431, 723] on h5 "Generate" at bounding box center [426, 722] width 60 height 12
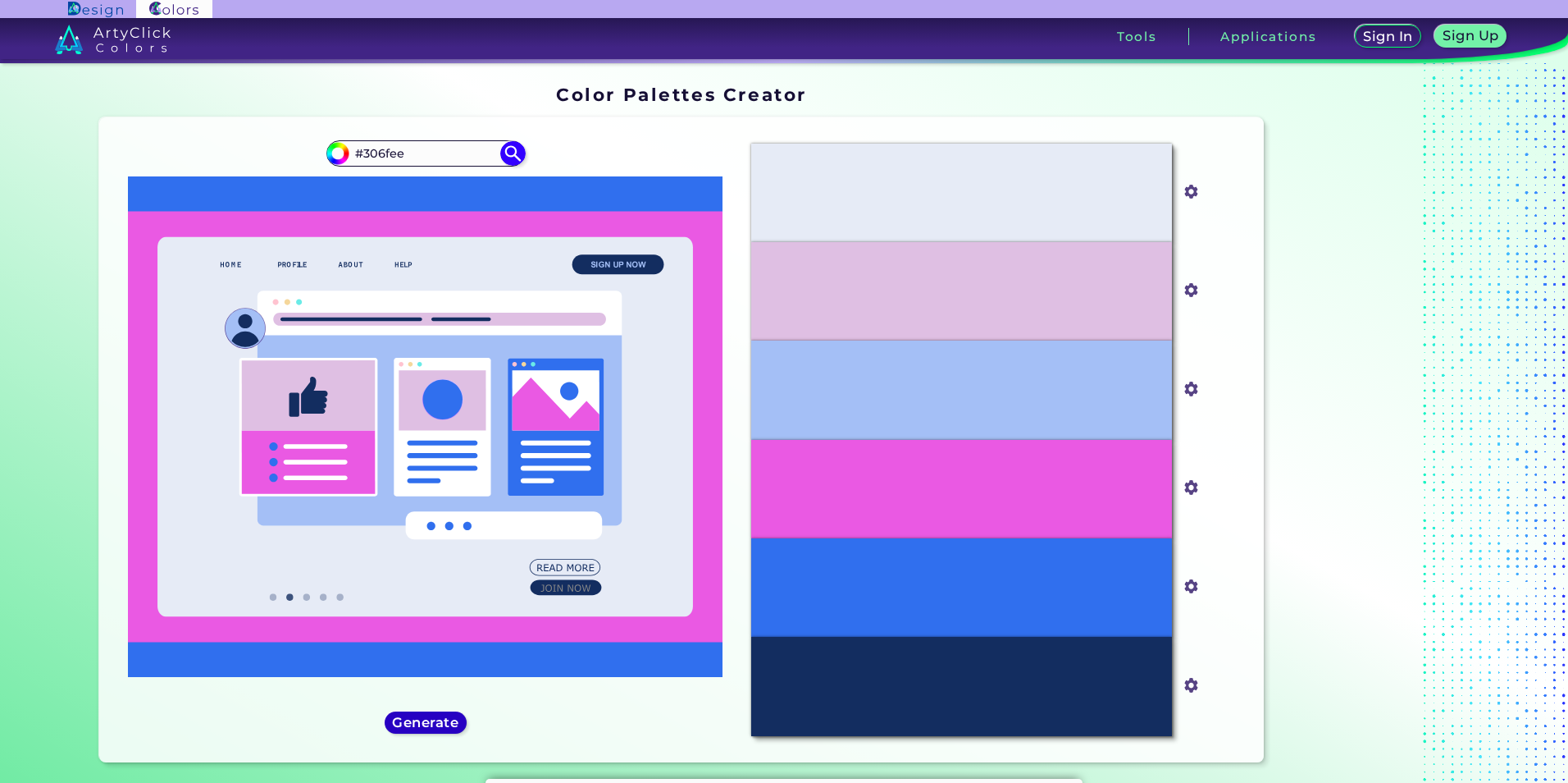
click at [431, 723] on h5 "Generate" at bounding box center [426, 722] width 60 height 12
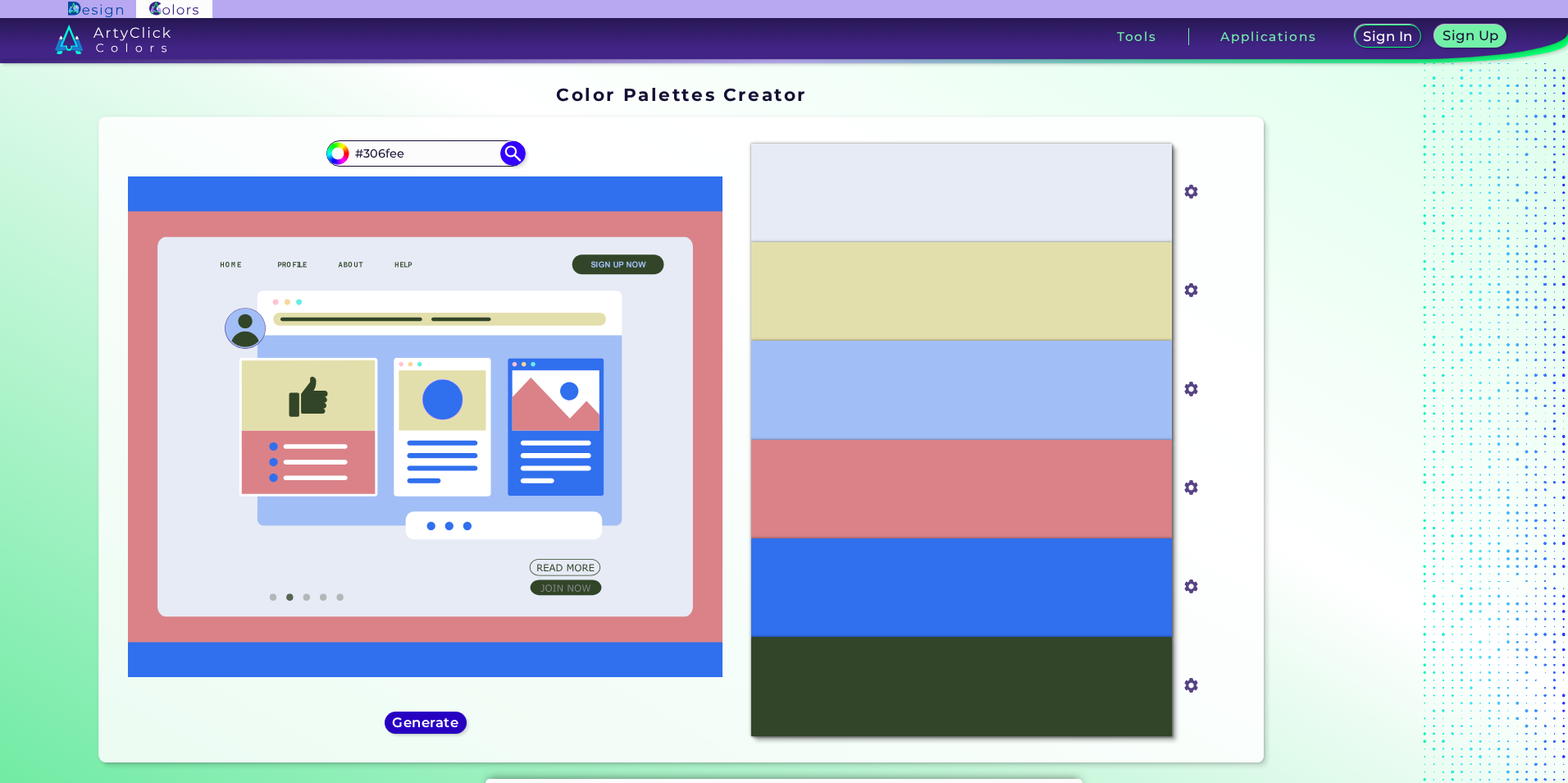
click at [431, 723] on h5 "Generate" at bounding box center [426, 722] width 60 height 12
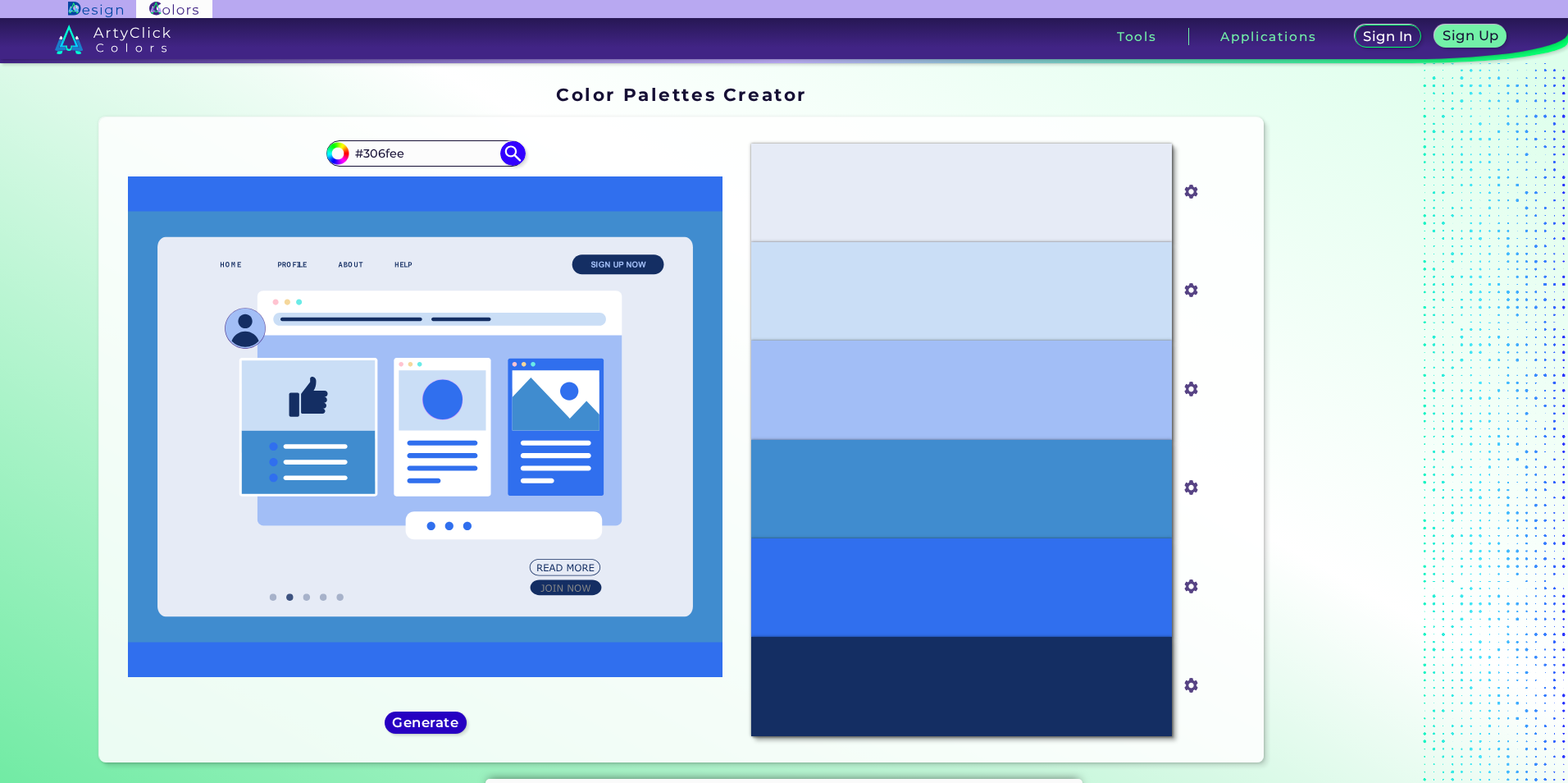
click at [431, 723] on h5 "Generate" at bounding box center [426, 722] width 60 height 12
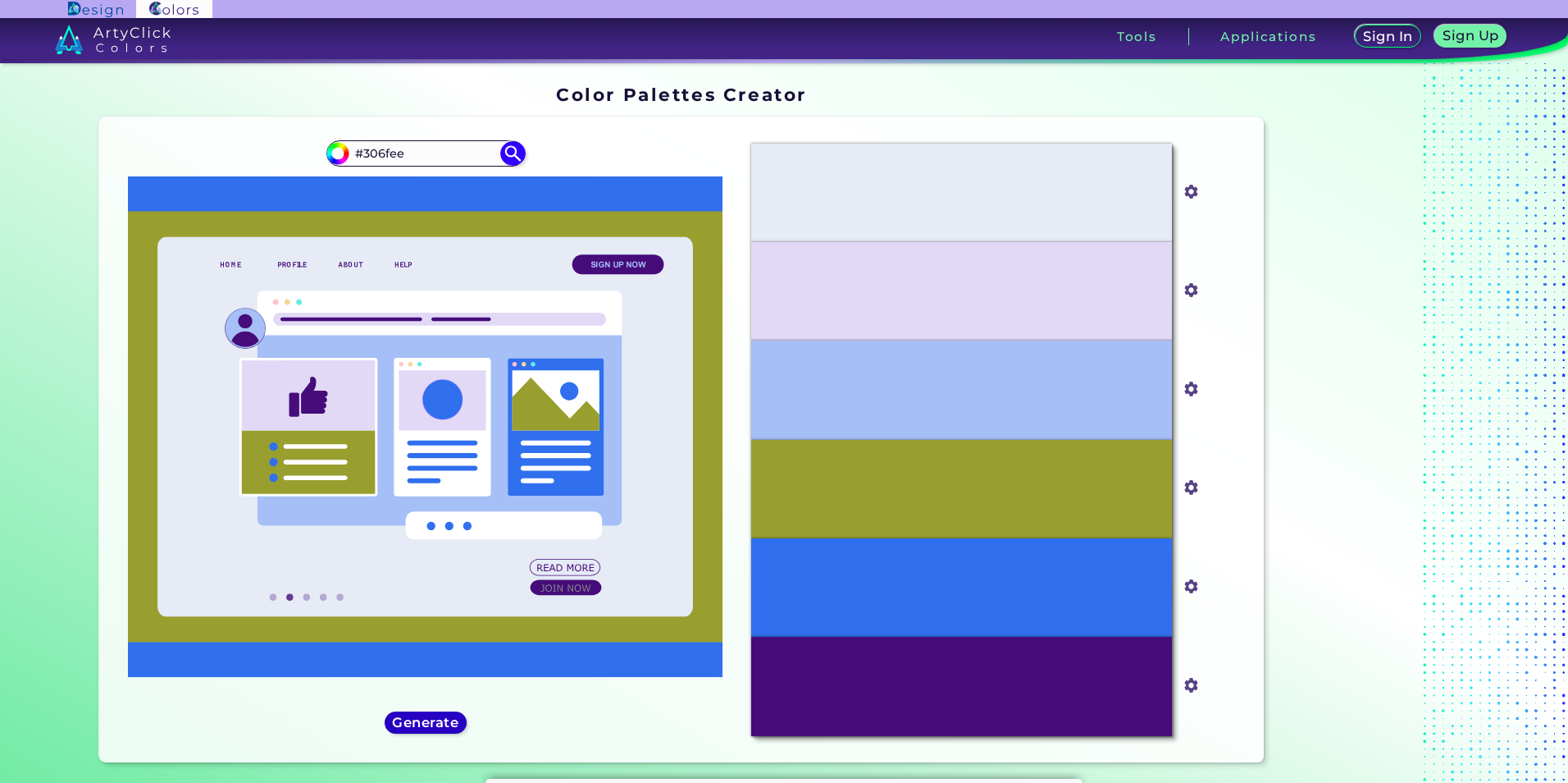
click at [431, 723] on h5 "Generate" at bounding box center [426, 722] width 60 height 12
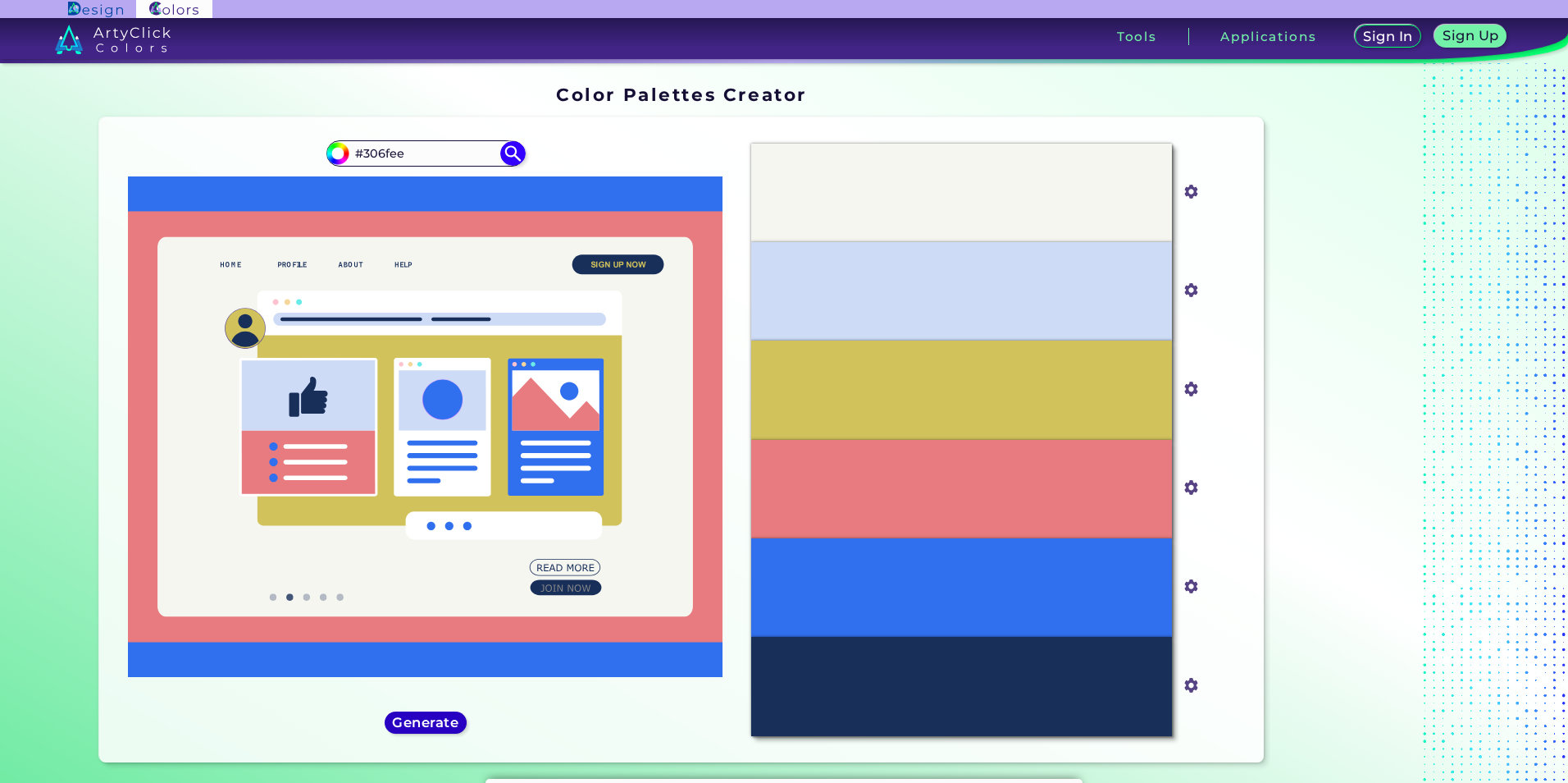
click at [431, 723] on h5 "Generate" at bounding box center [426, 722] width 60 height 12
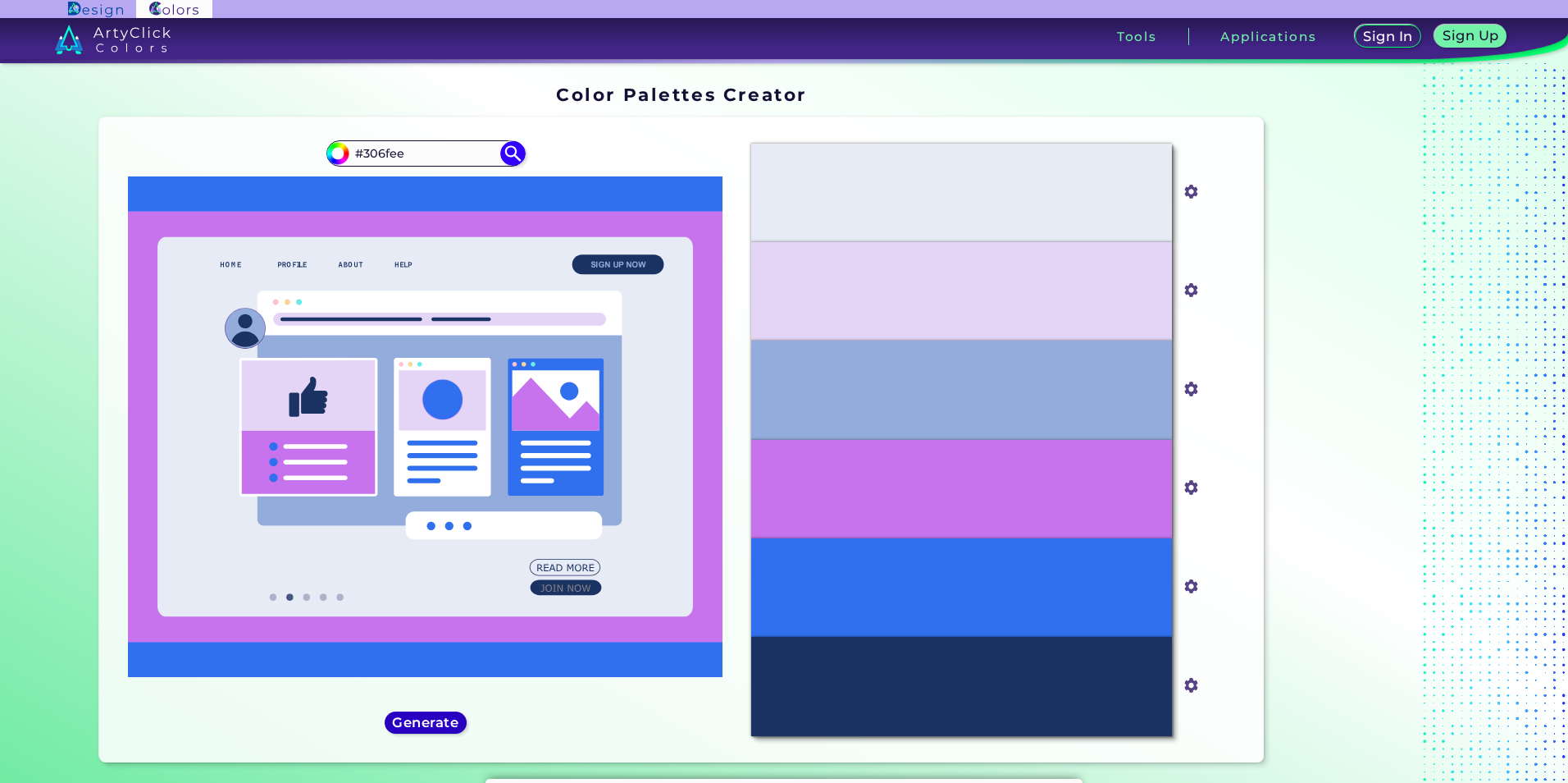
click at [431, 723] on h5 "Generate" at bounding box center [426, 722] width 60 height 12
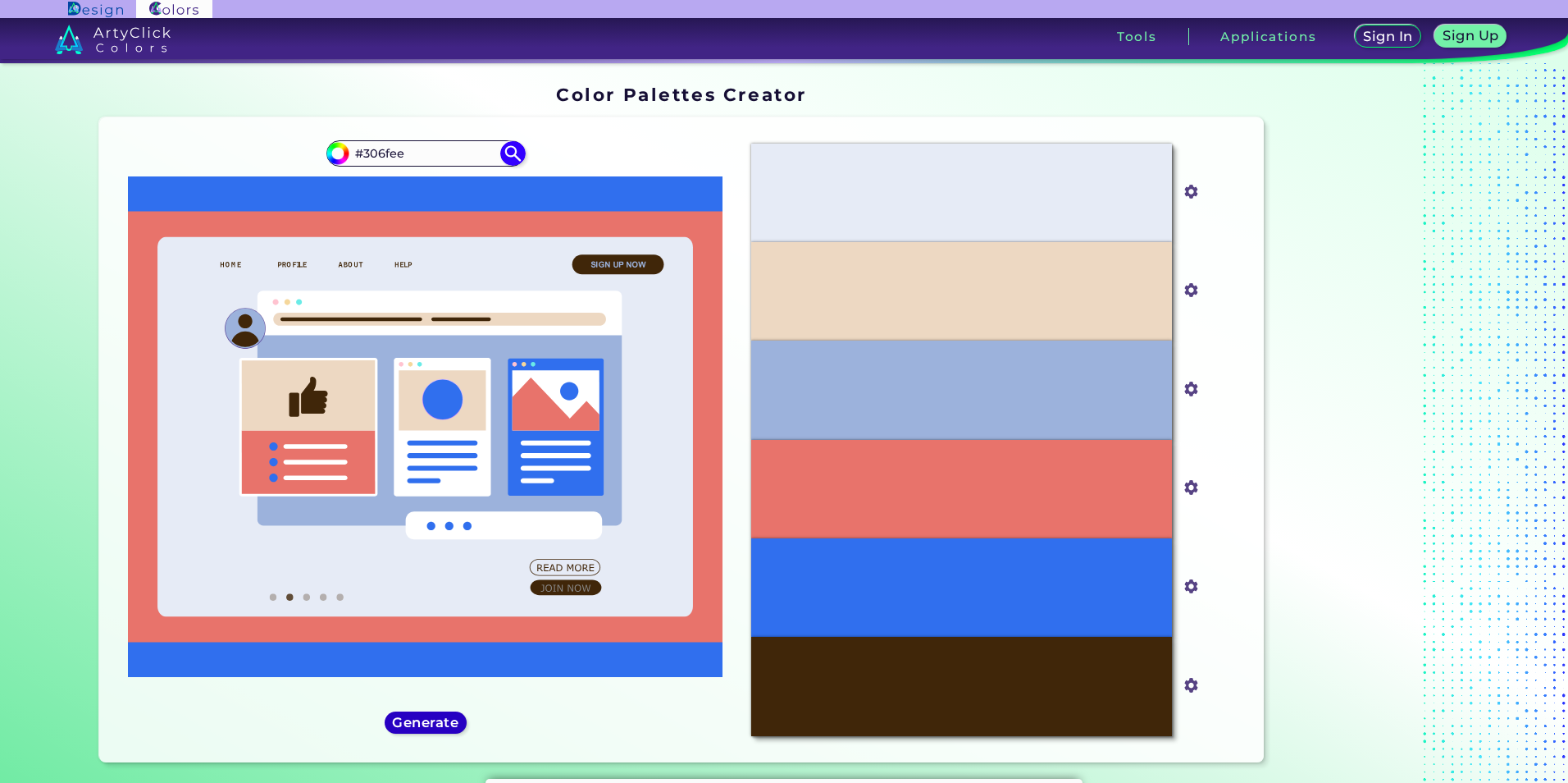
click at [428, 732] on div "Generate" at bounding box center [426, 722] width 75 height 20
click at [431, 726] on h5 "Generate" at bounding box center [426, 722] width 60 height 12
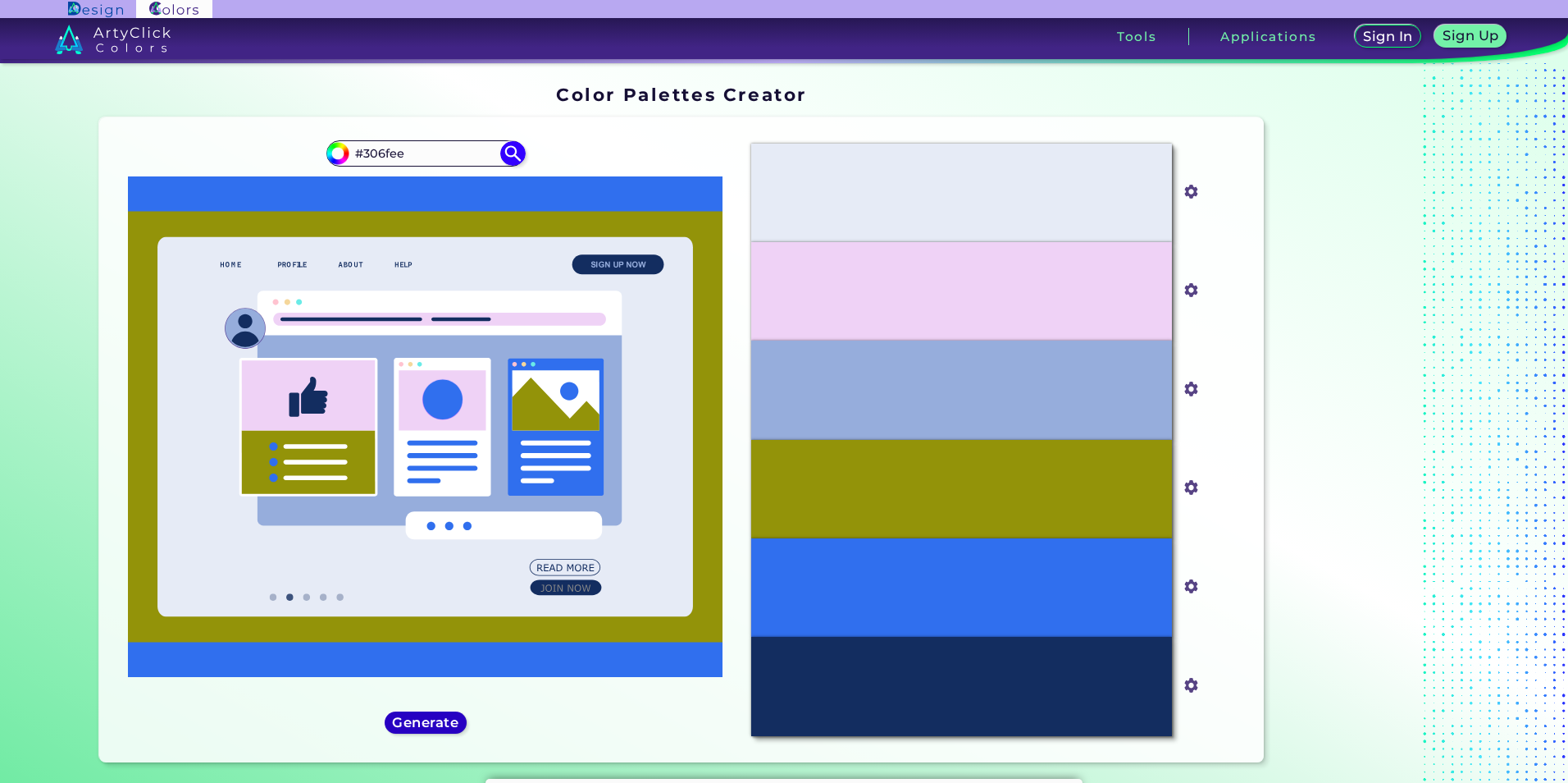
click at [423, 720] on h5 "Generate" at bounding box center [426, 722] width 60 height 12
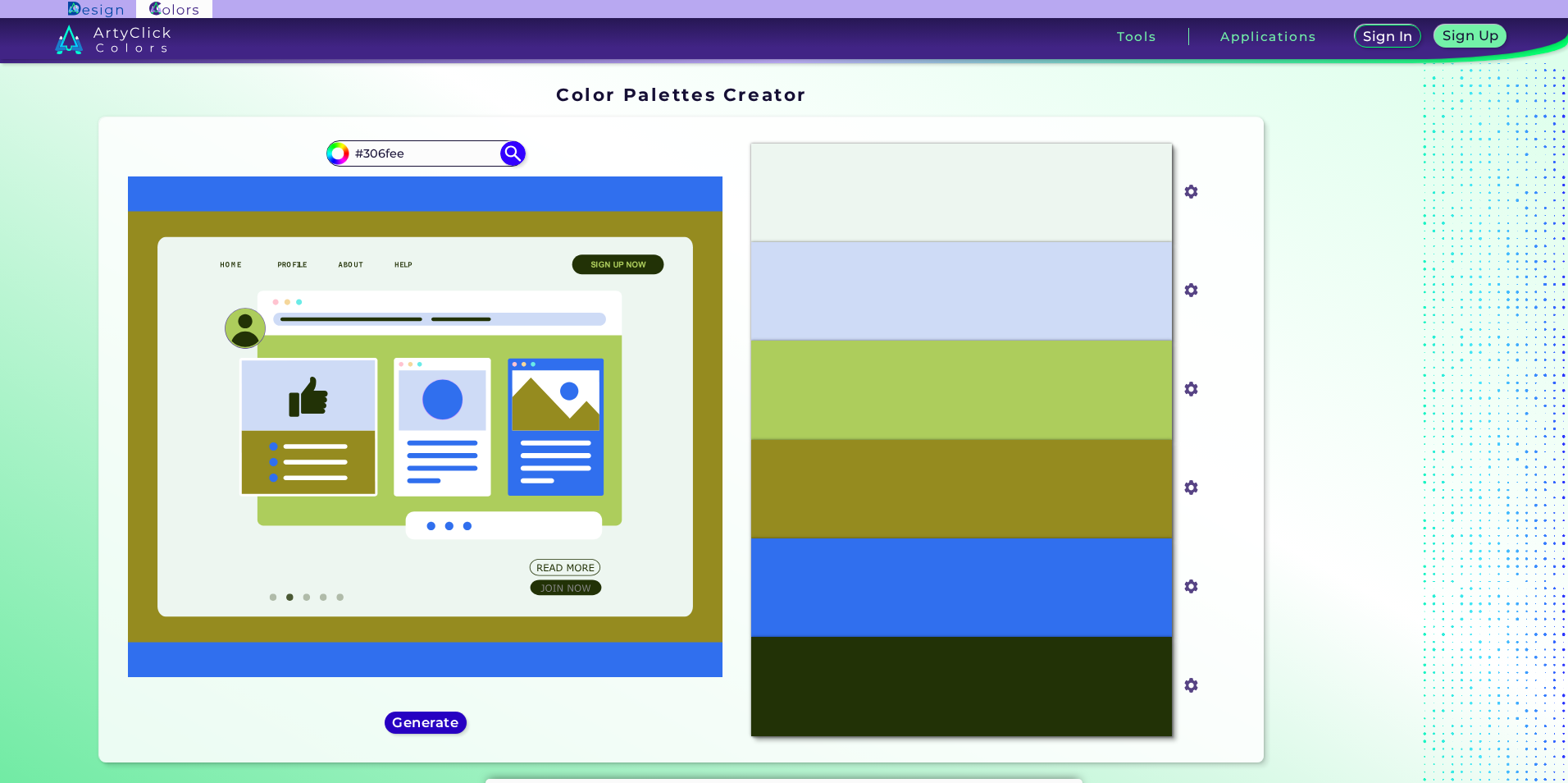
click at [428, 720] on h5 "Generate" at bounding box center [426, 722] width 60 height 12
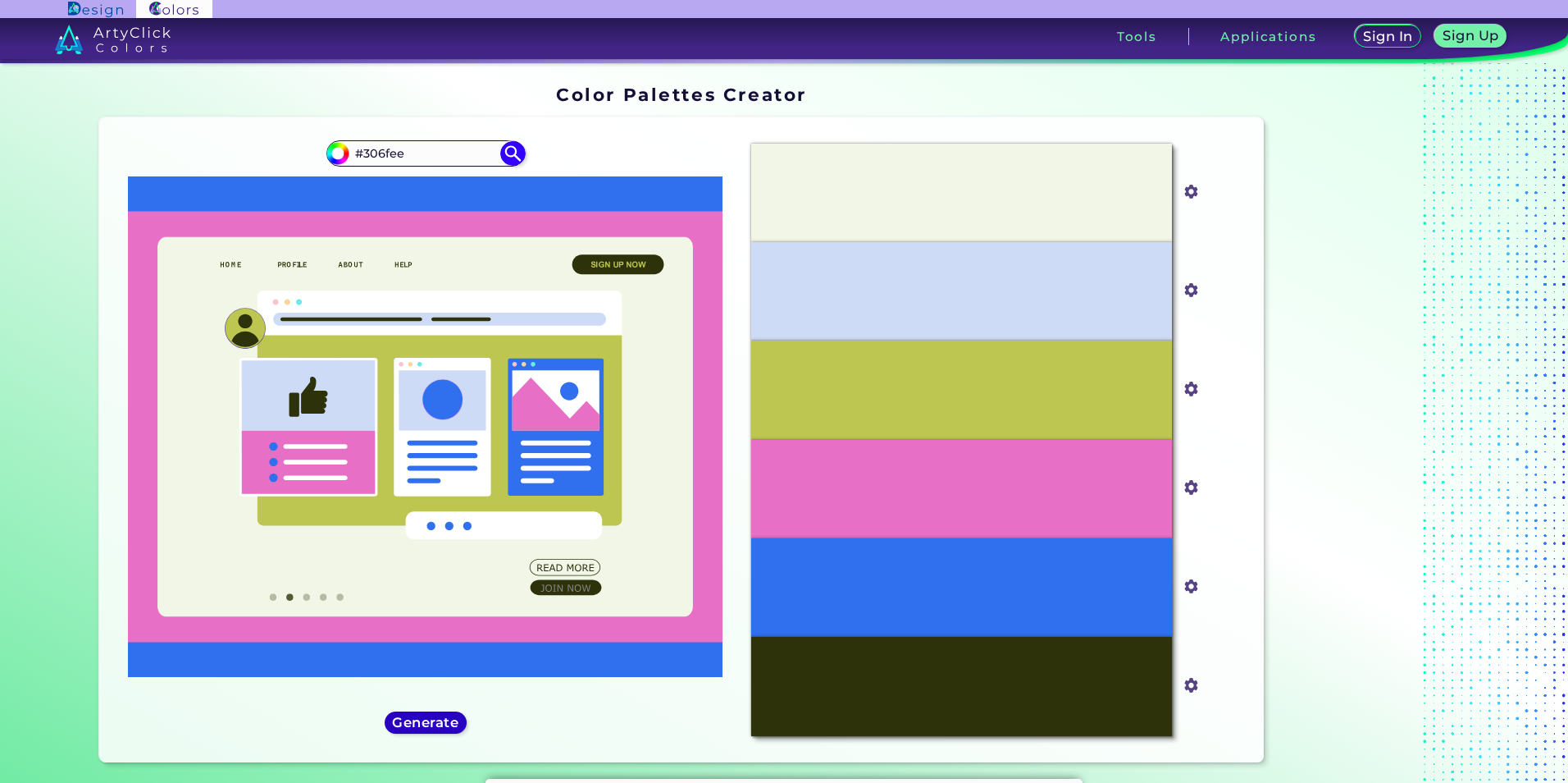
click at [428, 720] on h5 "Generate" at bounding box center [426, 722] width 60 height 12
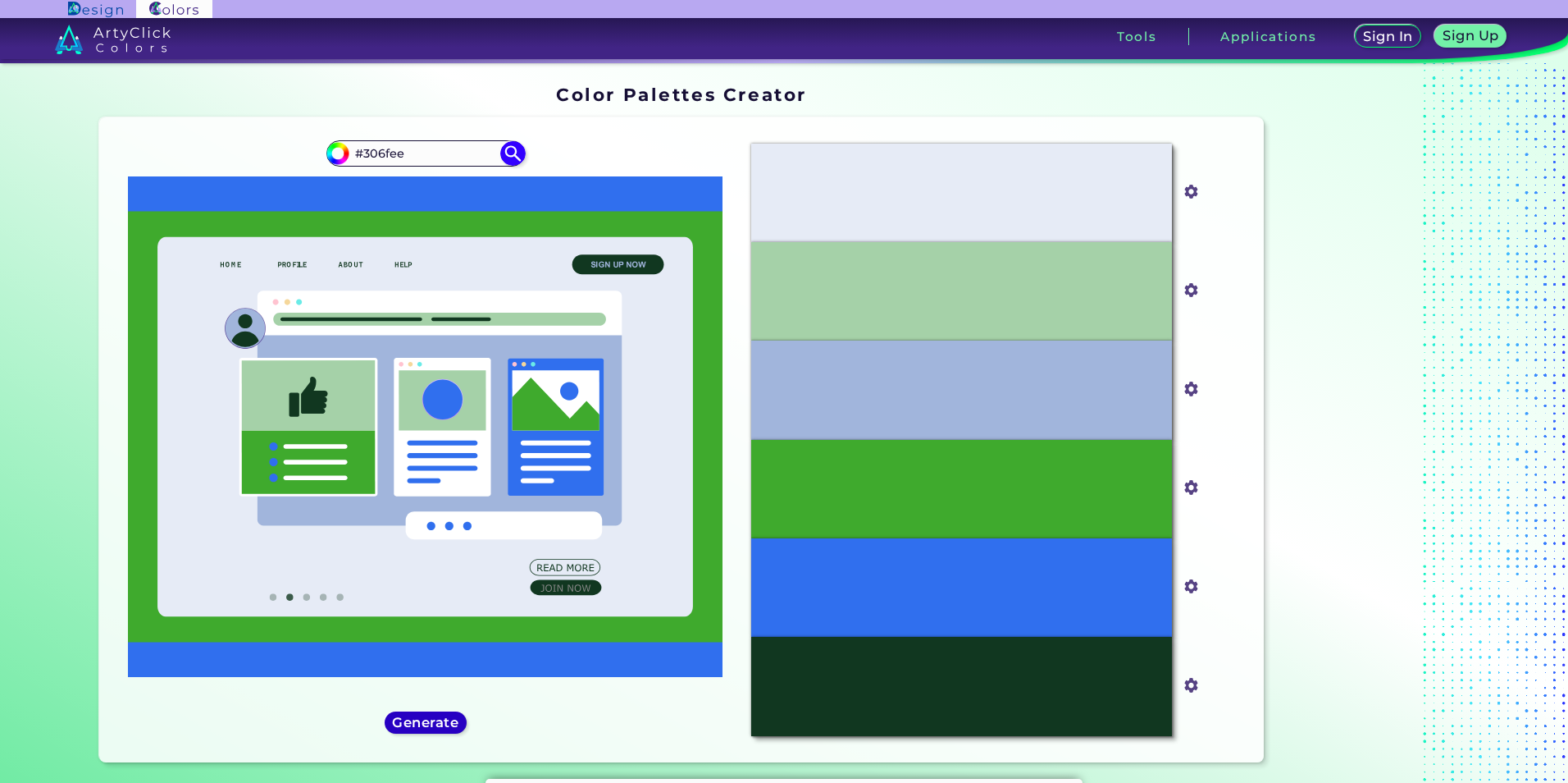
click at [431, 724] on h5 "Generate" at bounding box center [426, 722] width 60 height 12
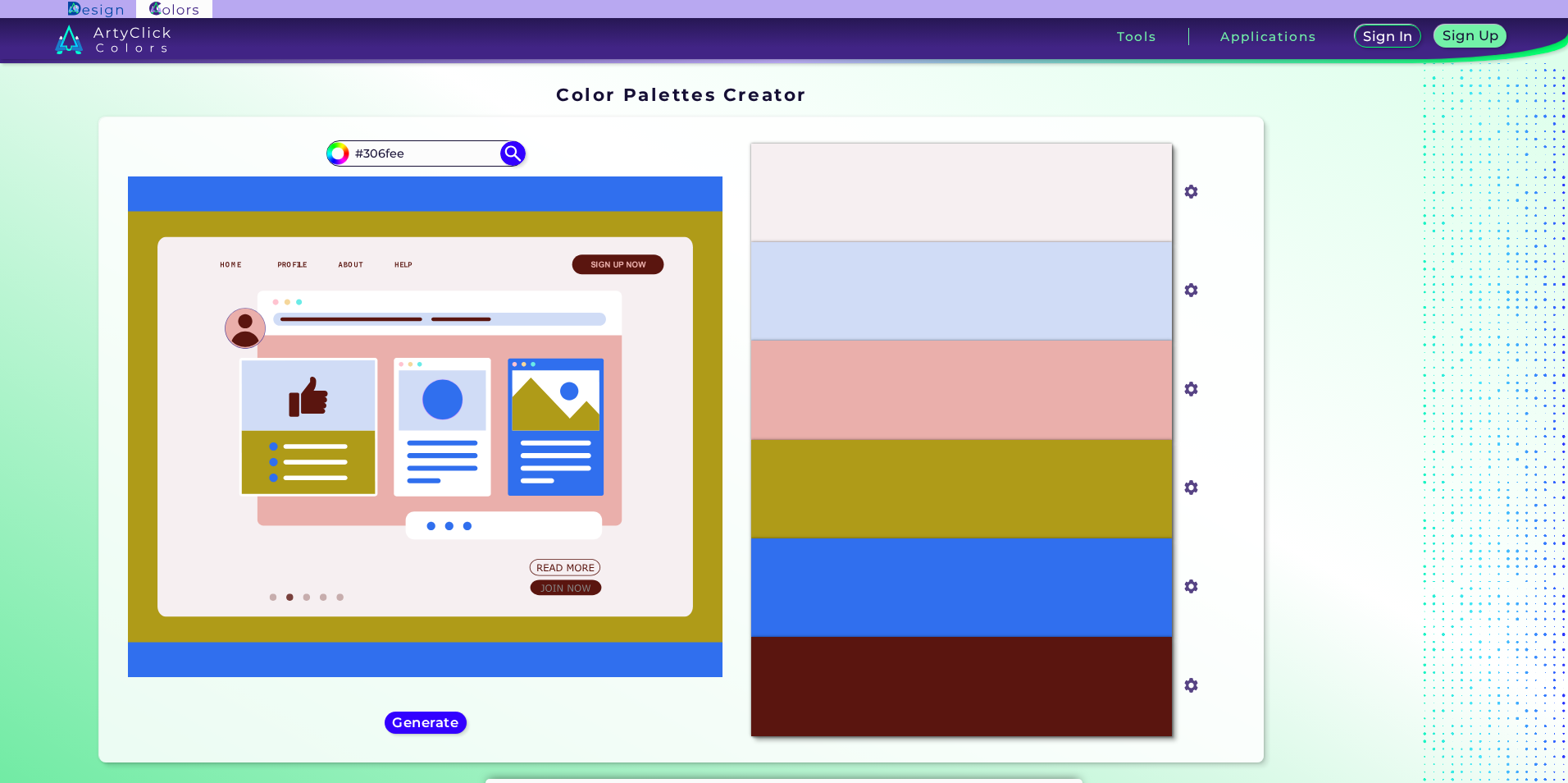
click at [534, 720] on div "#306fee #306fee" at bounding box center [425, 439] width 626 height 619
click at [468, 727] on div "#306fee #306fee" at bounding box center [425, 439] width 626 height 619
click at [450, 727] on h5 "Generate" at bounding box center [426, 722] width 61 height 12
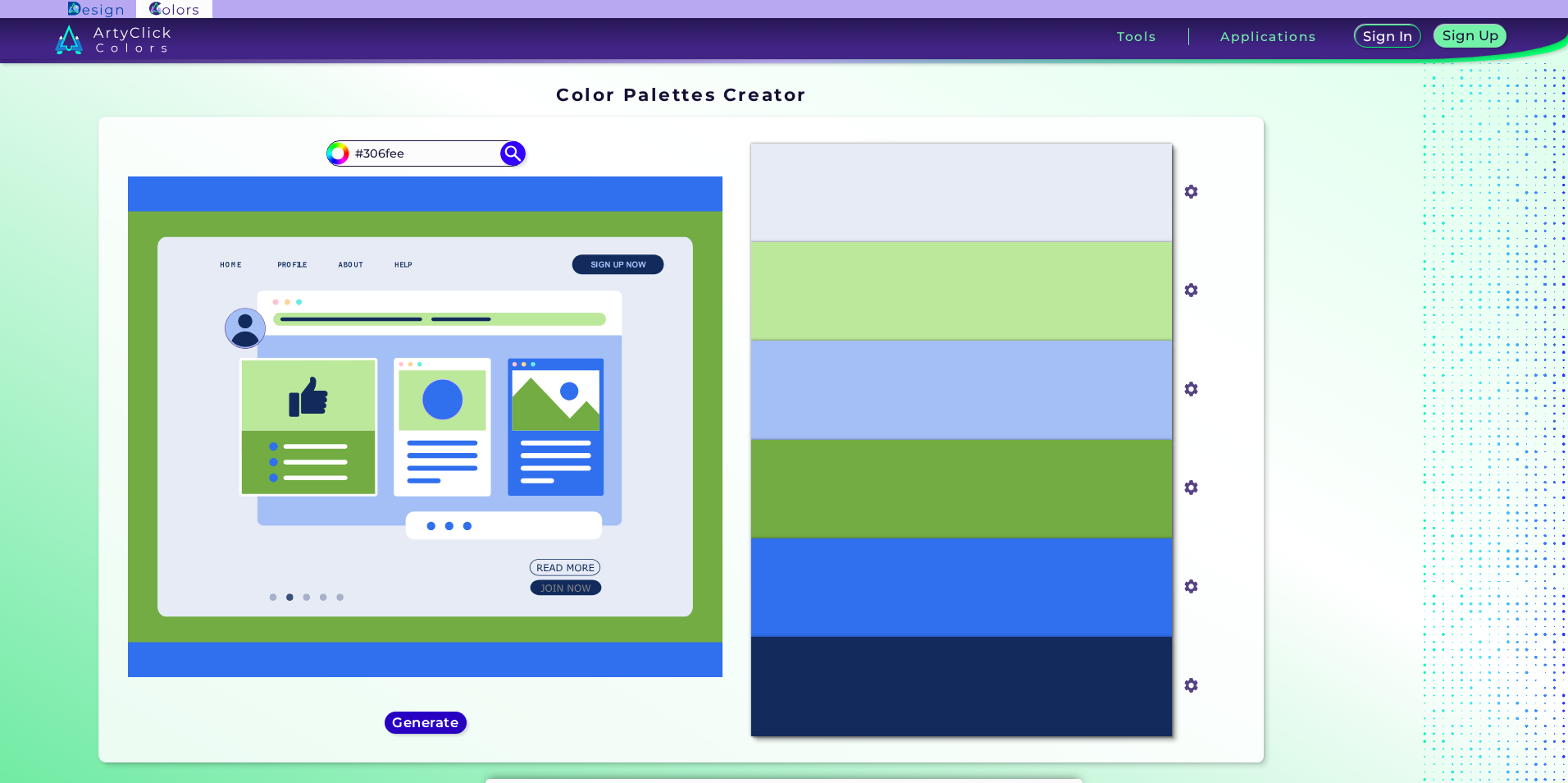
click at [432, 716] on h5 "Generate" at bounding box center [426, 722] width 60 height 12
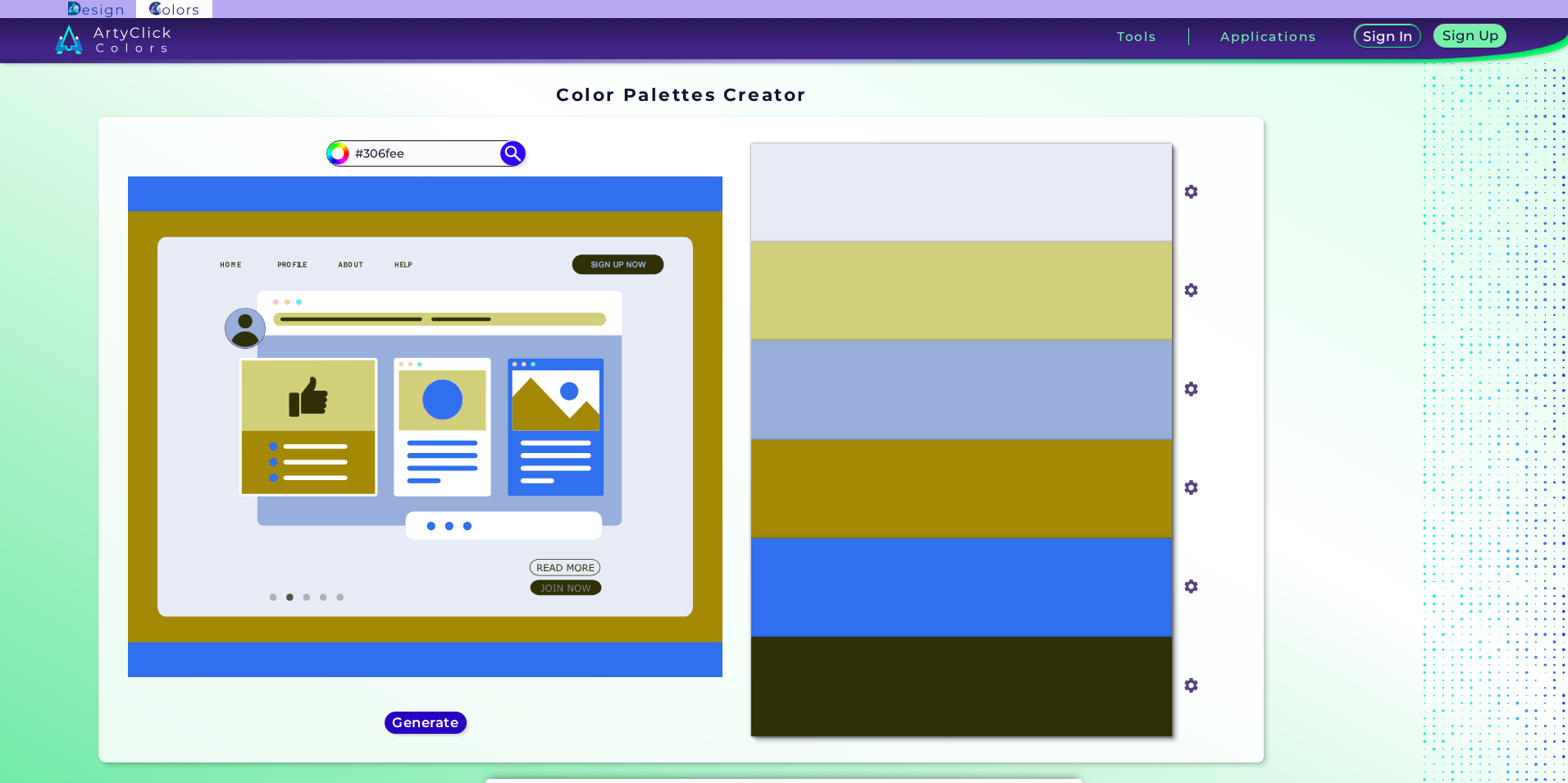
click at [434, 716] on h5 "Generate" at bounding box center [426, 722] width 62 height 12
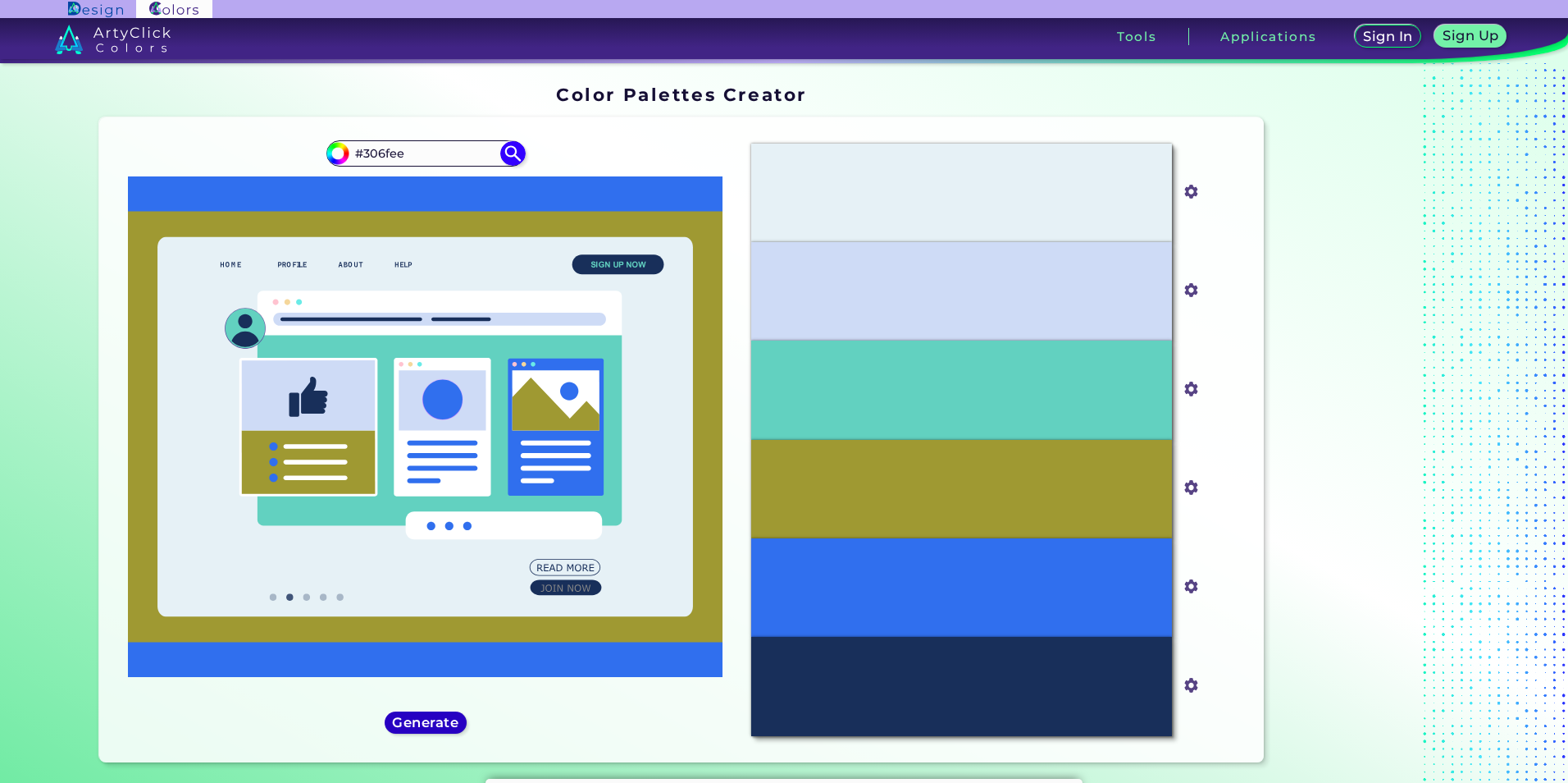
click at [439, 728] on h5 "Generate" at bounding box center [426, 722] width 60 height 12
